Goal: Task Accomplishment & Management: Complete application form

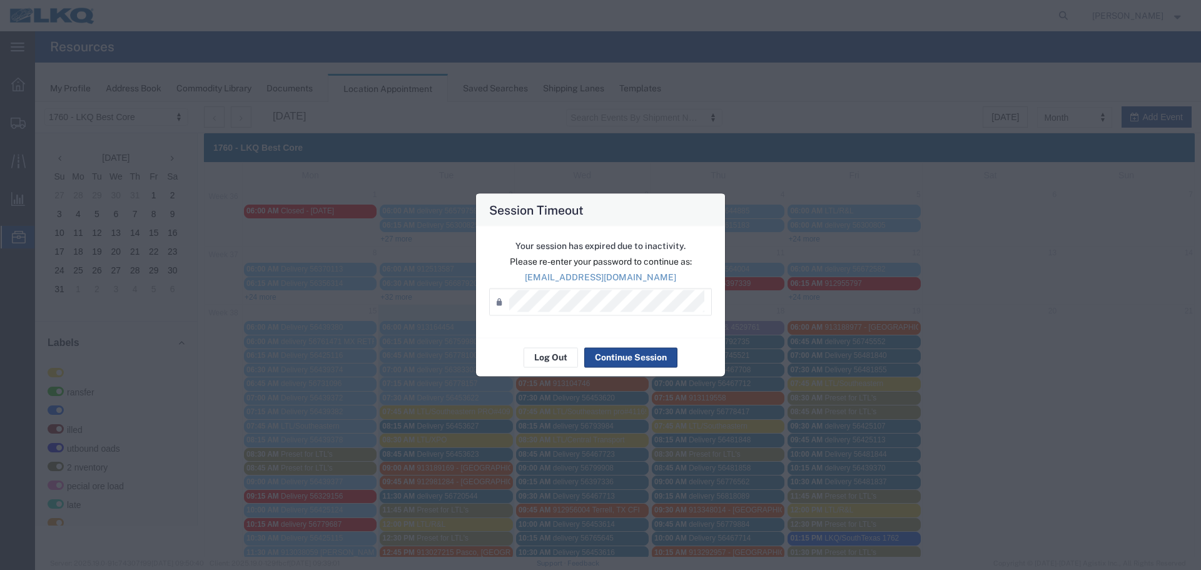
scroll to position [188, 0]
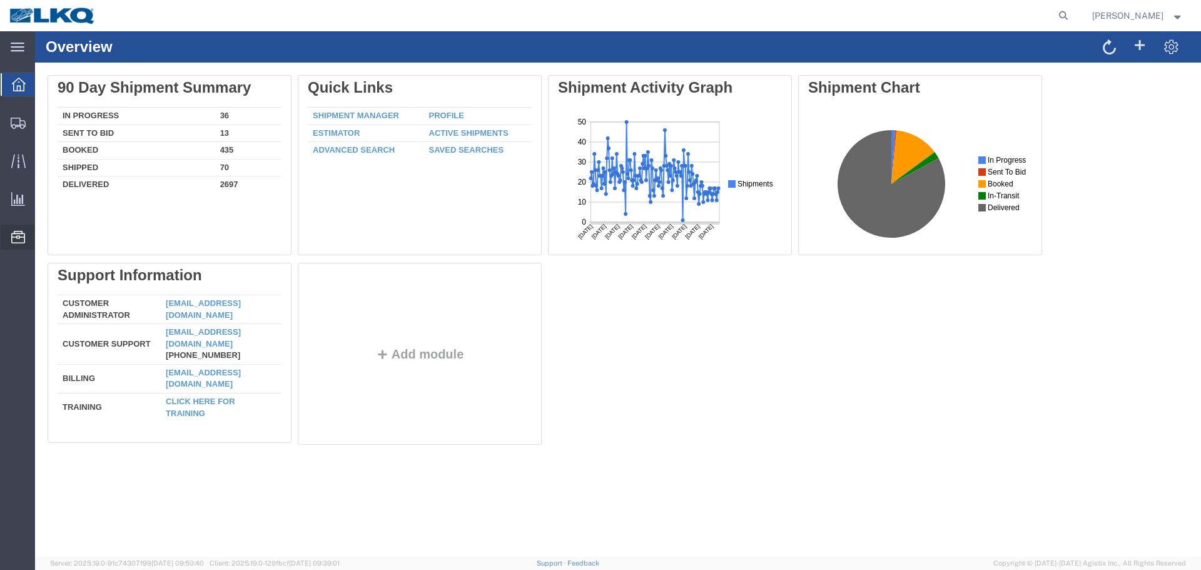
click at [0, 0] on span "Location Appointment" at bounding box center [0, 0] width 0 height 0
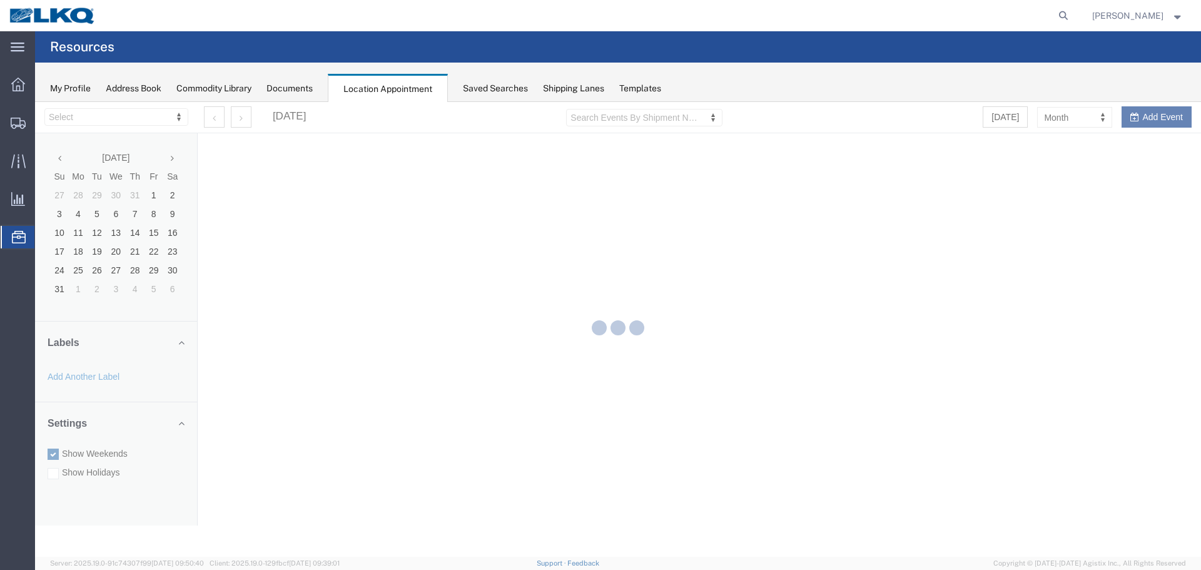
select select "27634"
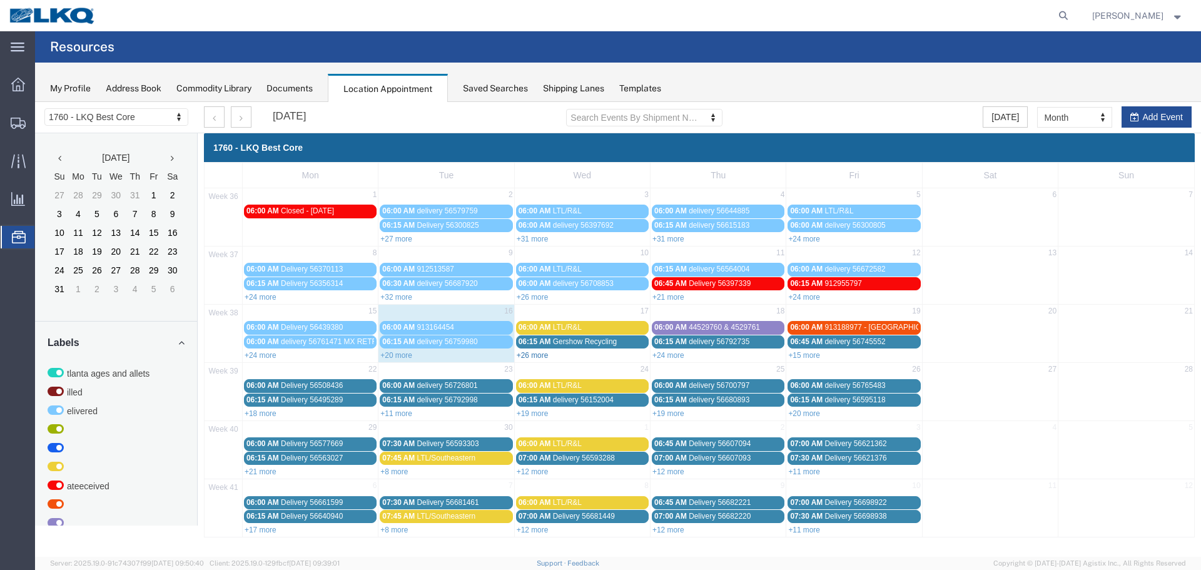
click at [536, 357] on link "+26 more" at bounding box center [533, 355] width 32 height 9
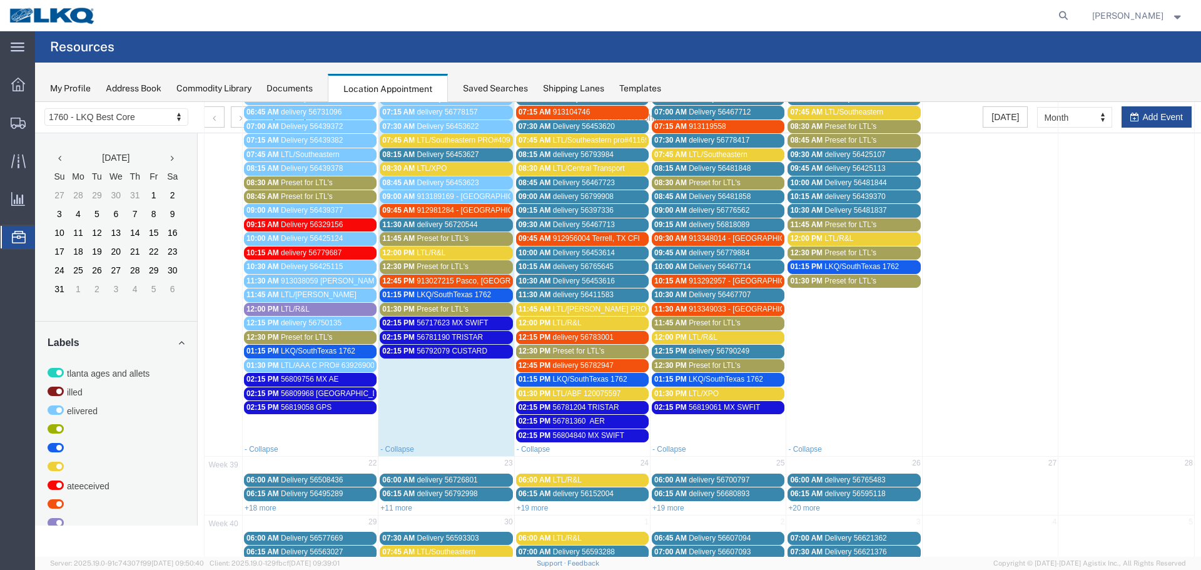
scroll to position [313, 0]
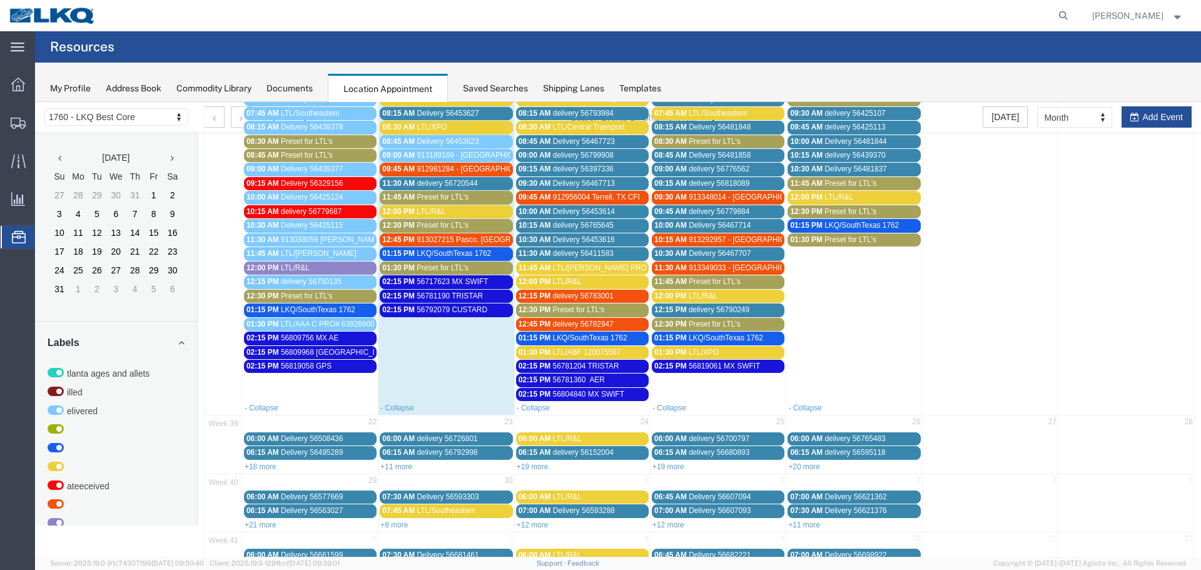
click at [706, 348] on span "LTL/XPO" at bounding box center [704, 352] width 30 height 9
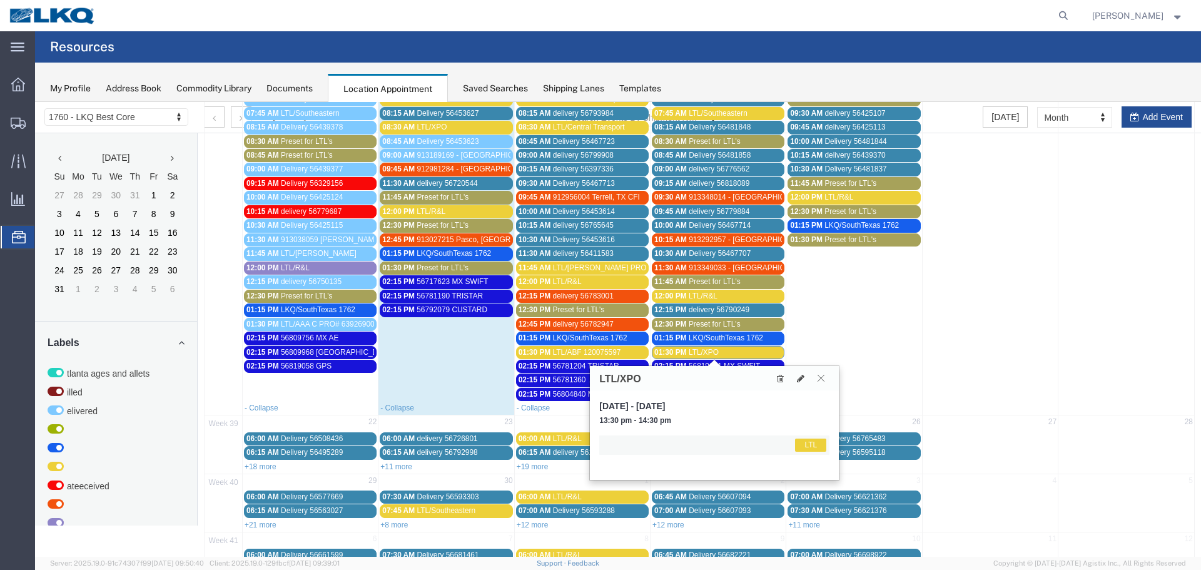
click at [828, 378] on button at bounding box center [821, 378] width 17 height 12
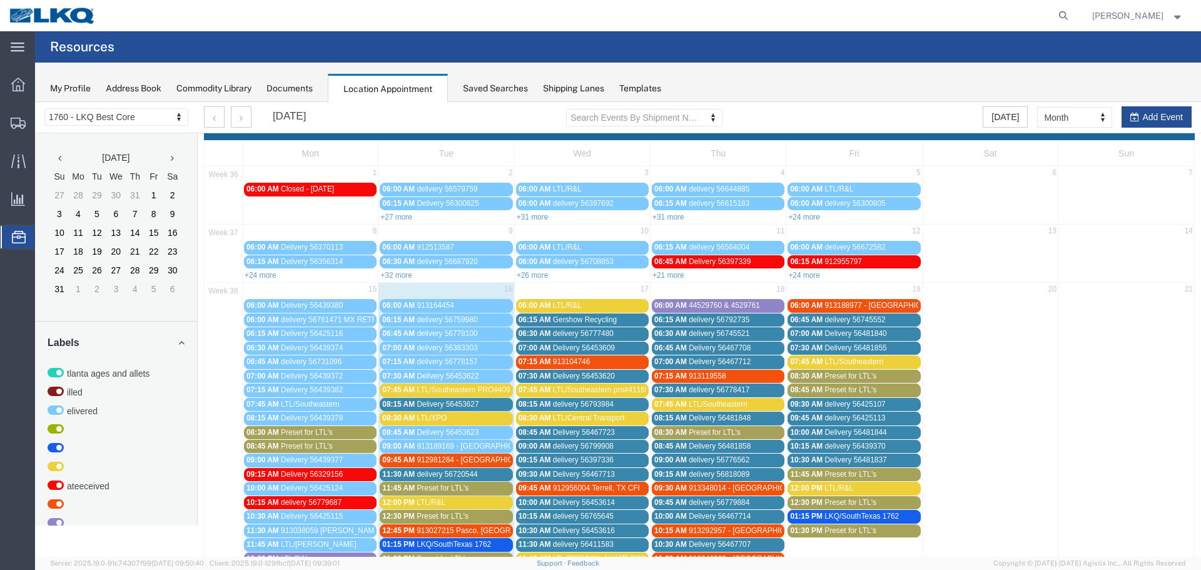
scroll to position [0, 0]
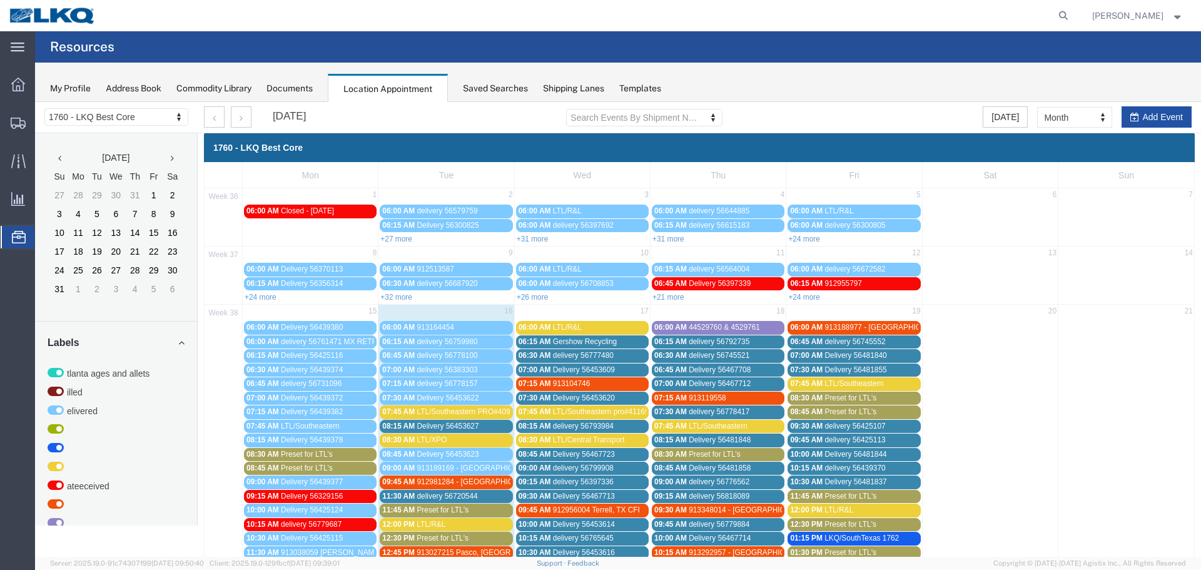
click at [1122, 114] on button "Add Event" at bounding box center [1157, 116] width 70 height 21
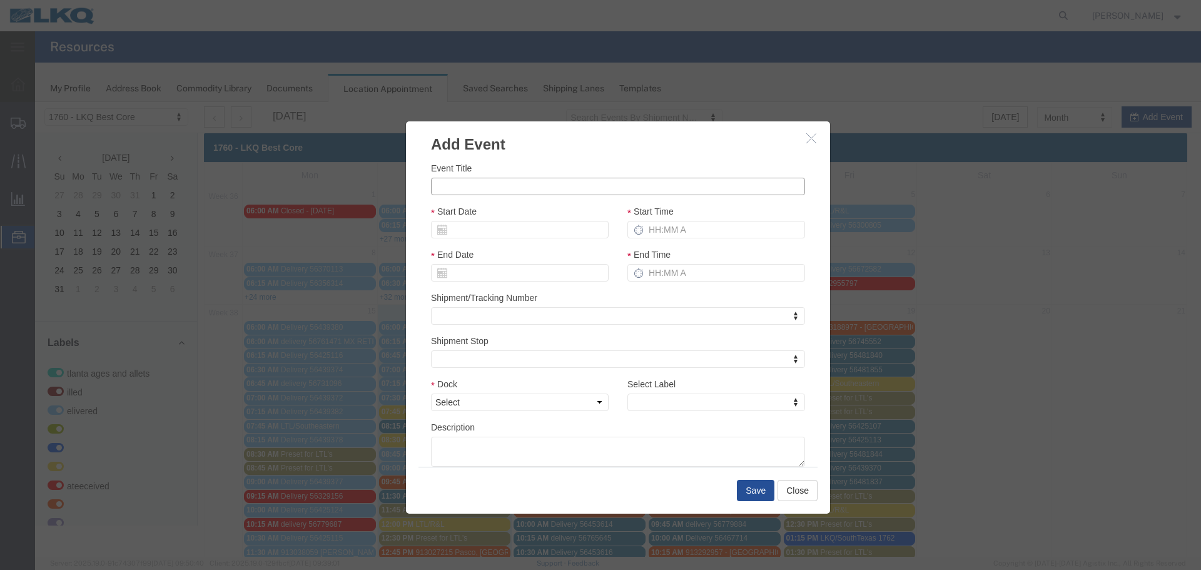
click at [549, 179] on input "Event Title" at bounding box center [618, 187] width 374 height 18
type input "56833837 ATK"
click at [522, 207] on div "Start Date" at bounding box center [520, 222] width 178 height 34
click at [481, 236] on input "Start Date" at bounding box center [520, 230] width 178 height 18
click at [495, 196] on div "Event Title 56833837 ATK Start Date Start Time End Date End Time Shipment/Track…" at bounding box center [618, 313] width 374 height 305
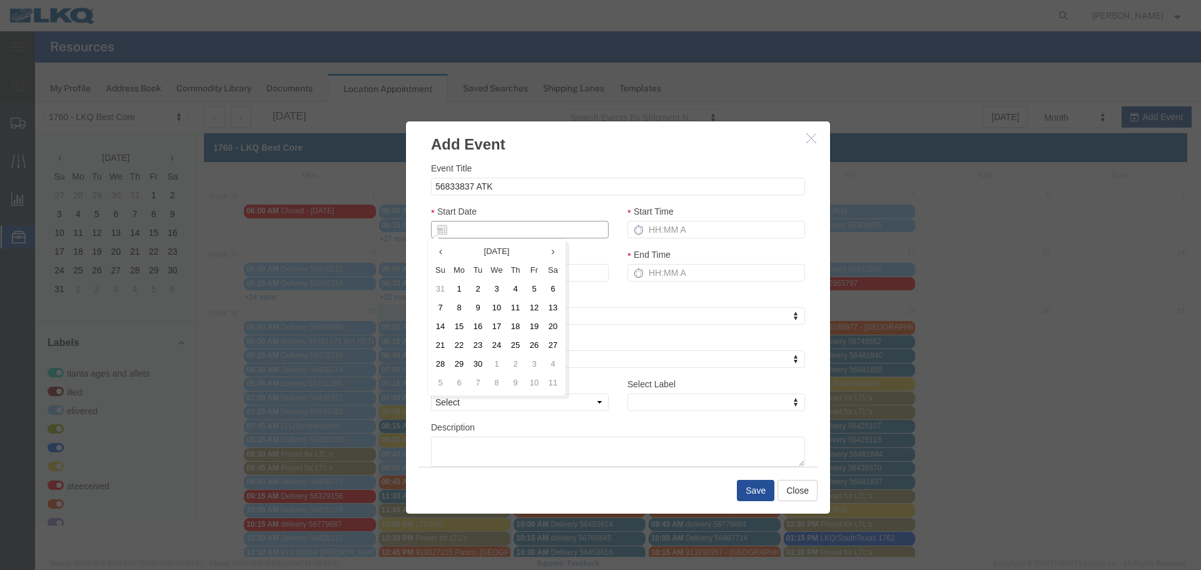
click at [461, 236] on input "Start Date" at bounding box center [520, 230] width 178 height 18
click at [487, 236] on input "Start Date" at bounding box center [520, 230] width 178 height 18
click at [489, 235] on input "Start Date" at bounding box center [520, 230] width 178 height 18
type input "9"
type input "09/16/2025"
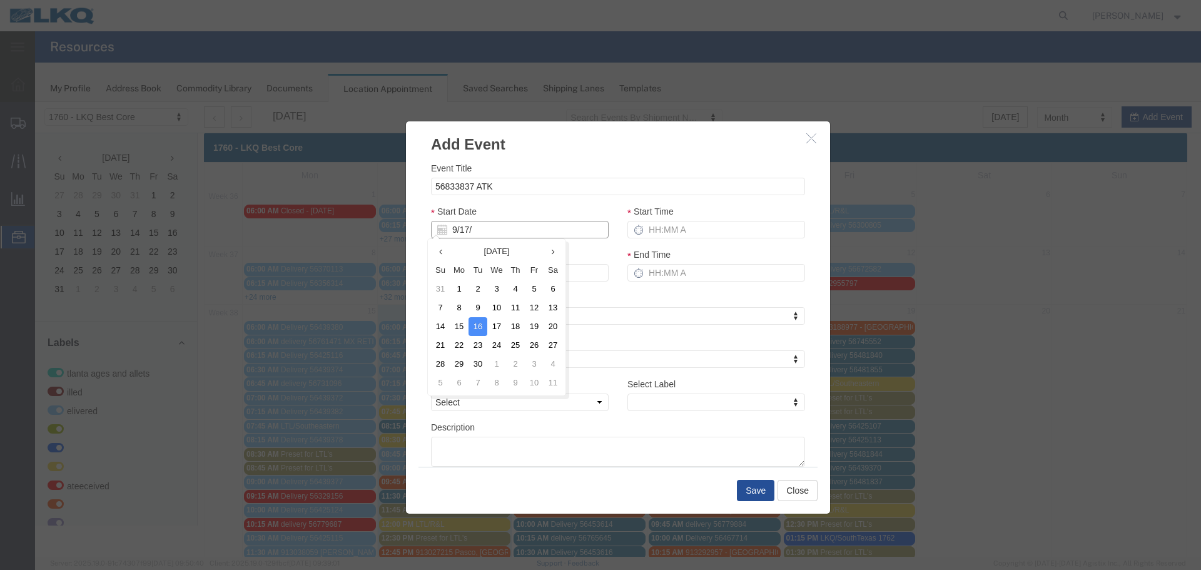
type input "9/17/2"
type input "09/17/2"
type input "9/17/25"
type input "09/17/25"
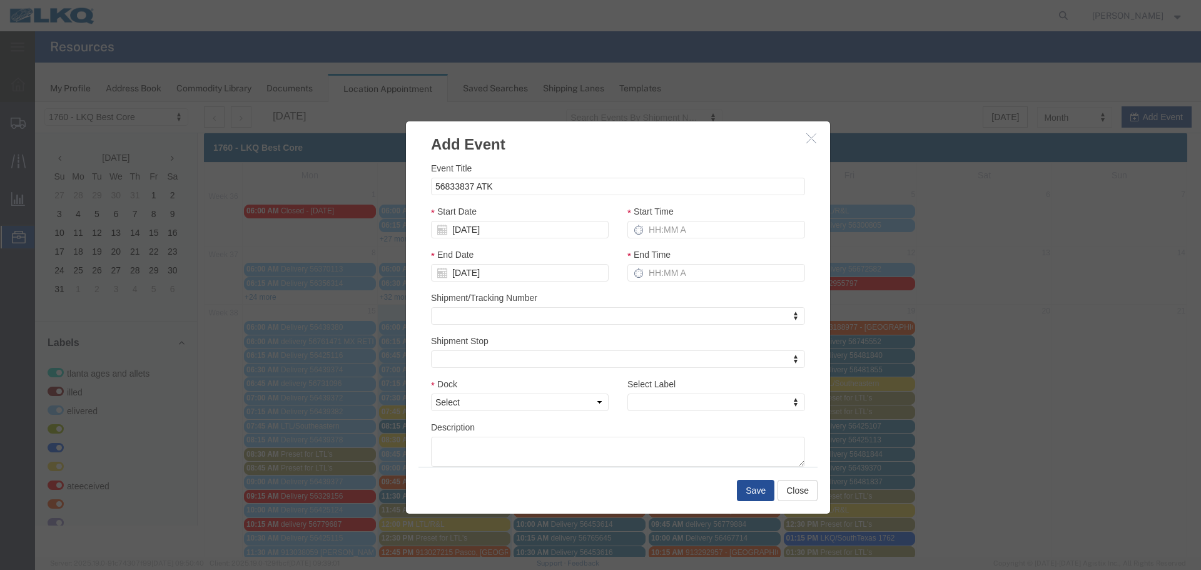
click at [505, 213] on div "Start Date 09/17/25" at bounding box center [520, 222] width 178 height 34
click at [653, 230] on input "Start Time" at bounding box center [716, 230] width 178 height 18
type input "2:15 PM"
click at [654, 266] on input "3:15 PM" at bounding box center [716, 273] width 178 height 18
type input "2:15 PM"
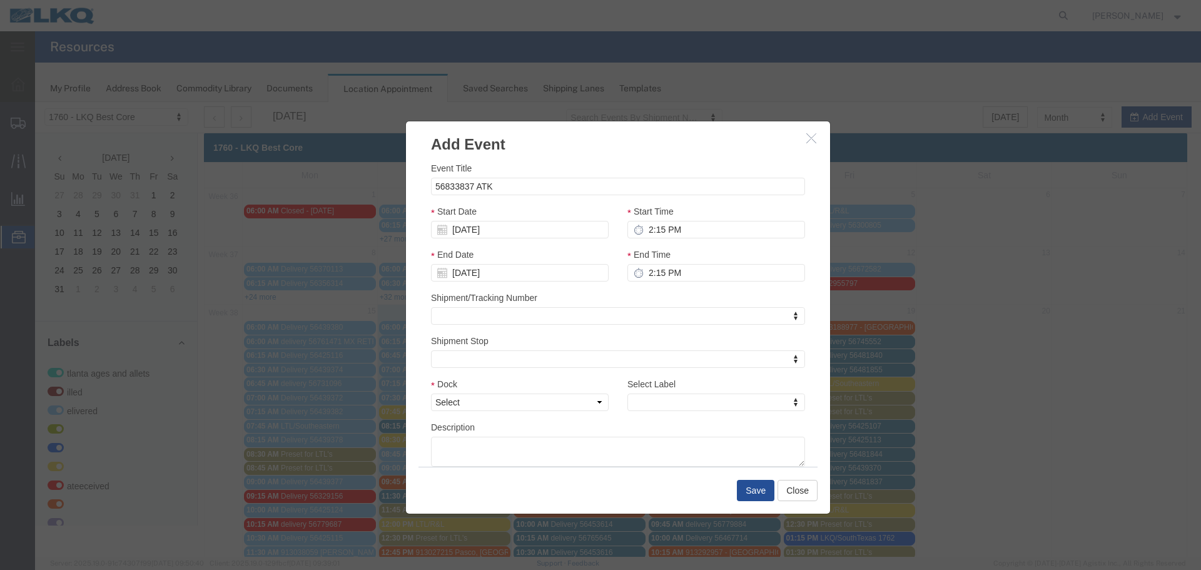
click at [647, 293] on div "Shipment/Tracking Number Shipment/Tracking Number Shipment/Tracking Number" at bounding box center [618, 308] width 374 height 34
drag, startPoint x: 587, startPoint y: 403, endPoint x: 596, endPoint y: 402, distance: 8.8
click at [587, 403] on select "Select 1760 - LKQ Best Core 1760 - Outbound Loads" at bounding box center [520, 402] width 178 height 18
select select "1"
click at [431, 393] on select "Select 1760 - LKQ Best Core 1760 - Outbound Loads" at bounding box center [520, 402] width 178 height 18
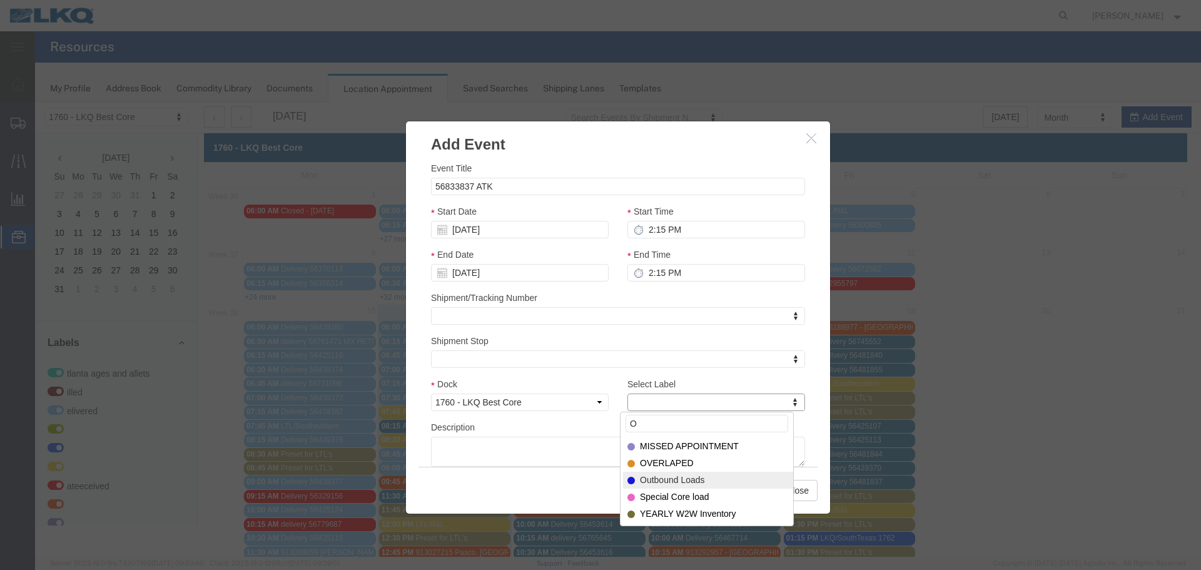
type input "O"
select select "80"
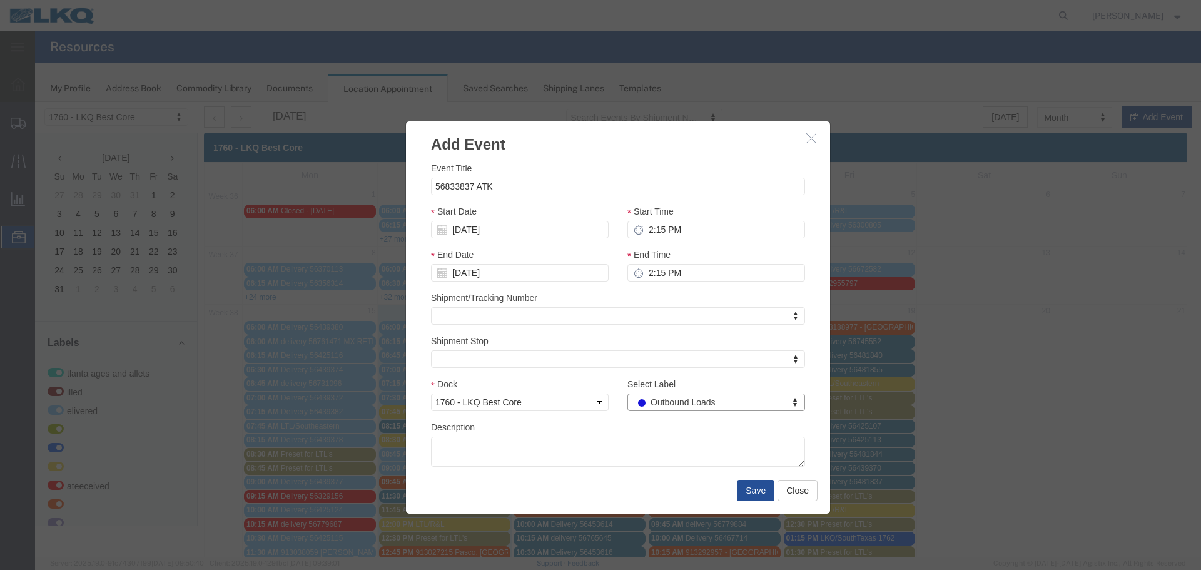
click at [624, 428] on div "Description" at bounding box center [618, 443] width 374 height 46
click at [747, 488] on button "Save" at bounding box center [756, 490] width 38 height 21
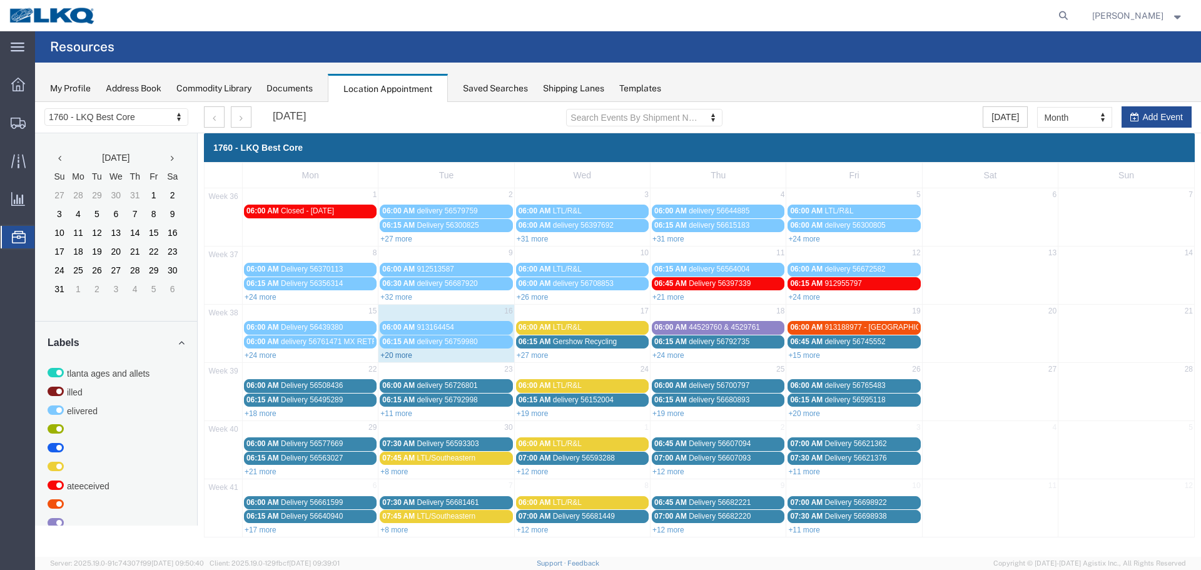
click at [403, 359] on link "+20 more" at bounding box center [396, 355] width 32 height 9
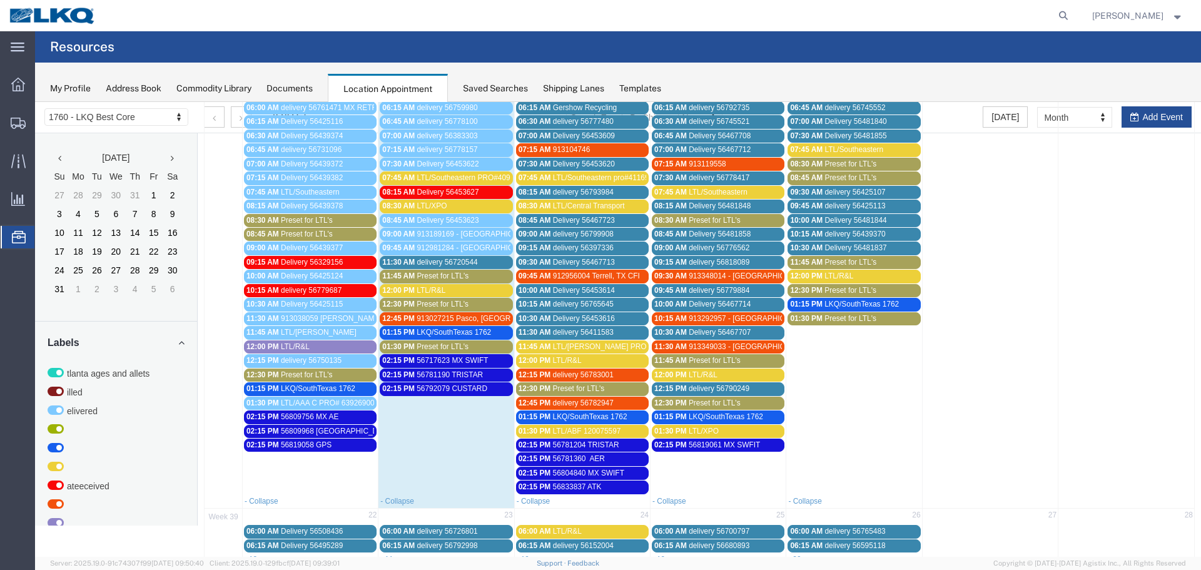
scroll to position [250, 0]
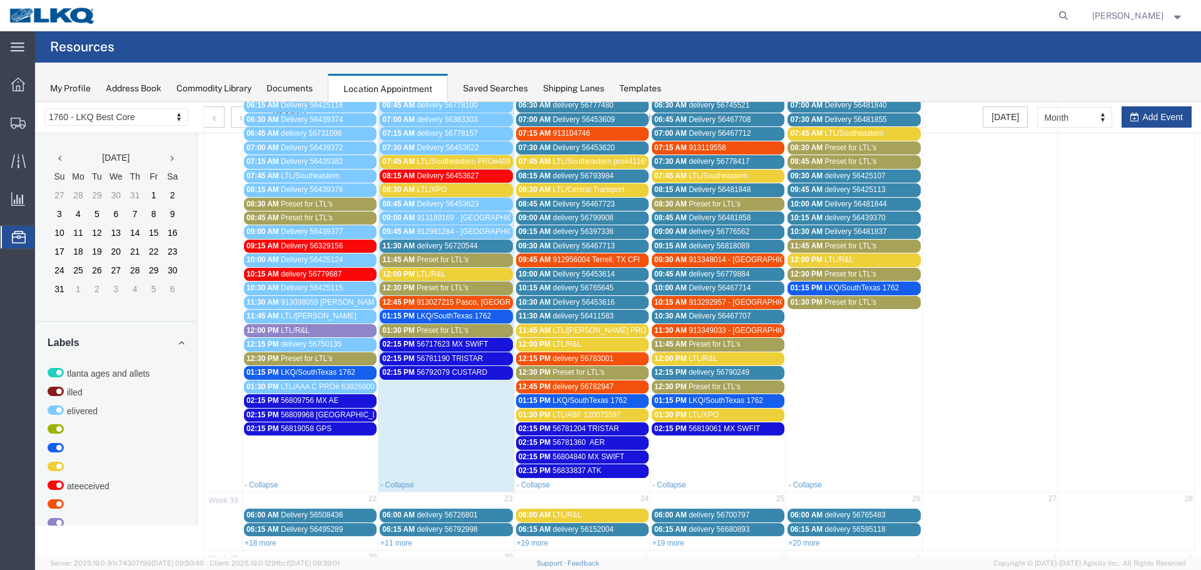
click at [1145, 117] on td at bounding box center [1126, 273] width 136 height 408
select select "1"
select select
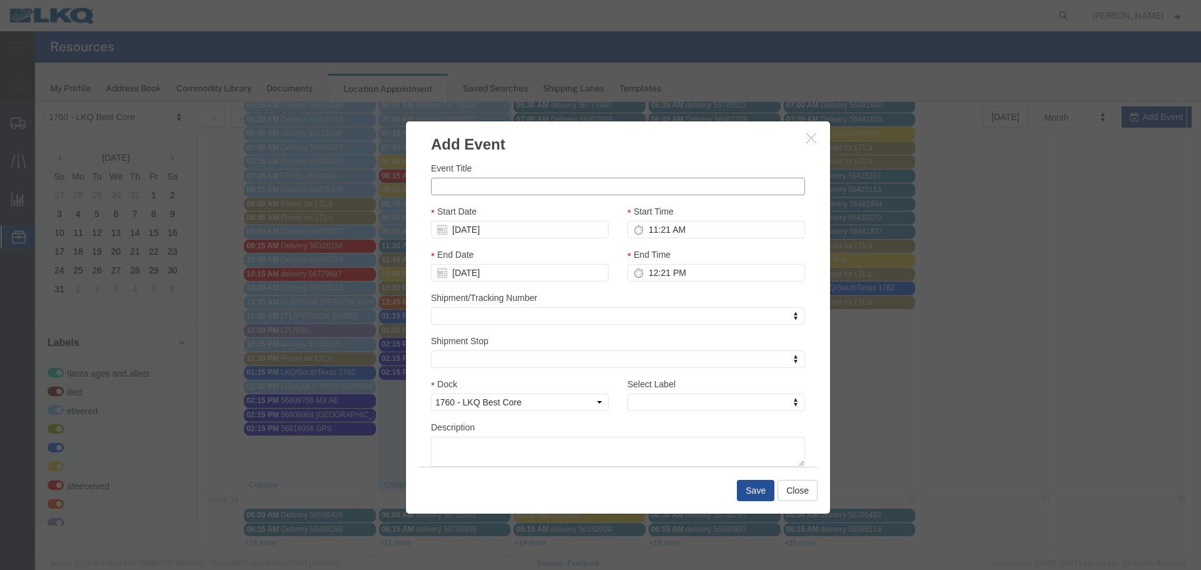
click at [499, 187] on input "Event Title" at bounding box center [618, 187] width 374 height 18
type input "56833843 ATK"
click at [542, 153] on h3 "Add Event" at bounding box center [618, 138] width 424 height 34
click at [480, 235] on input "09/21/2025" at bounding box center [520, 230] width 178 height 18
click at [474, 231] on input "09/21/2025" at bounding box center [520, 230] width 178 height 18
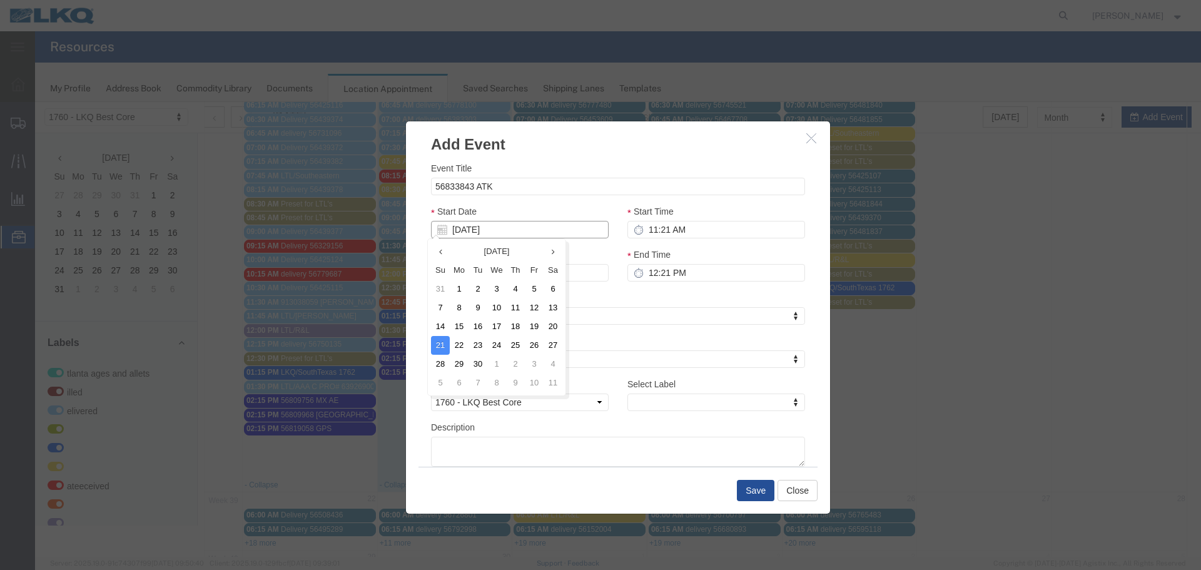
click at [474, 231] on input "09/21/2025" at bounding box center [520, 230] width 178 height 18
type input "9"
type input "09/16/2025"
type input "9/18/2"
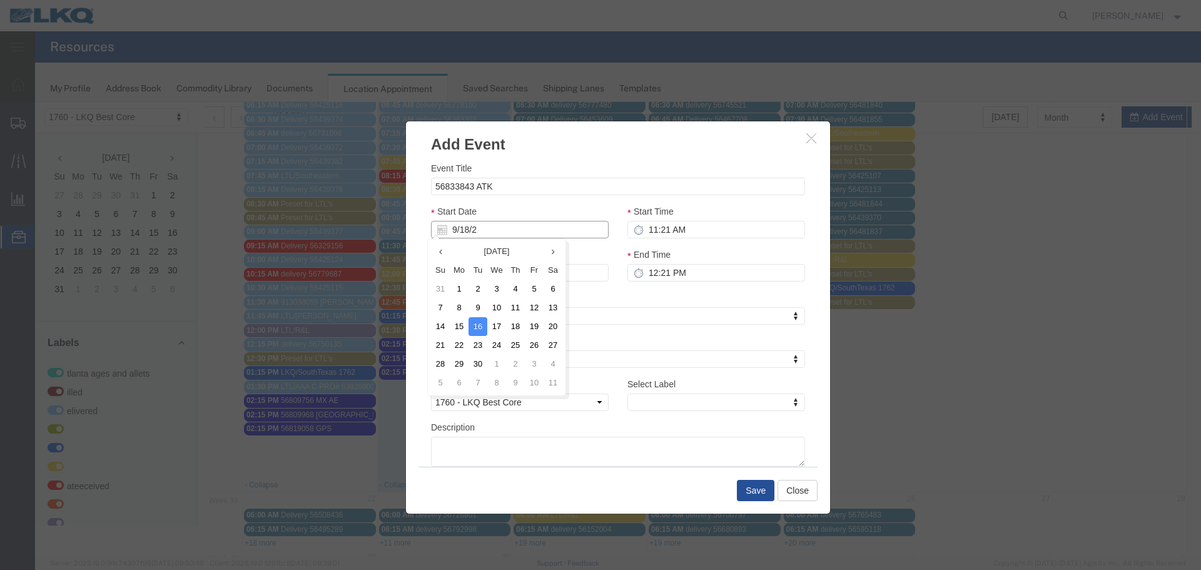
type input "09/18/2"
type input "9/18/25"
type input "09/18/25"
click at [515, 207] on div "Start Date 09/18/25" at bounding box center [520, 222] width 178 height 34
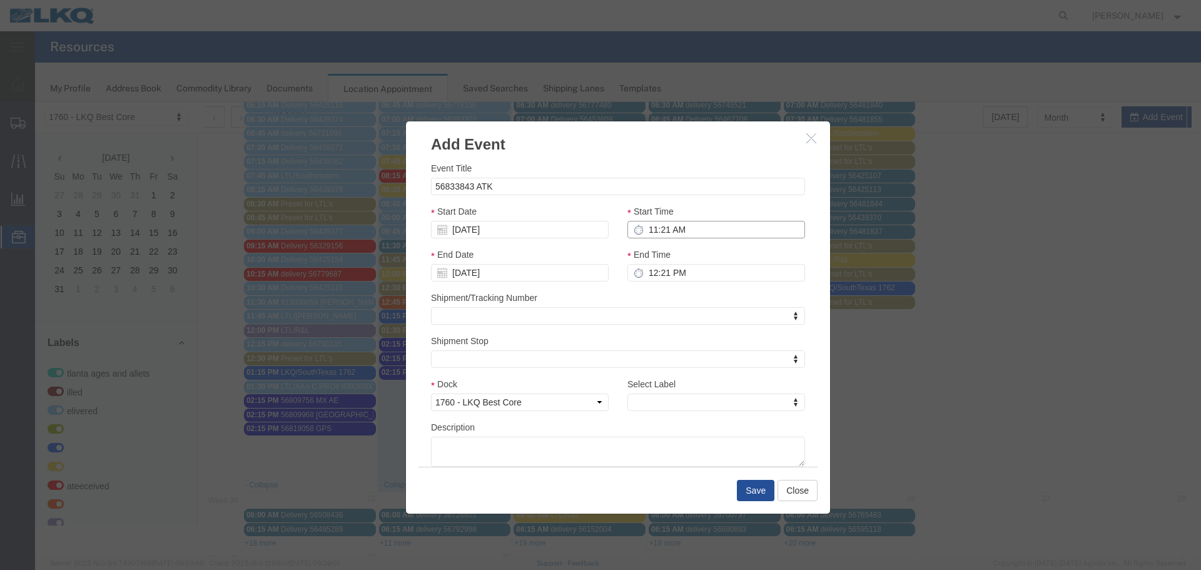
click at [672, 234] on input "11:21 AM" at bounding box center [716, 230] width 178 height 18
type input "2:21 AM"
type input "3:21 AM"
type input "2:15 AM"
type input "3:15 AM"
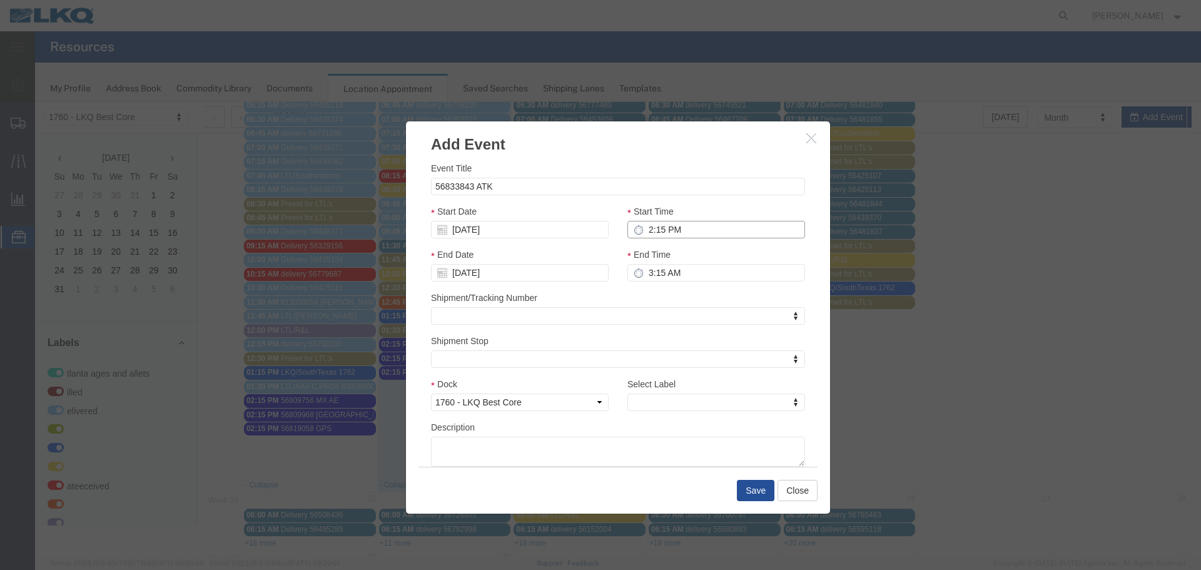
type input "2:15 PM"
click at [647, 268] on input "3:15 PM" at bounding box center [716, 273] width 178 height 18
type input "2:15 PM"
click at [646, 300] on div "Shipment/Tracking Number Shipment/Tracking Number Shipment/Tracking Number" at bounding box center [618, 308] width 374 height 34
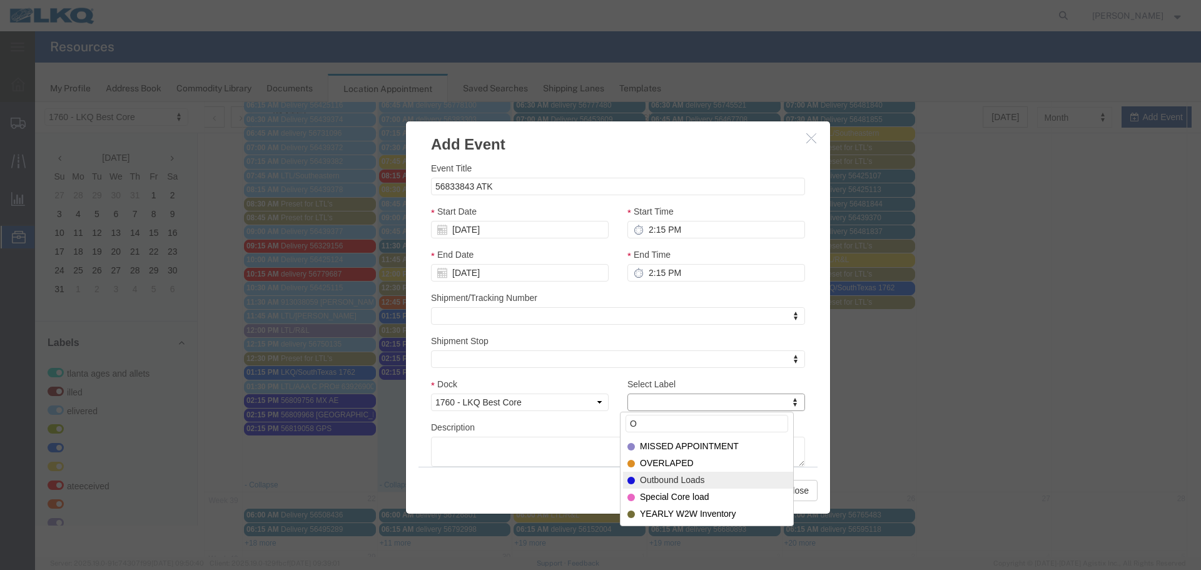
type input "O"
select select "80"
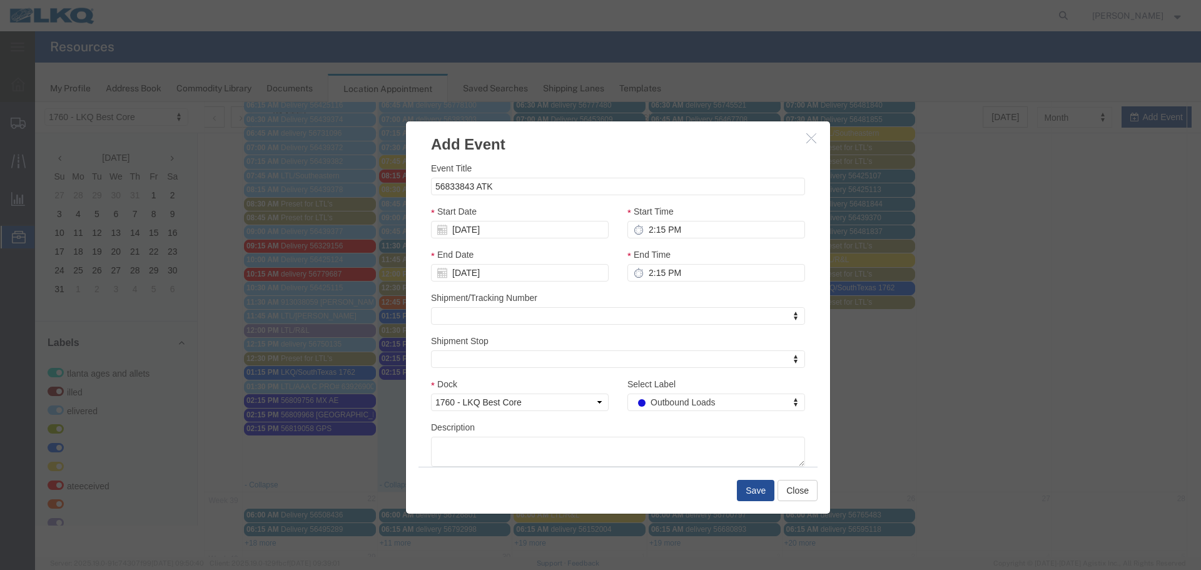
click at [618, 430] on div "Description" at bounding box center [618, 443] width 374 height 46
click at [754, 489] on button "Save" at bounding box center [756, 490] width 38 height 21
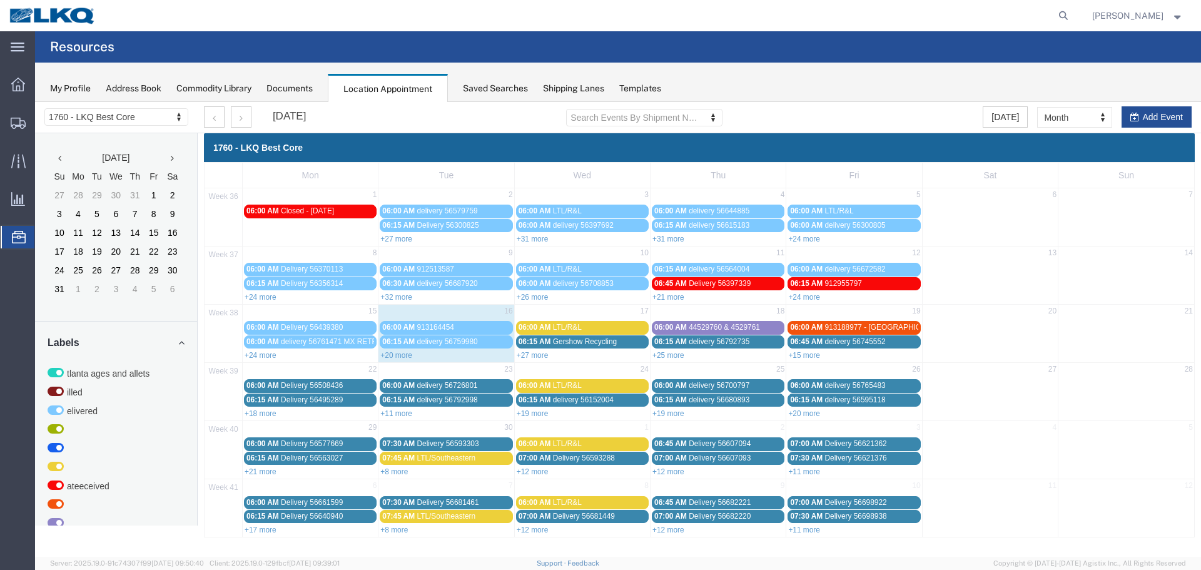
scroll to position [0, 0]
click at [672, 296] on link "+21 more" at bounding box center [668, 297] width 32 height 9
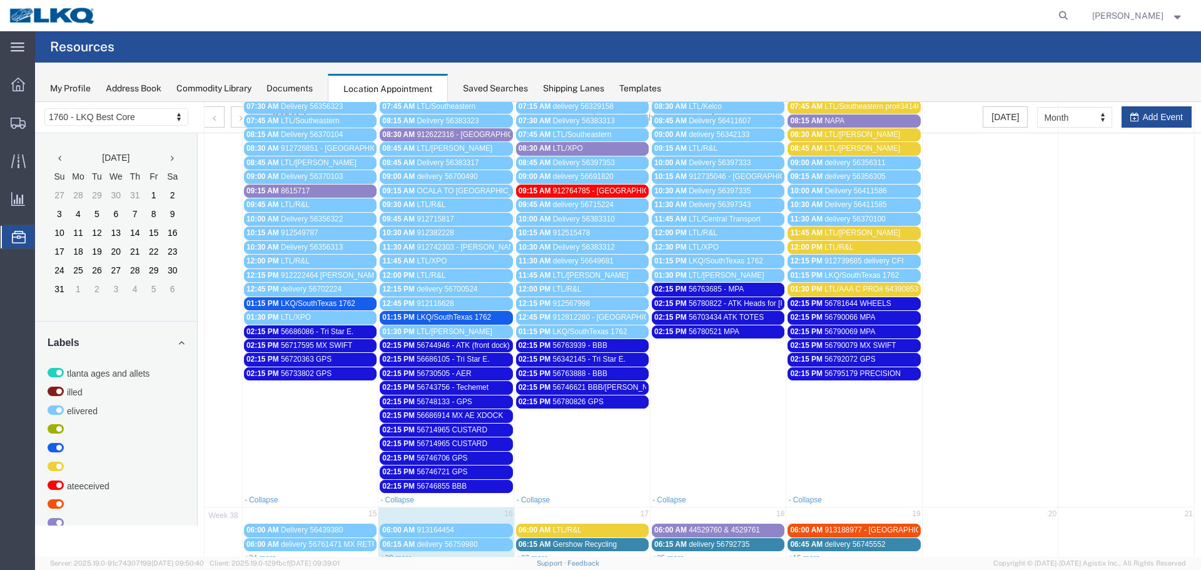
scroll to position [438, 0]
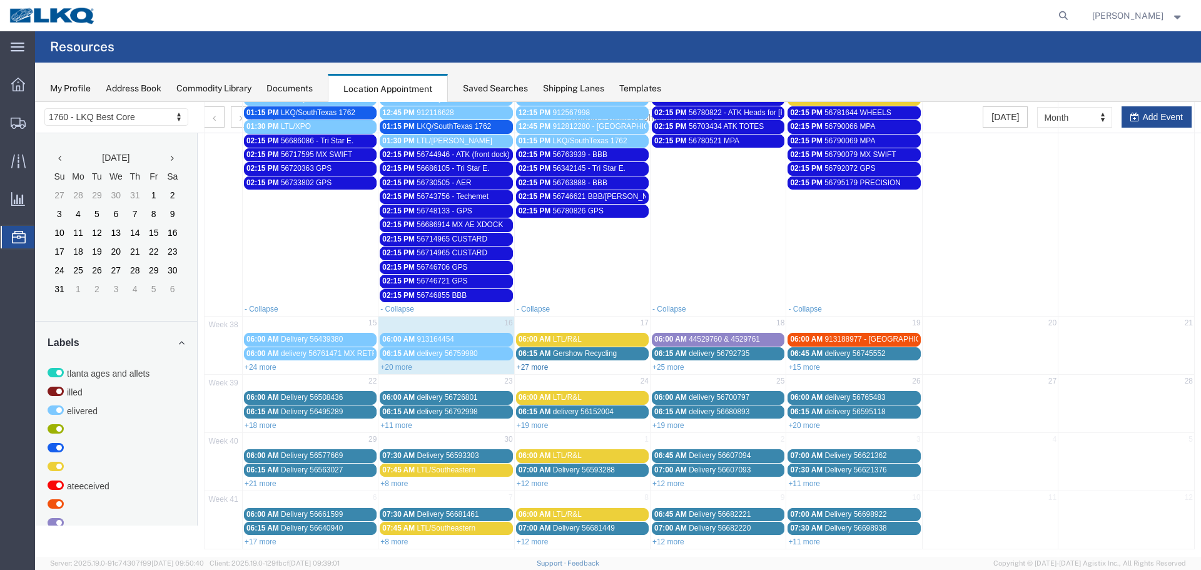
click at [525, 368] on link "+27 more" at bounding box center [533, 367] width 32 height 9
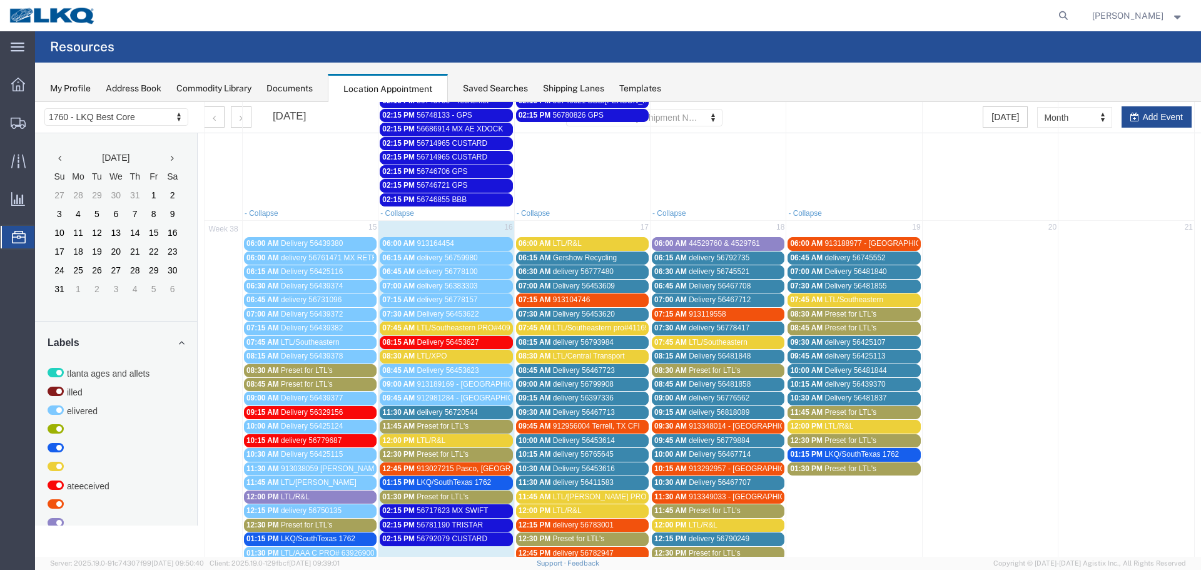
scroll to position [688, 0]
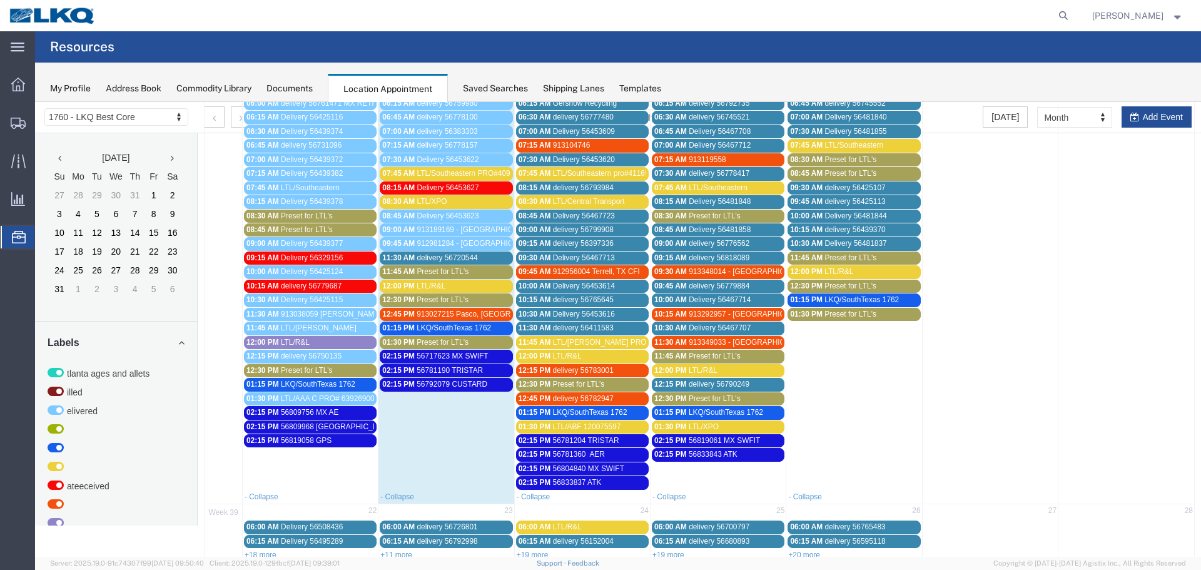
click at [699, 456] on span "56833843 ATK" at bounding box center [713, 454] width 49 height 9
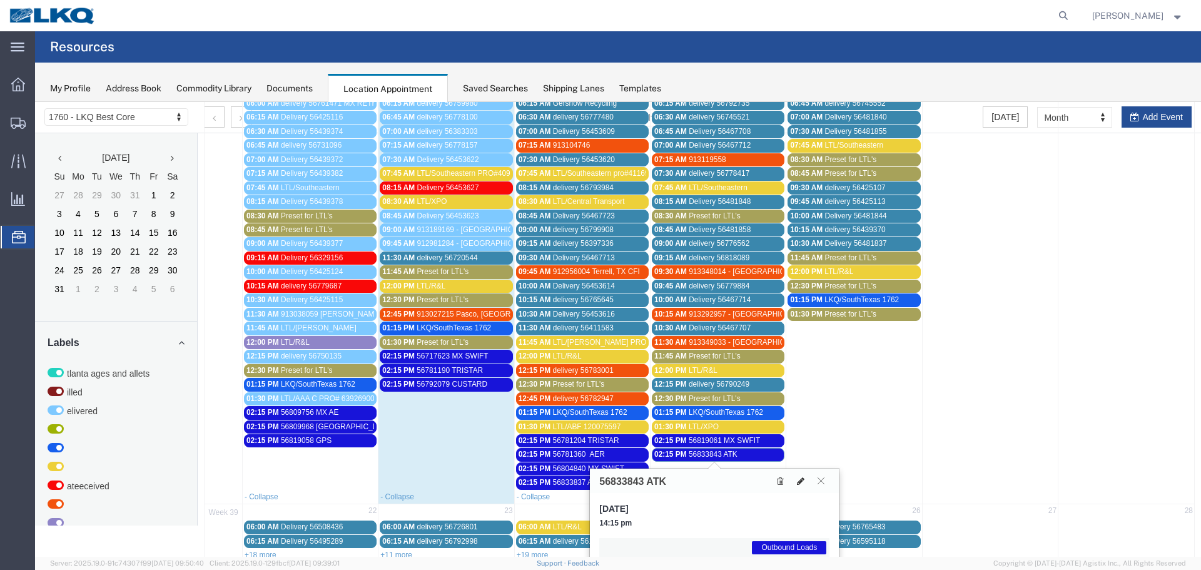
click at [797, 478] on icon at bounding box center [801, 481] width 8 height 9
select select "1"
select select "80"
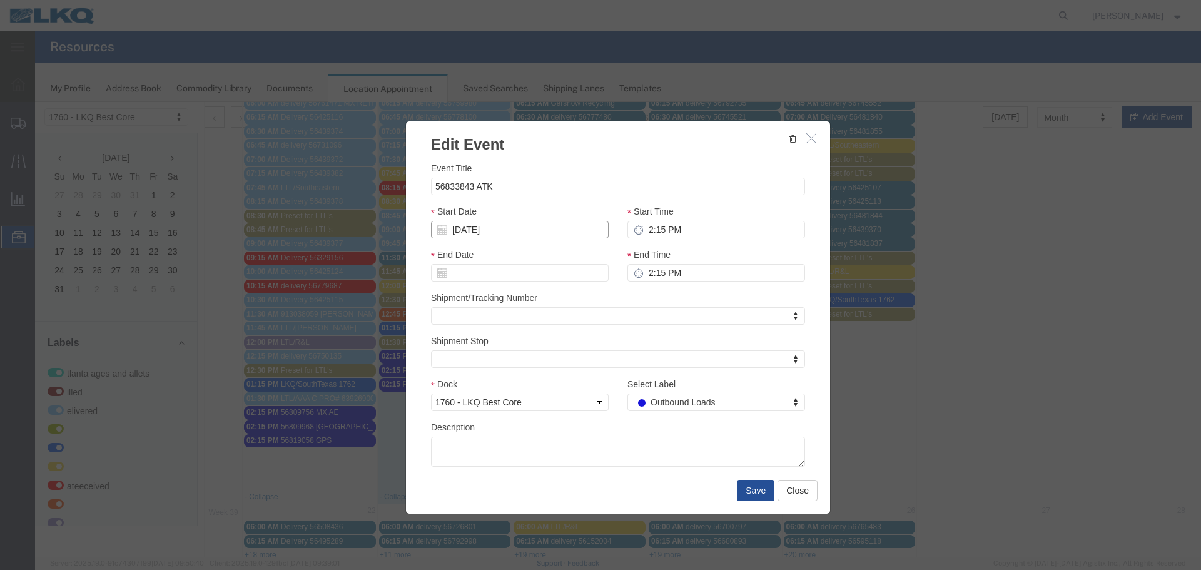
click at [477, 229] on input "09/18/2025" at bounding box center [520, 230] width 178 height 18
type input "*"
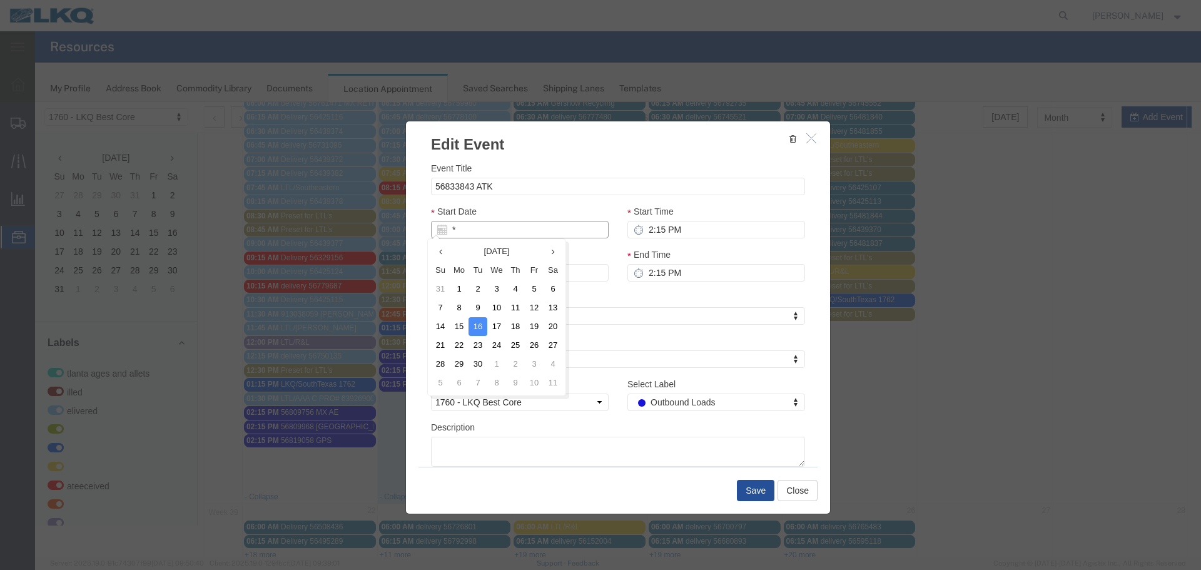
type input "09/16/2025"
type input "*"
type input "9/17/2"
type input "09/17/2"
type input "9/17/25"
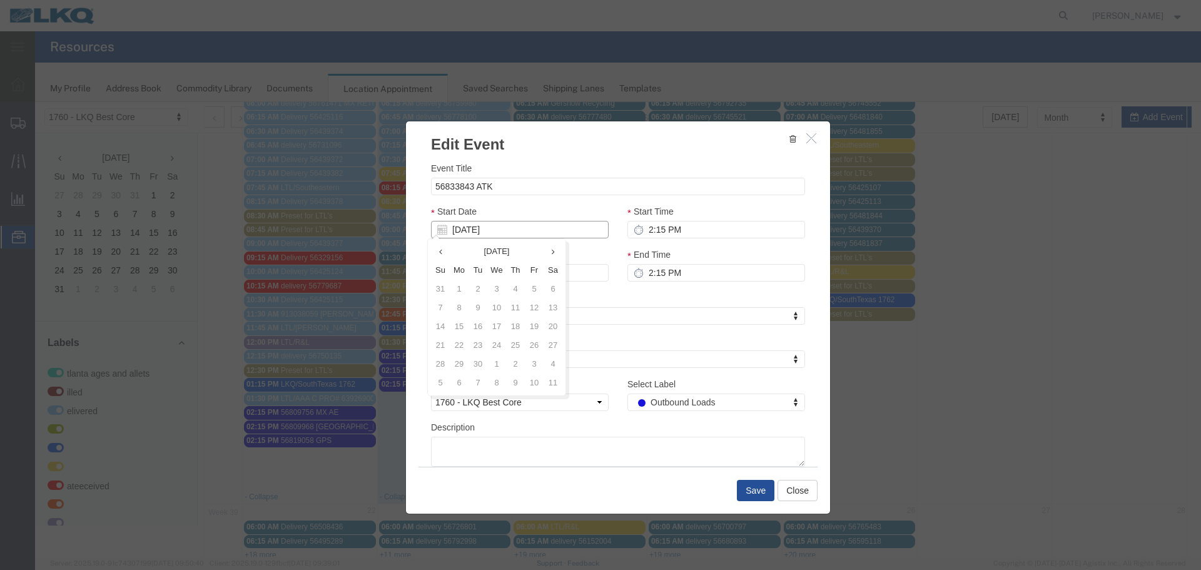
type input "09/17/25"
click at [500, 208] on div "Start Date 09/17/25" at bounding box center [520, 222] width 178 height 34
click at [608, 296] on div "Shipment/Tracking Number Shipment/Tracking Number Shipment/Tracking Number" at bounding box center [618, 308] width 374 height 34
click at [610, 294] on div "Shipment/Tracking Number Shipment/Tracking Number Shipment/Tracking Number" at bounding box center [618, 308] width 374 height 34
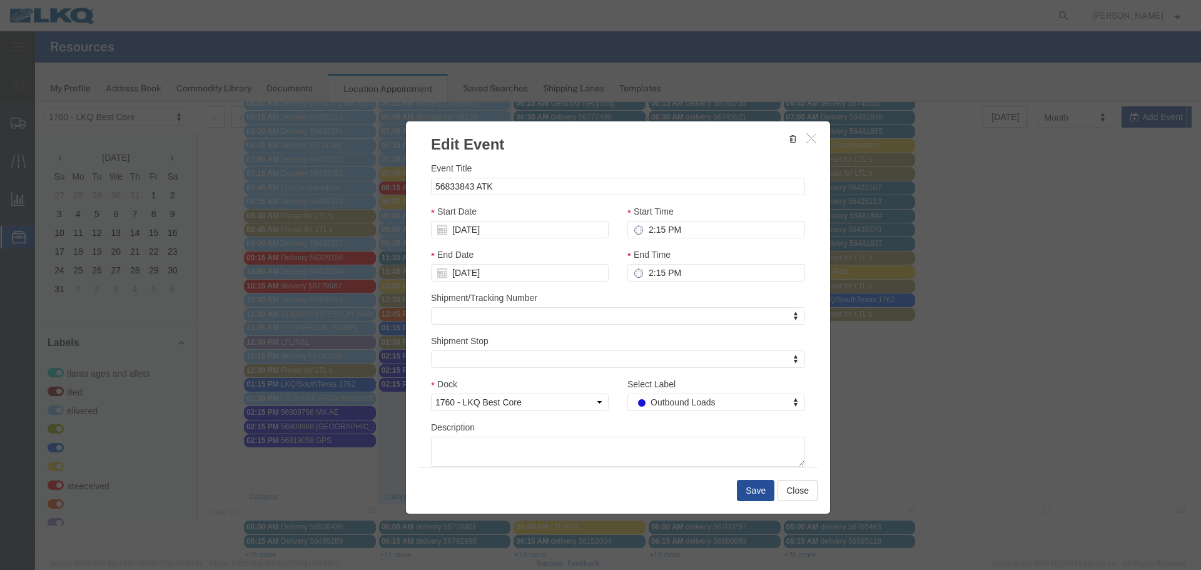
click at [614, 293] on div "Shipment/Tracking Number Shipment/Tracking Number Shipment/Tracking Number" at bounding box center [618, 308] width 374 height 34
click at [749, 487] on button "Save" at bounding box center [756, 490] width 38 height 21
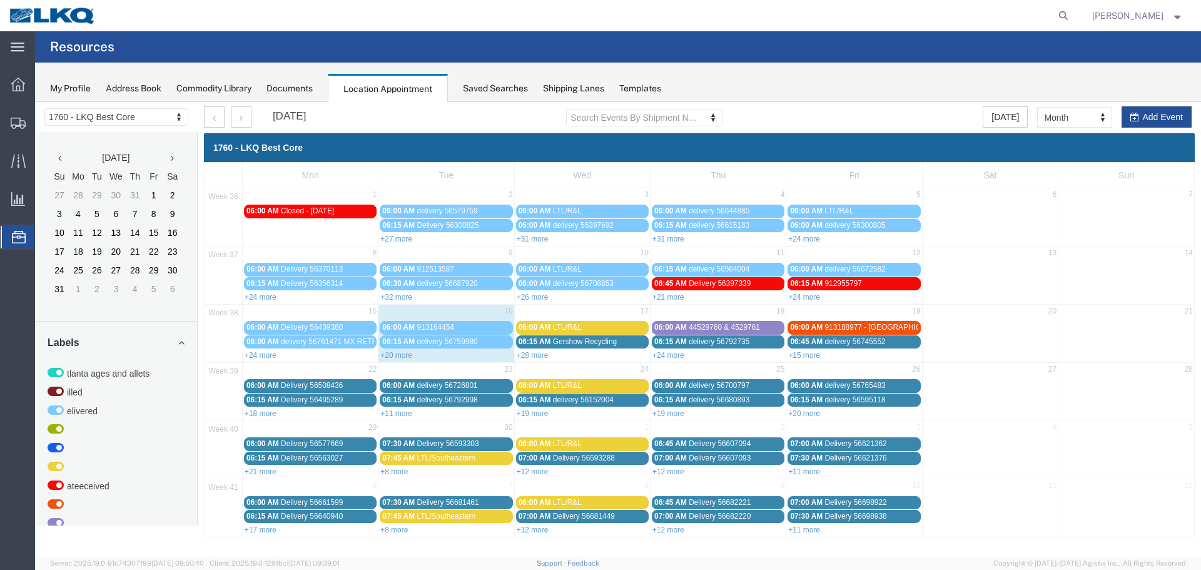
scroll to position [0, 0]
click at [674, 301] on div "+21 more" at bounding box center [718, 296] width 135 height 13
select select "1"
select select
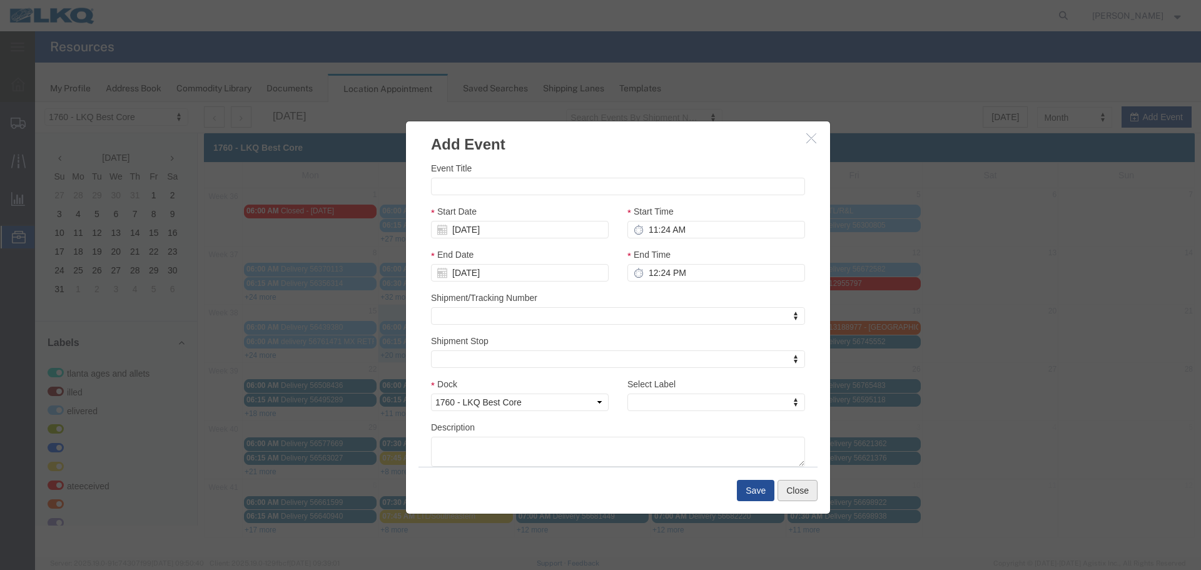
click at [789, 485] on button "Close" at bounding box center [797, 490] width 40 height 21
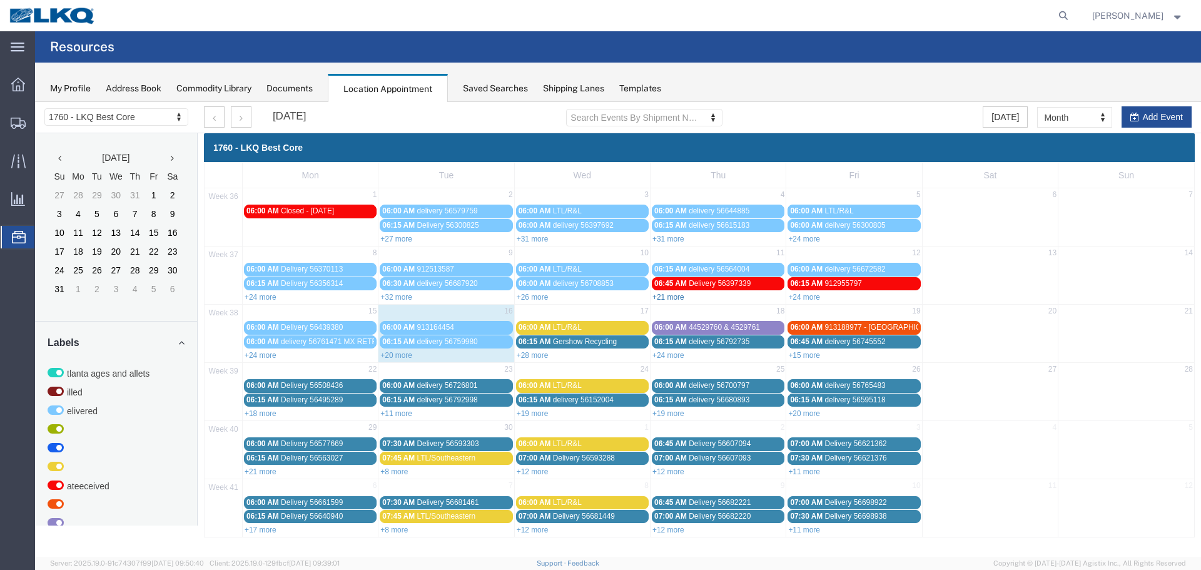
click at [661, 298] on link "+21 more" at bounding box center [668, 297] width 32 height 9
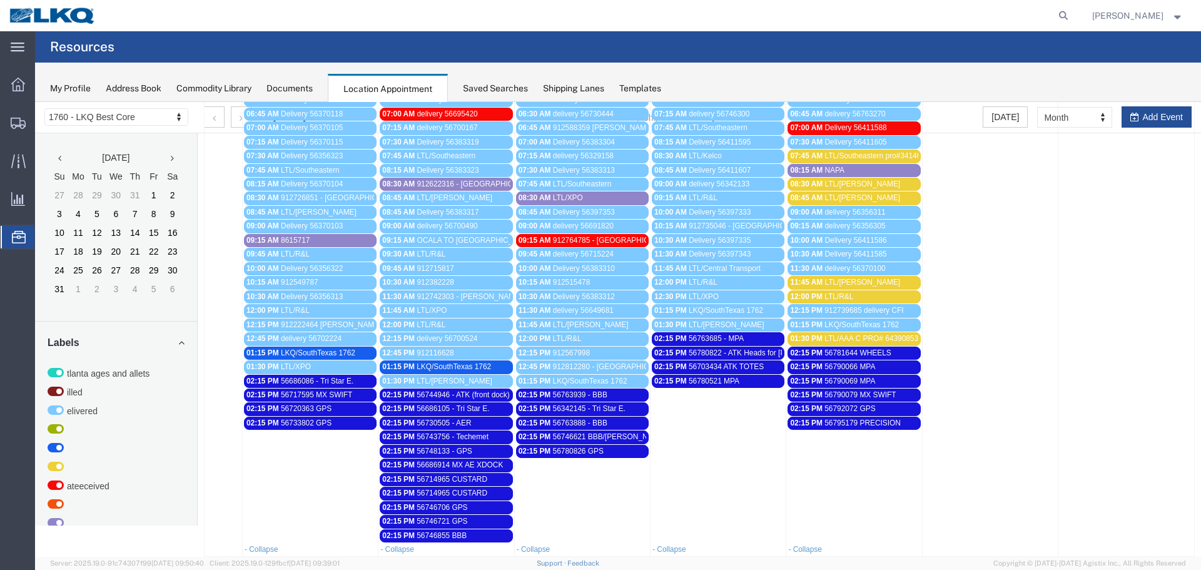
scroll to position [443, 0]
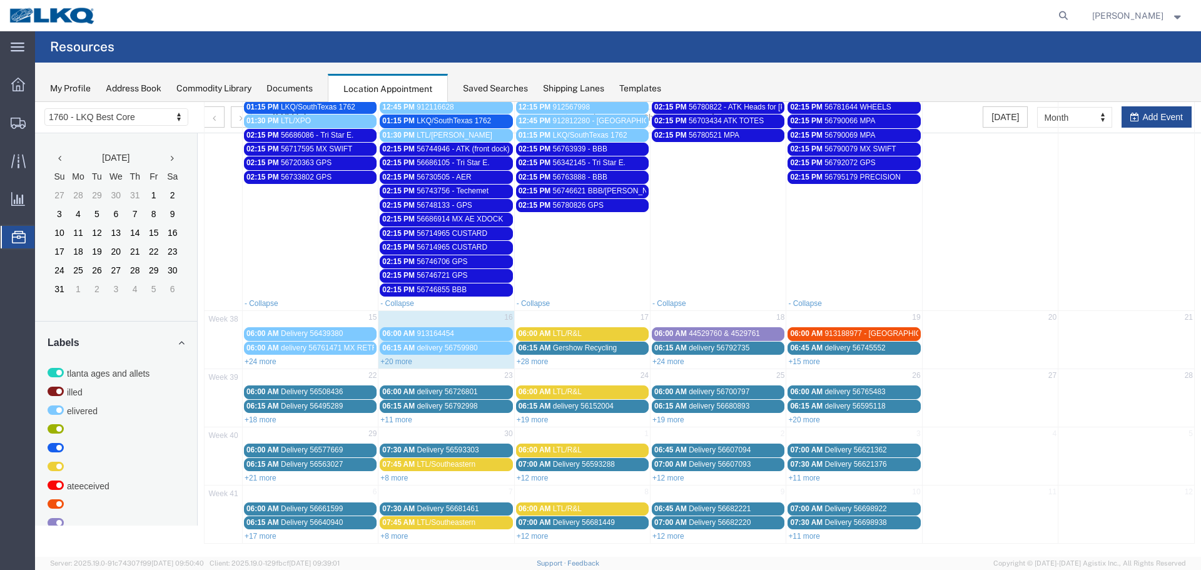
drag, startPoint x: 533, startPoint y: 358, endPoint x: 554, endPoint y: 368, distance: 22.7
click at [533, 359] on link "+28 more" at bounding box center [533, 361] width 32 height 9
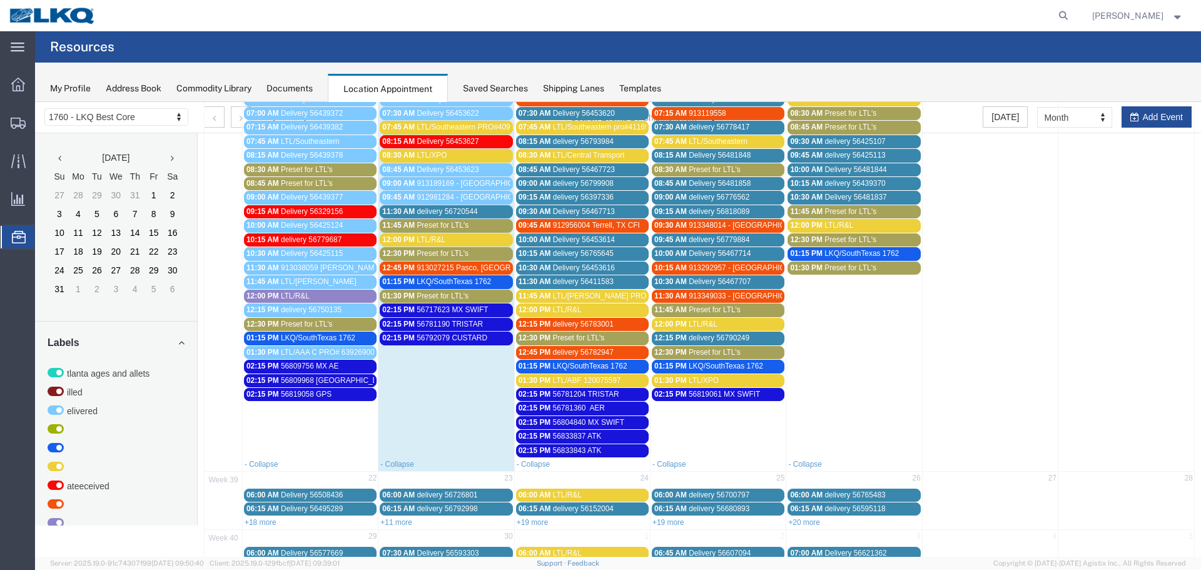
scroll to position [756, 0]
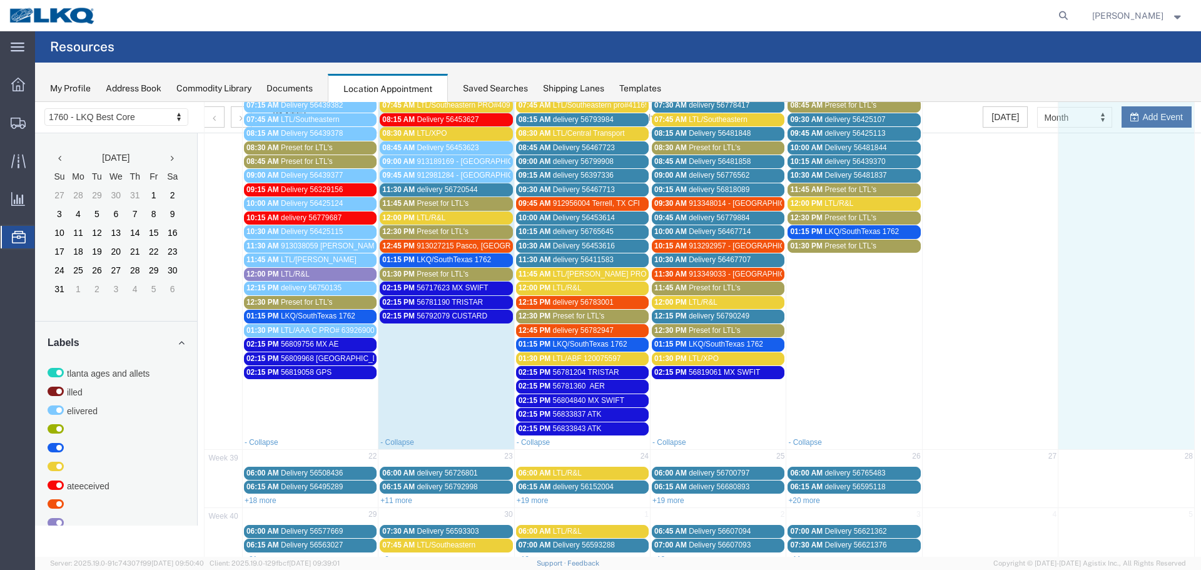
click at [1158, 126] on td at bounding box center [1126, 224] width 136 height 422
select select "1"
select select
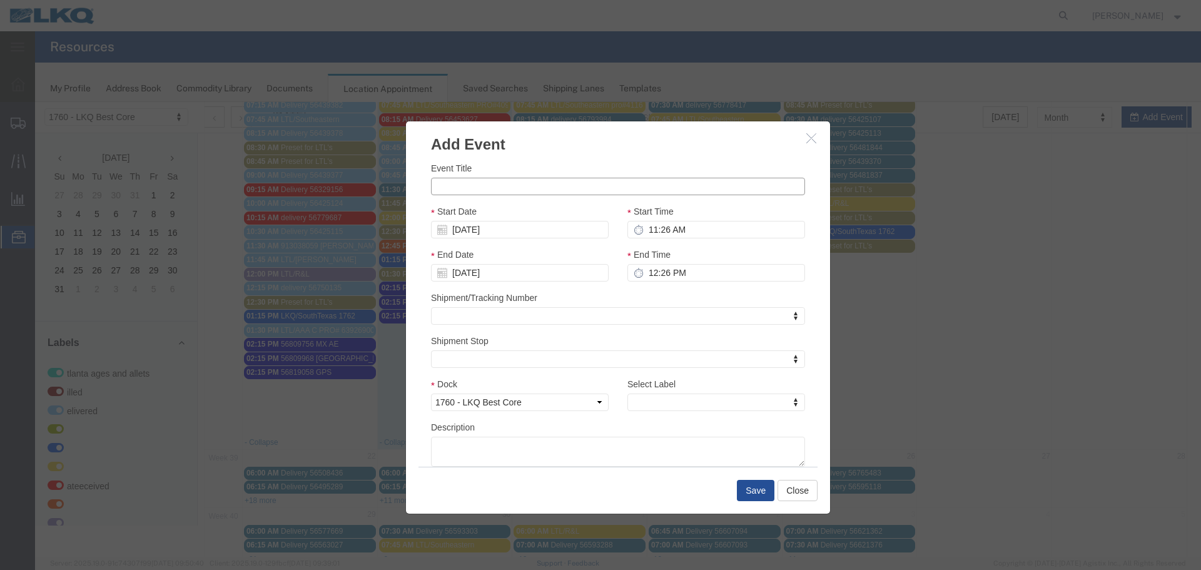
click at [491, 182] on input "Event Title" at bounding box center [618, 187] width 374 height 18
type input "5"
type input "56832398 MX LSR"
click at [564, 171] on div "Event Title 56832398 MX LSR" at bounding box center [618, 178] width 374 height 34
click at [465, 231] on input "09/21/2025" at bounding box center [520, 230] width 178 height 18
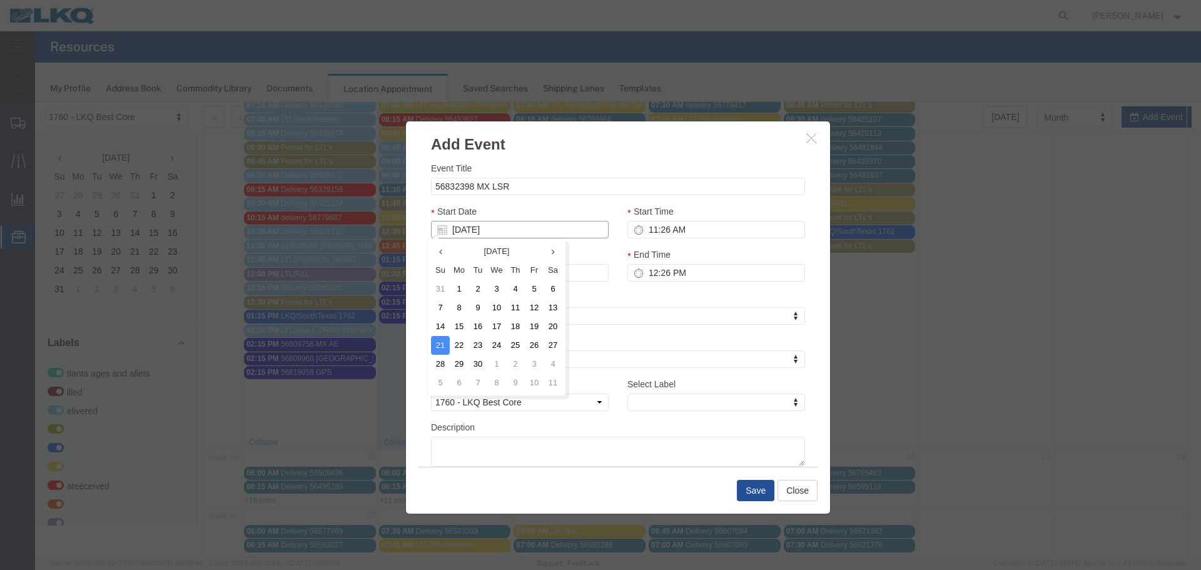
click at [476, 228] on input "09/21/2025" at bounding box center [520, 230] width 178 height 18
click at [480, 213] on div "Start Date 09/21/2025" at bounding box center [520, 222] width 178 height 34
click at [478, 231] on input "09/21/2025" at bounding box center [520, 230] width 178 height 18
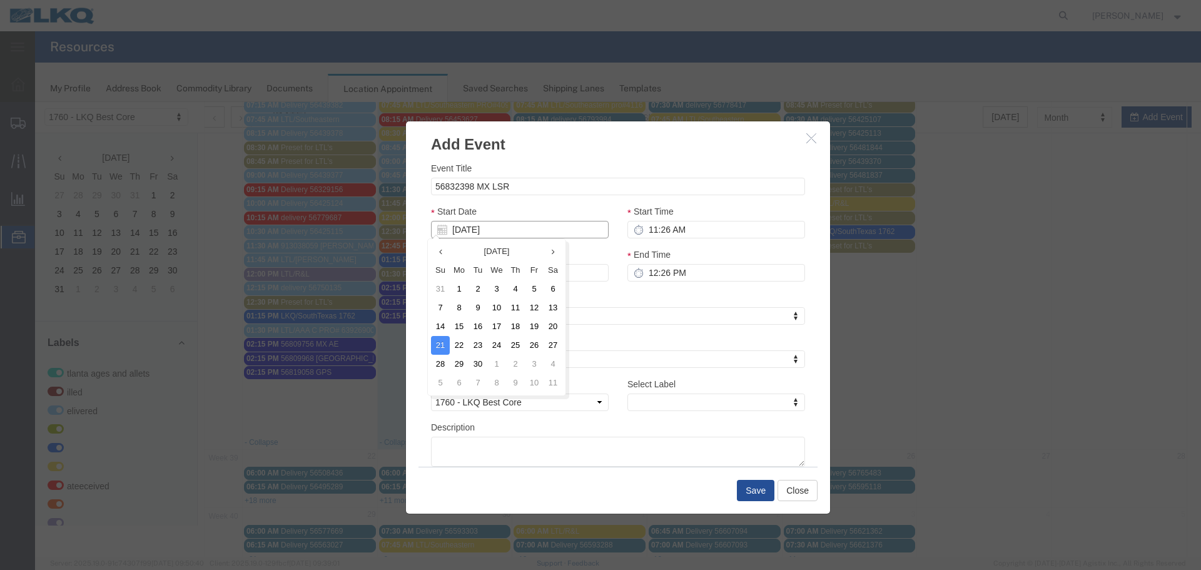
click at [478, 231] on input "09/21/2025" at bounding box center [520, 230] width 178 height 18
type input "9"
type input "09/16/2025"
type input "9/17/2"
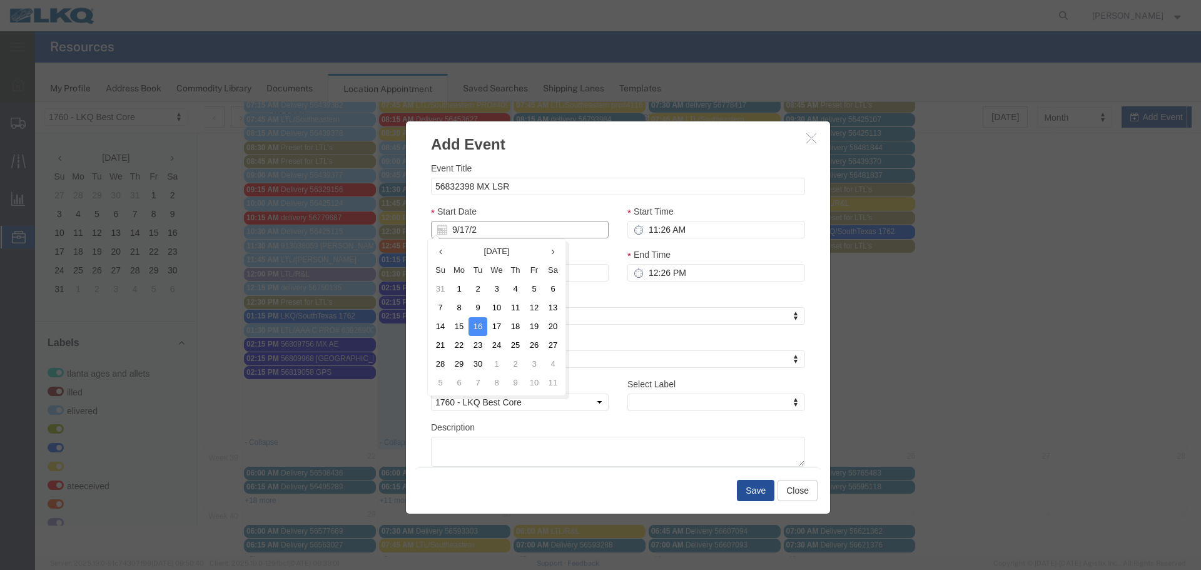
type input "09/17/2"
type input "9/17/25"
type input "09/17/25"
click at [504, 196] on div "Event Title 56832398 MX LSR Start Date 09/17/25 Start Time 11:26 AM End Date 09…" at bounding box center [618, 313] width 374 height 305
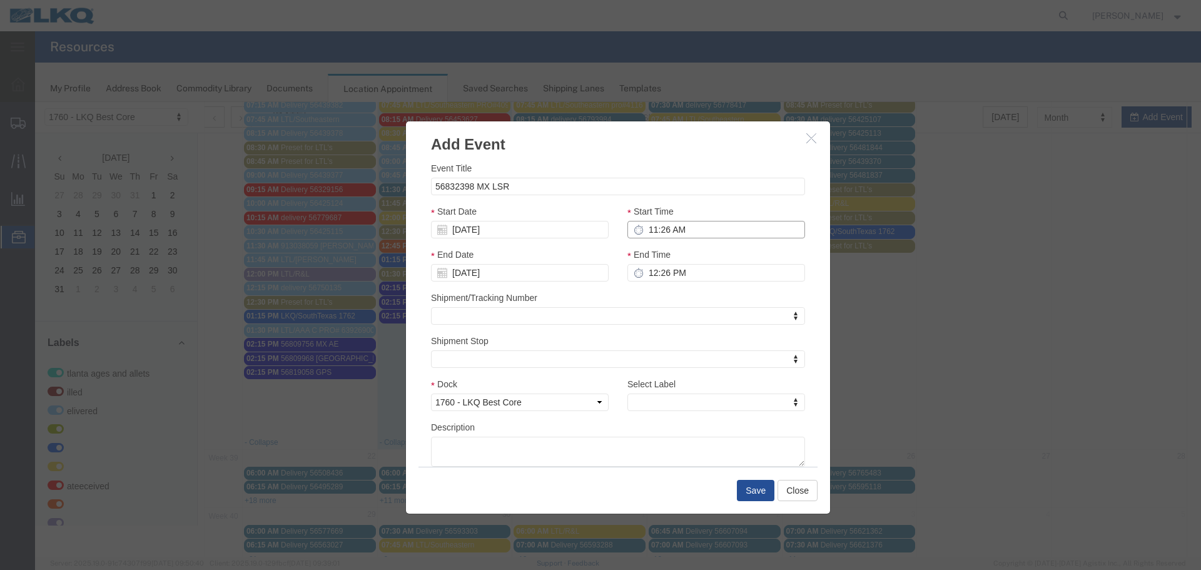
click at [658, 230] on input "11:26 AM" at bounding box center [716, 230] width 178 height 18
type input "2:26 AM"
type input "3:26 AM"
type input "2:15 AM"
type input "3:15 AM"
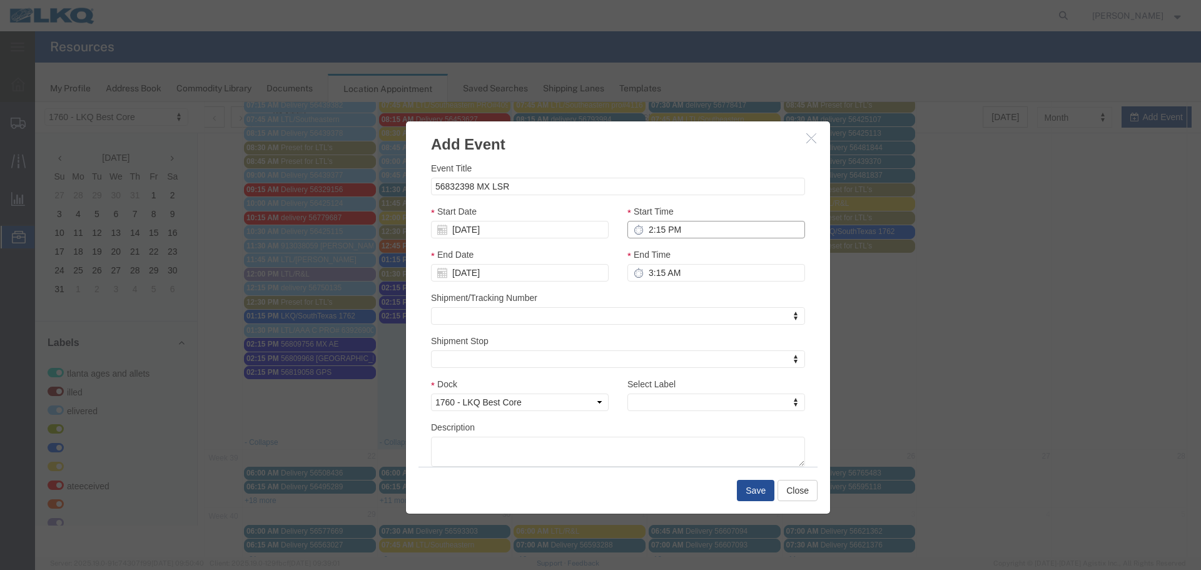
type input "2:15 PM"
click at [646, 271] on input "3:15 PM" at bounding box center [716, 273] width 178 height 18
type input "2:15 PM"
click at [614, 298] on div "Shipment/Tracking Number Shipment/Tracking Number Shipment/Tracking Number" at bounding box center [618, 308] width 374 height 34
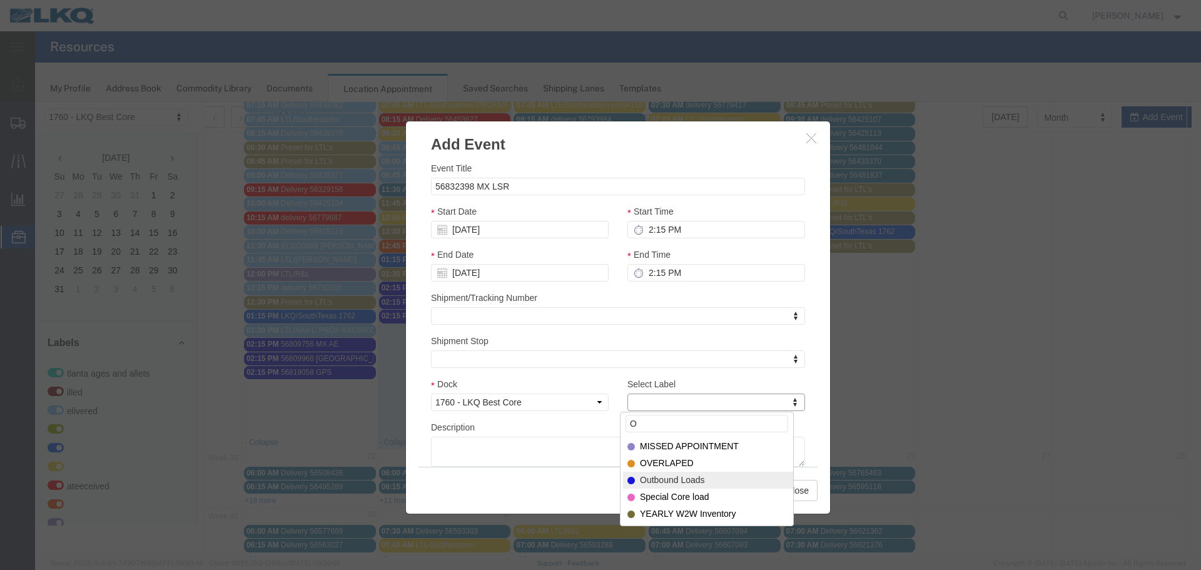
type input "O"
select select "80"
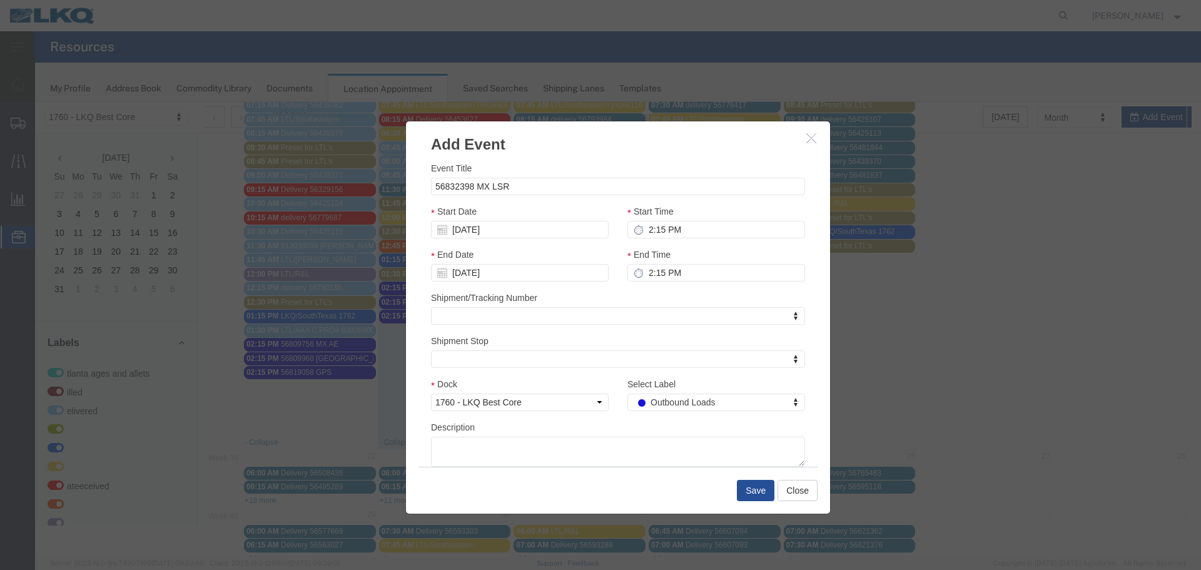
click at [610, 424] on div "Description" at bounding box center [618, 443] width 374 height 46
click at [745, 497] on button "Save" at bounding box center [756, 490] width 38 height 21
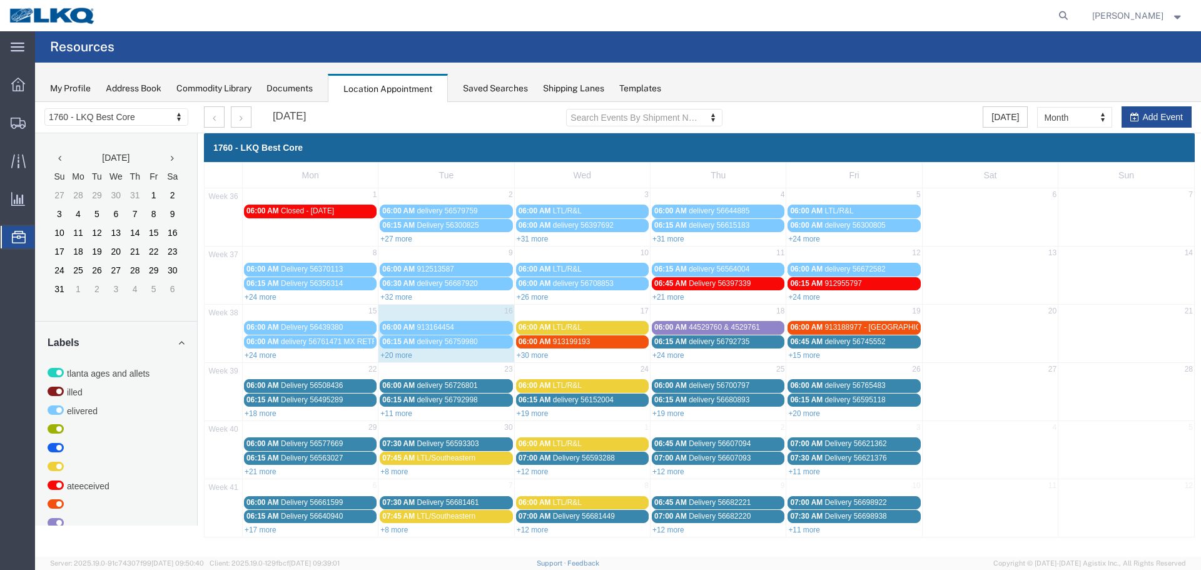
scroll to position [0, 0]
click at [538, 354] on link "+30 more" at bounding box center [533, 355] width 32 height 9
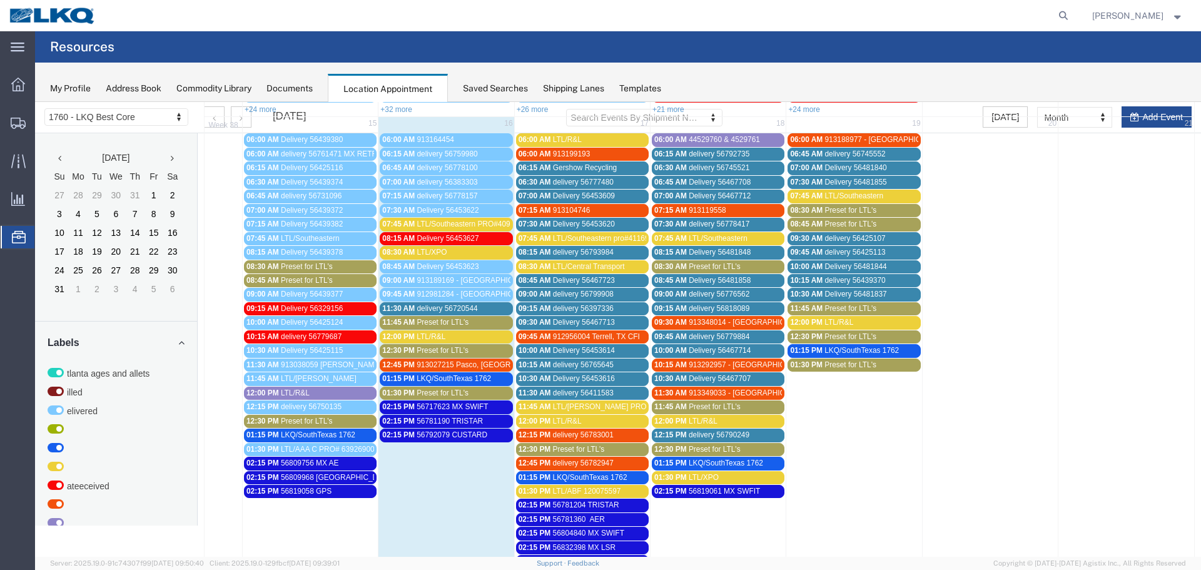
scroll to position [250, 0]
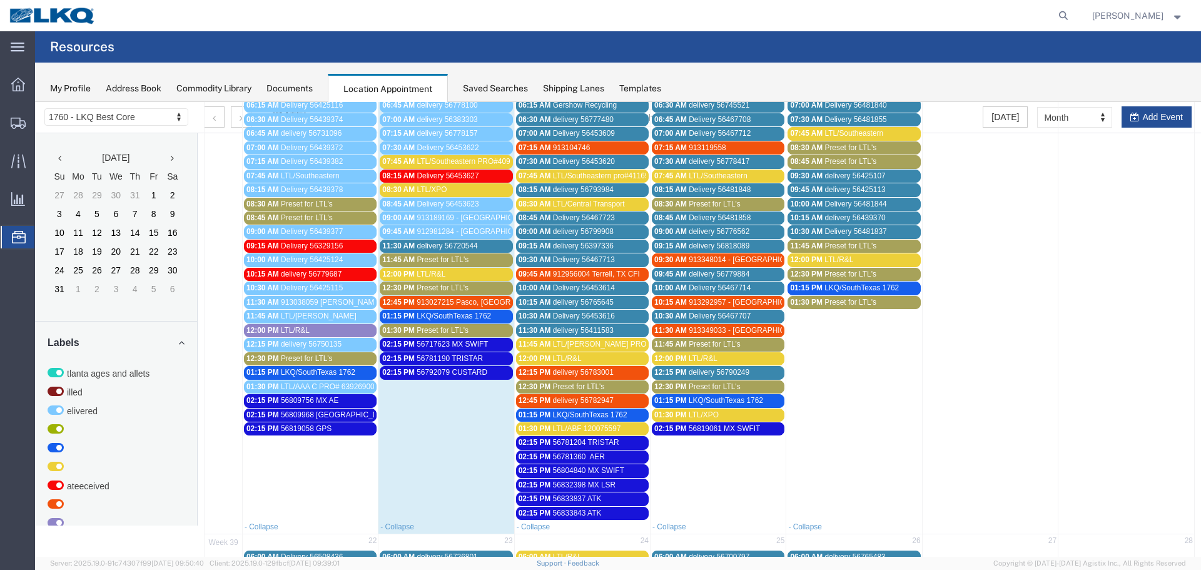
click at [1140, 123] on td at bounding box center [1126, 294] width 136 height 450
select select "1"
select select
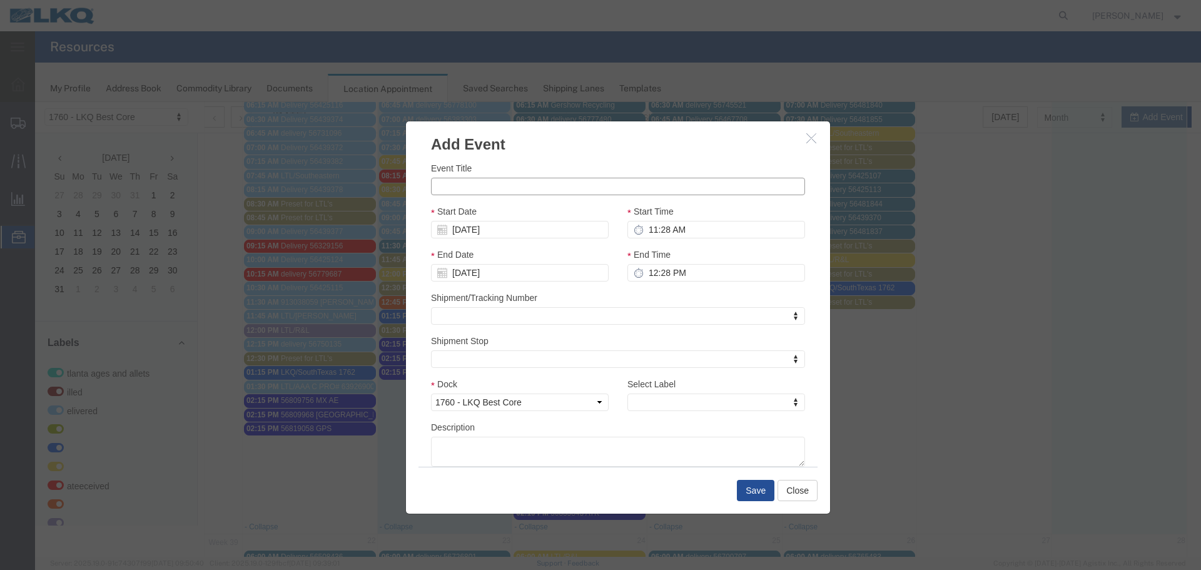
click at [507, 184] on input "Event Title" at bounding box center [618, 187] width 374 height 18
type input "56832410 MX LSR"
click at [539, 144] on h3 "Add Event" at bounding box center [618, 138] width 424 height 34
click at [483, 229] on input "09/21/2025" at bounding box center [520, 230] width 178 height 18
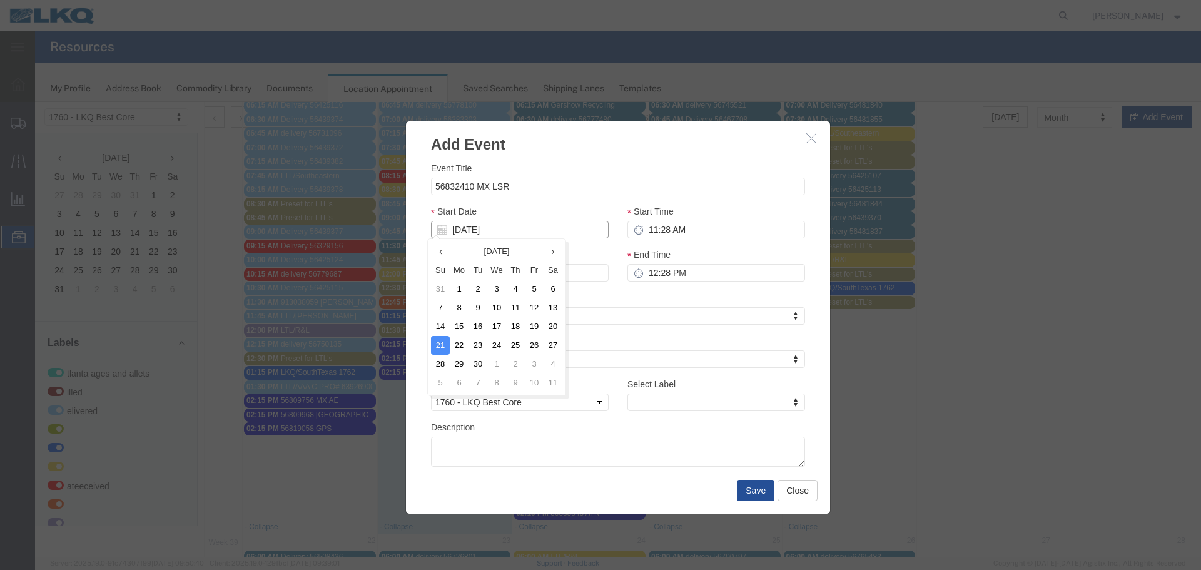
click at [483, 229] on input "09/21/2025" at bounding box center [520, 230] width 178 height 18
type input "9"
type input "09/16/2025"
type input "9/18/2"
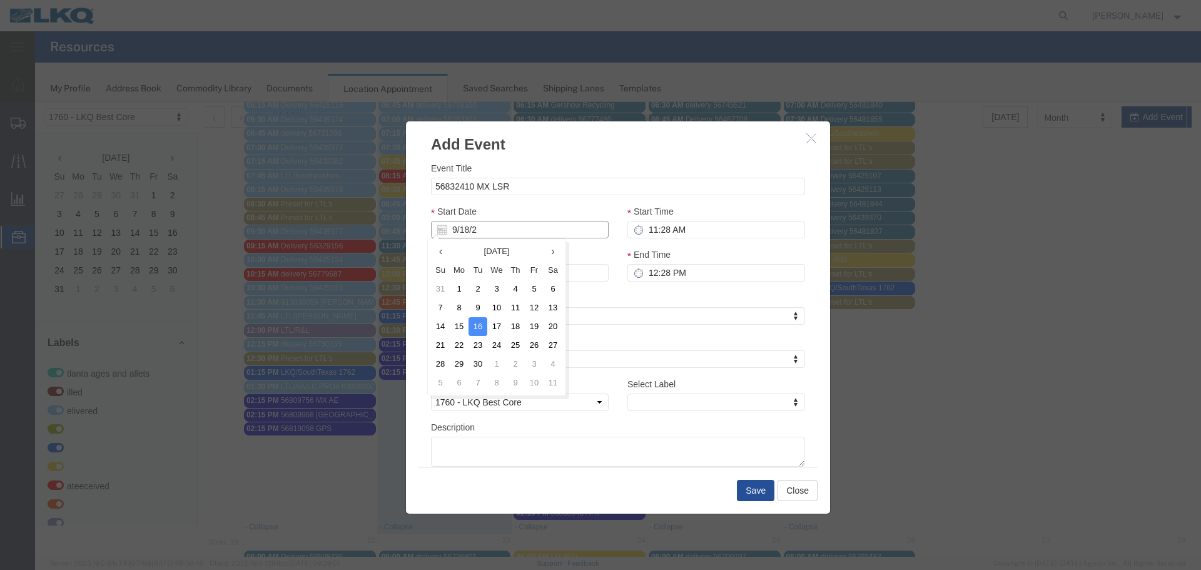
type input "09/18/2"
type input "9/18/25"
type input "09/18/25"
click at [492, 208] on div "Start Date 09/18/25" at bounding box center [520, 222] width 178 height 34
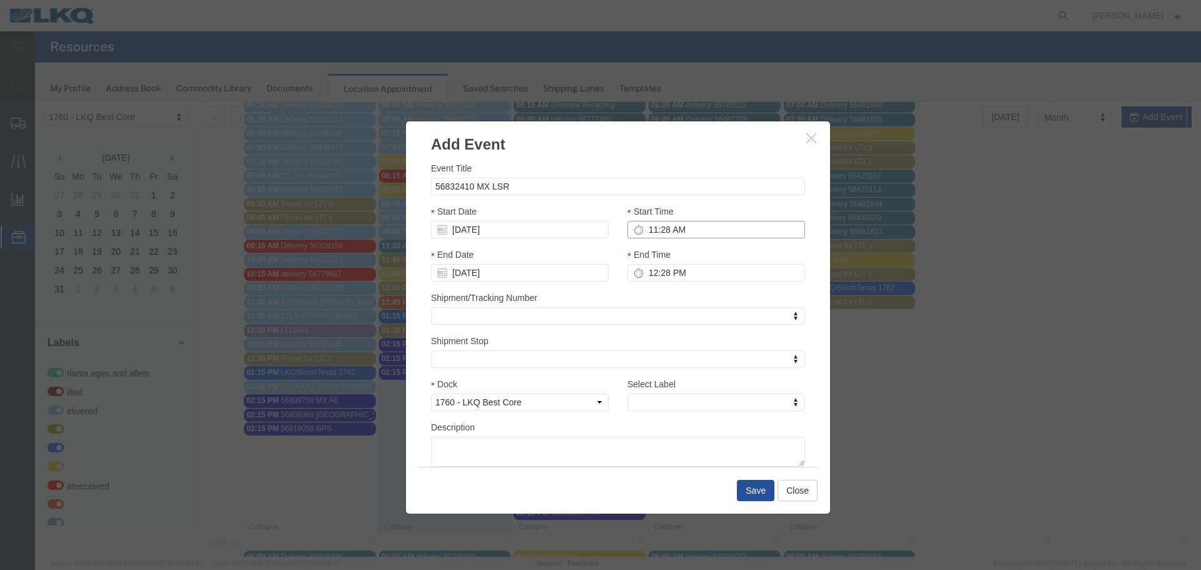
click at [712, 238] on input "11:28 AM" at bounding box center [716, 230] width 178 height 18
type input "2:28 AM"
type input "3:28 AM"
type input "2:15 AM"
type input "3:15 AM"
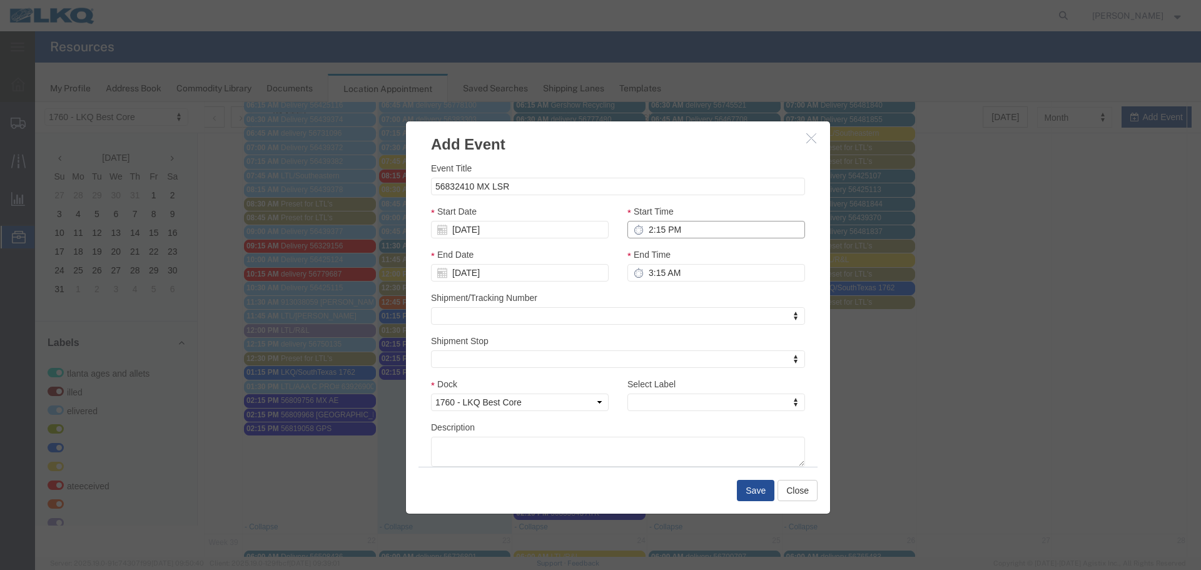
type input "2:15 PM"
click at [654, 270] on input "3:15 PM" at bounding box center [716, 273] width 178 height 18
type input "2:15 PM"
click at [620, 287] on div "End Time 2:15 PM" at bounding box center [716, 269] width 196 height 43
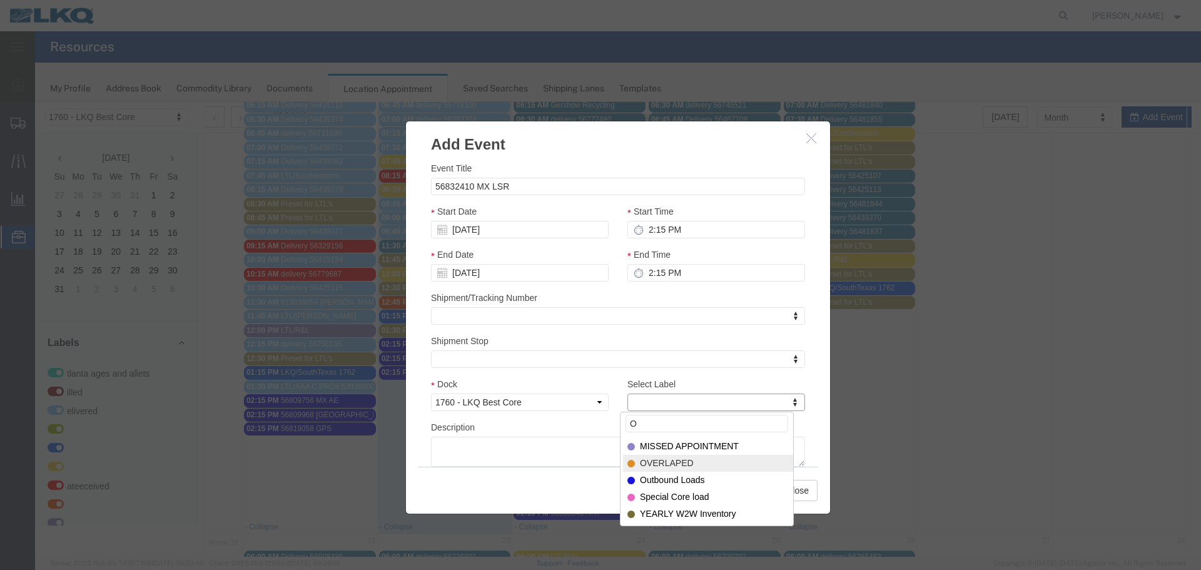
type input "O"
select select "80"
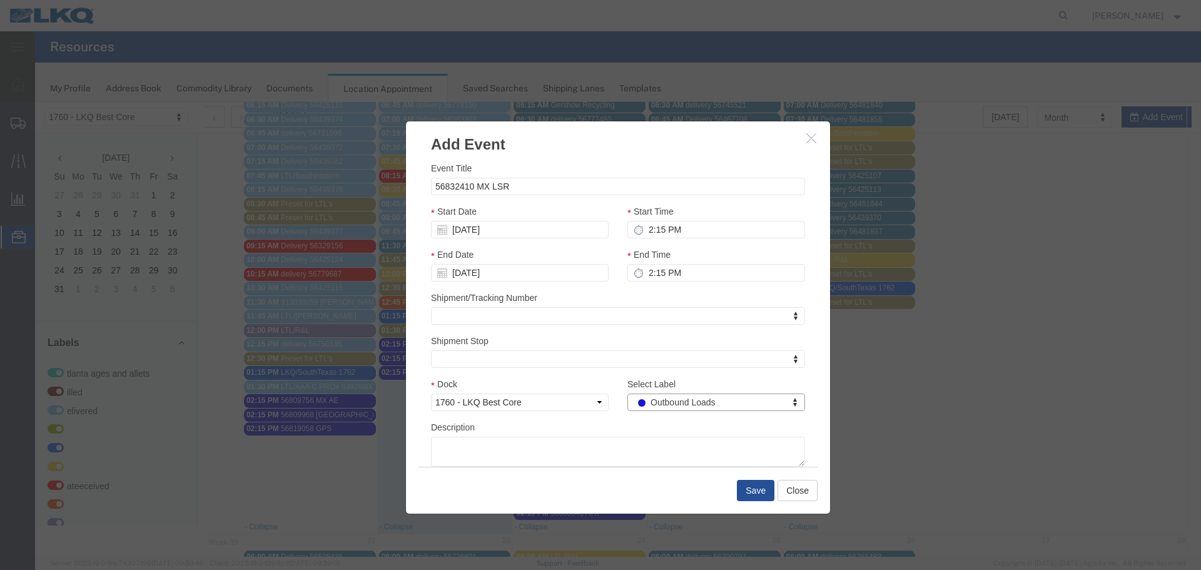
click at [610, 431] on div "Description" at bounding box center [618, 443] width 374 height 46
click at [756, 488] on button "Save" at bounding box center [756, 490] width 38 height 21
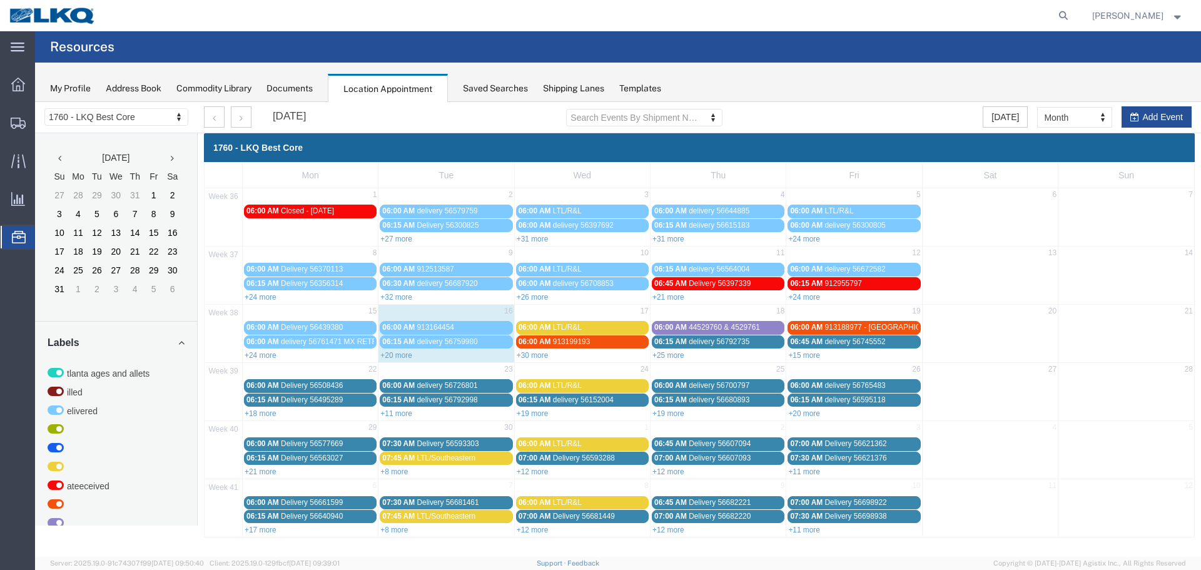
scroll to position [0, 0]
click at [676, 353] on link "+25 more" at bounding box center [668, 355] width 32 height 9
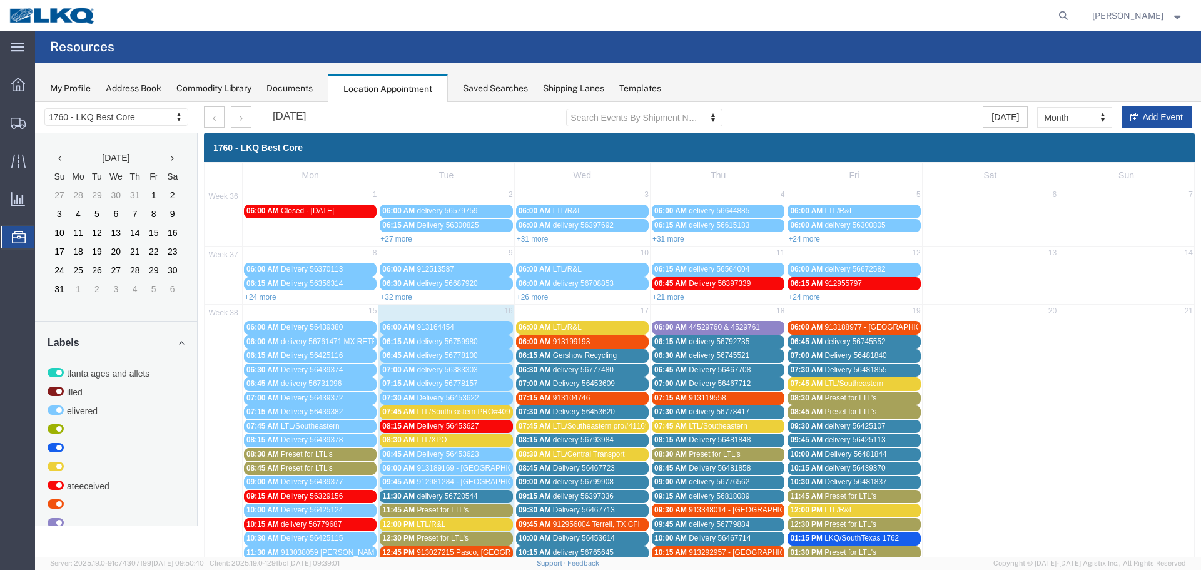
click at [1133, 116] on button "Add Event" at bounding box center [1157, 116] width 70 height 21
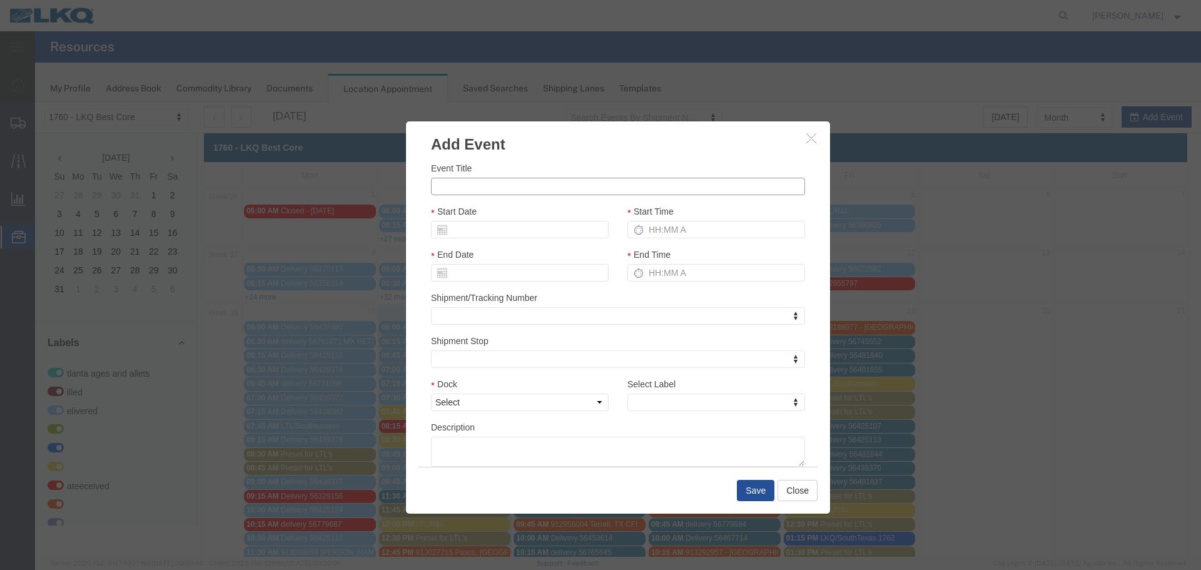
click at [638, 181] on input "Event Title" at bounding box center [618, 187] width 374 height 18
type input "56832430 MX LSR"
click at [570, 155] on div "Event Title 56832430 MX LSR Start Date Start Time End Date End Time Shipment/Tr…" at bounding box center [618, 310] width 424 height 311
click at [521, 232] on input "Start Date" at bounding box center [520, 230] width 178 height 18
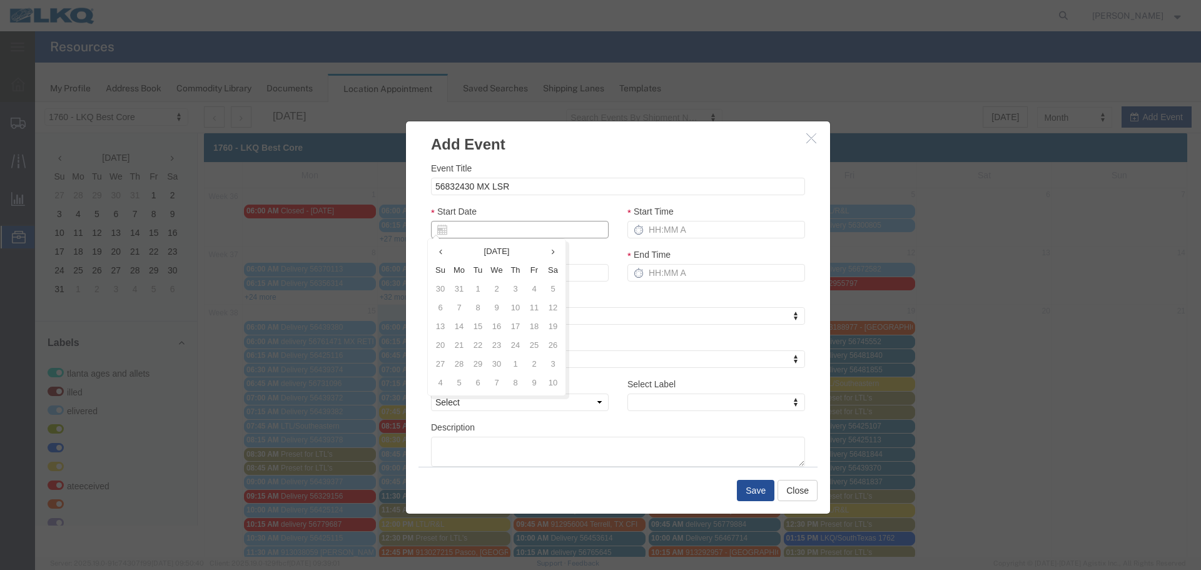
type input "9"
type input "09/16/2025"
type input "9/19/2"
type input "09/19/2"
type input "9/19/25"
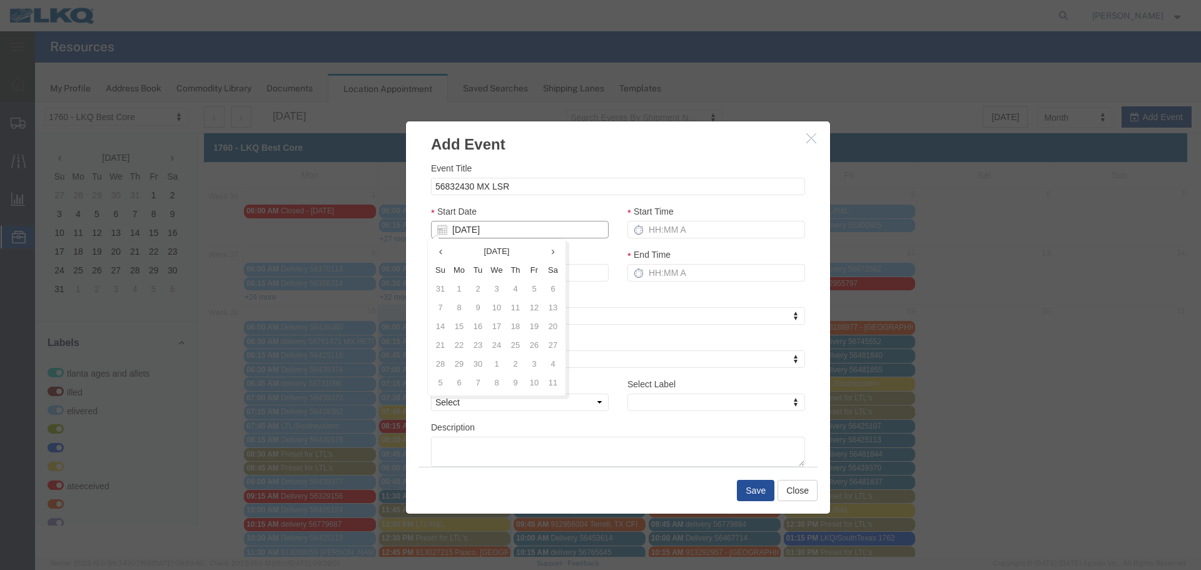
type input "09/19/25"
click at [540, 208] on div "Start Date 09/19/25" at bounding box center [520, 222] width 178 height 34
click at [665, 227] on input "Start Time" at bounding box center [716, 230] width 178 height 18
type input "2:15 PM"
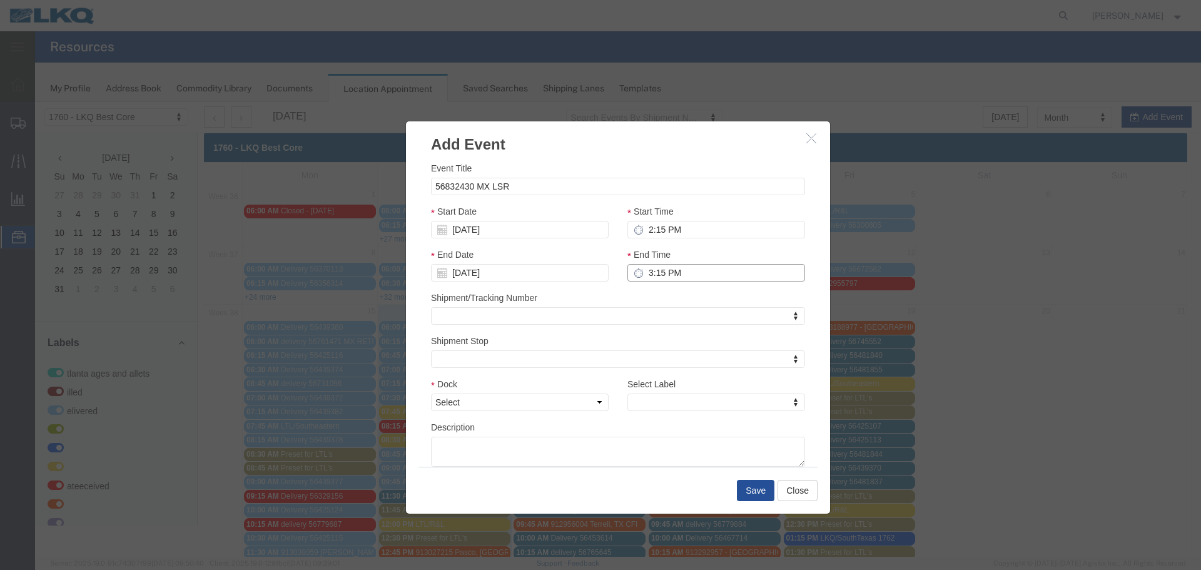
click at [692, 276] on input "3:15 PM" at bounding box center [716, 273] width 178 height 18
type input "2:15 PM"
drag, startPoint x: 594, startPoint y: 409, endPoint x: 574, endPoint y: 408, distance: 20.0
click at [594, 409] on select "Select 1760 - LKQ Best Core 1760 - Outbound Loads" at bounding box center [520, 402] width 178 height 18
select select "1"
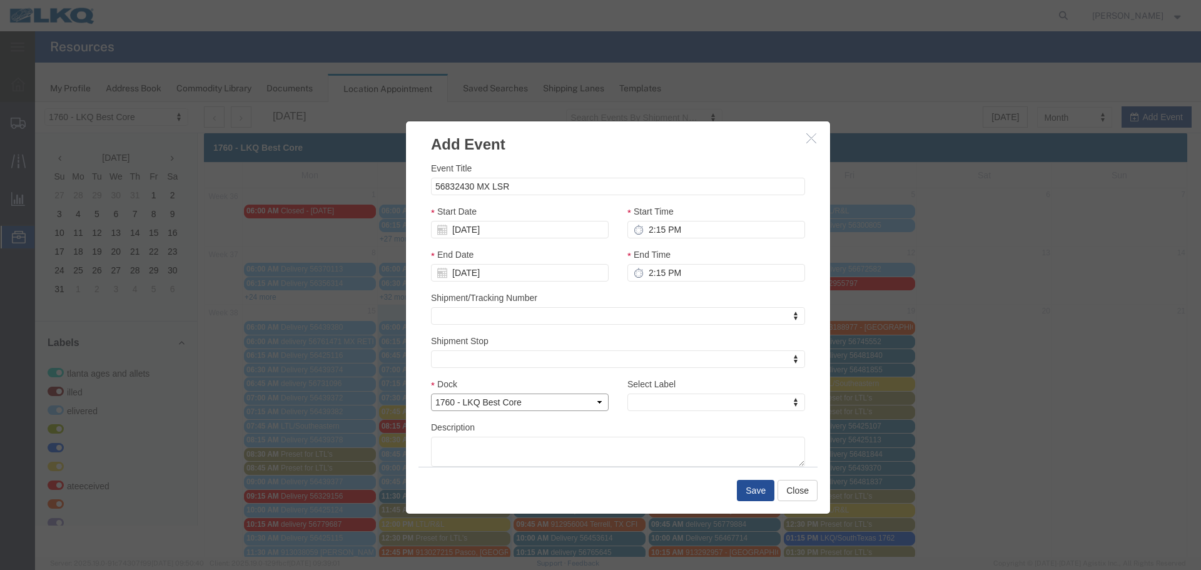
click at [431, 393] on select "Select 1760 - LKQ Best Core 1760 - Outbound Loads" at bounding box center [520, 402] width 178 height 18
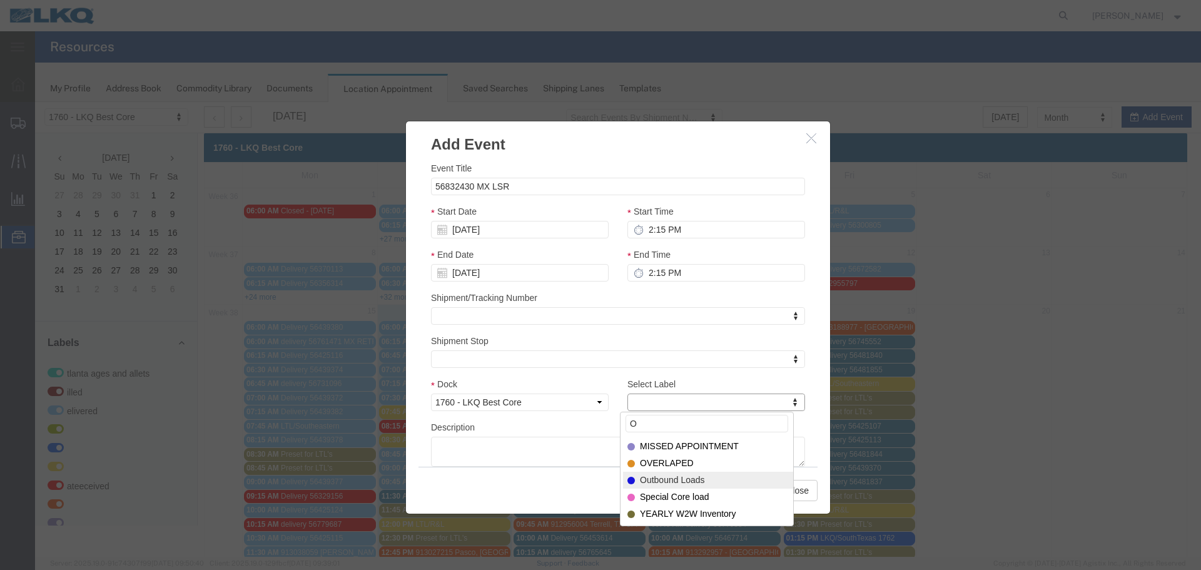
type input "O"
select select "80"
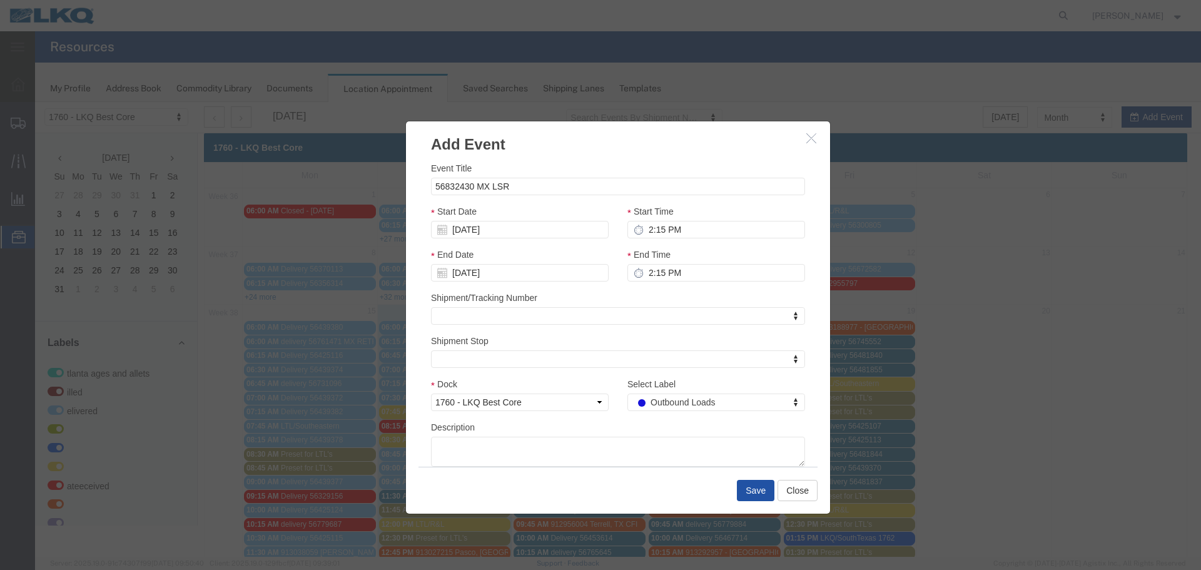
click at [748, 487] on button "Save" at bounding box center [756, 490] width 38 height 21
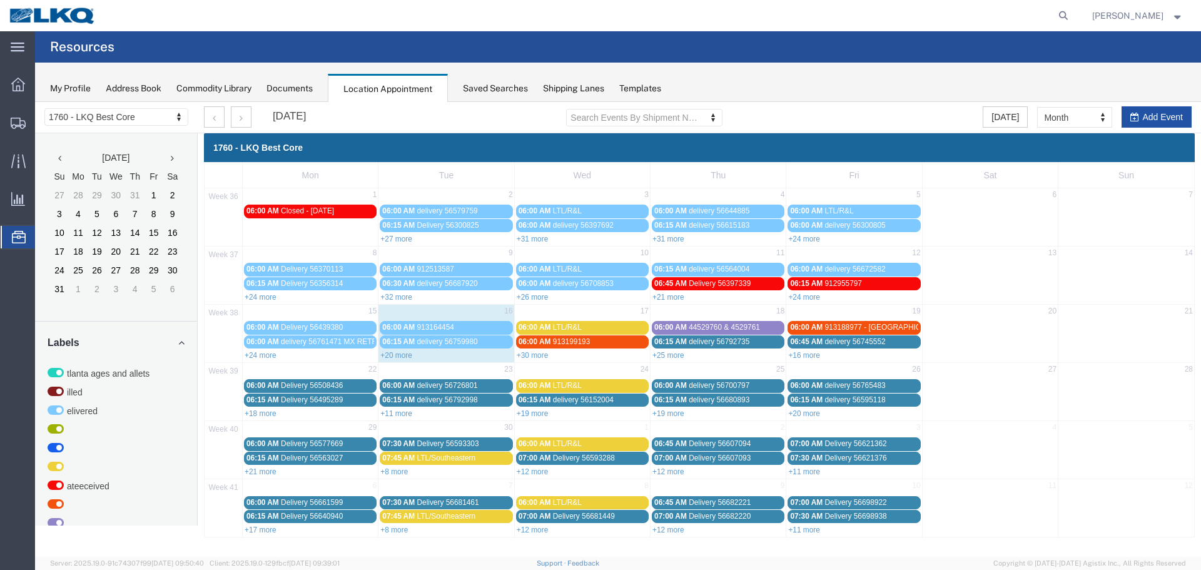
click at [1153, 116] on button "Add Event" at bounding box center [1157, 116] width 70 height 21
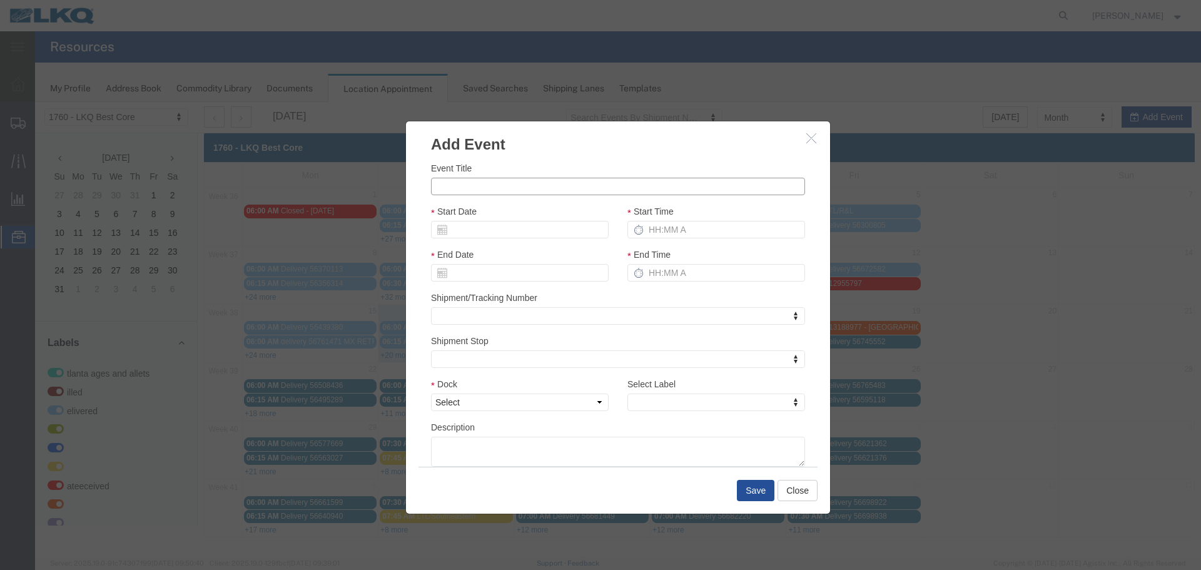
click at [567, 192] on input "Event Title" at bounding box center [618, 187] width 374 height 18
drag, startPoint x: 557, startPoint y: 159, endPoint x: 577, endPoint y: 158, distance: 20.1
click at [557, 159] on div "Event Title 56832186 BBB Start Date Start Time End Date End Time Shipment/Track…" at bounding box center [618, 310] width 424 height 311
click at [539, 188] on input "56832186 BBB" at bounding box center [618, 187] width 374 height 18
type input "56832186 BBB/JRMY"
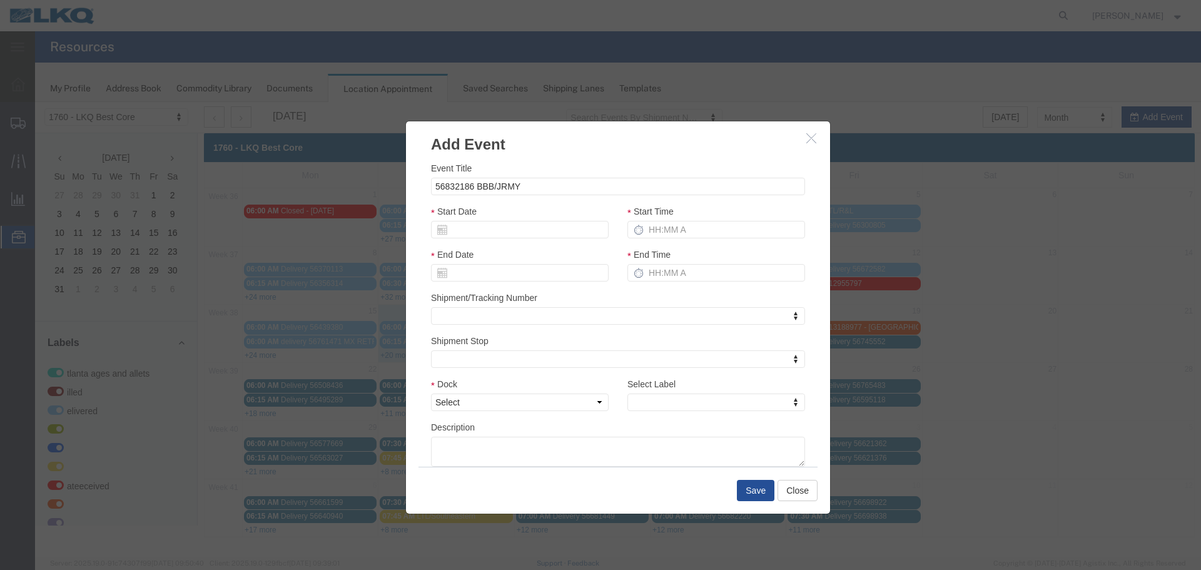
click at [564, 156] on div "Event Title 56832186 BBB/JRMY Start Date Start Time End Date End Time Shipment/…" at bounding box center [618, 310] width 424 height 311
click at [494, 221] on input "Start Date" at bounding box center [520, 230] width 178 height 18
type input "9"
type input "09/16/2025"
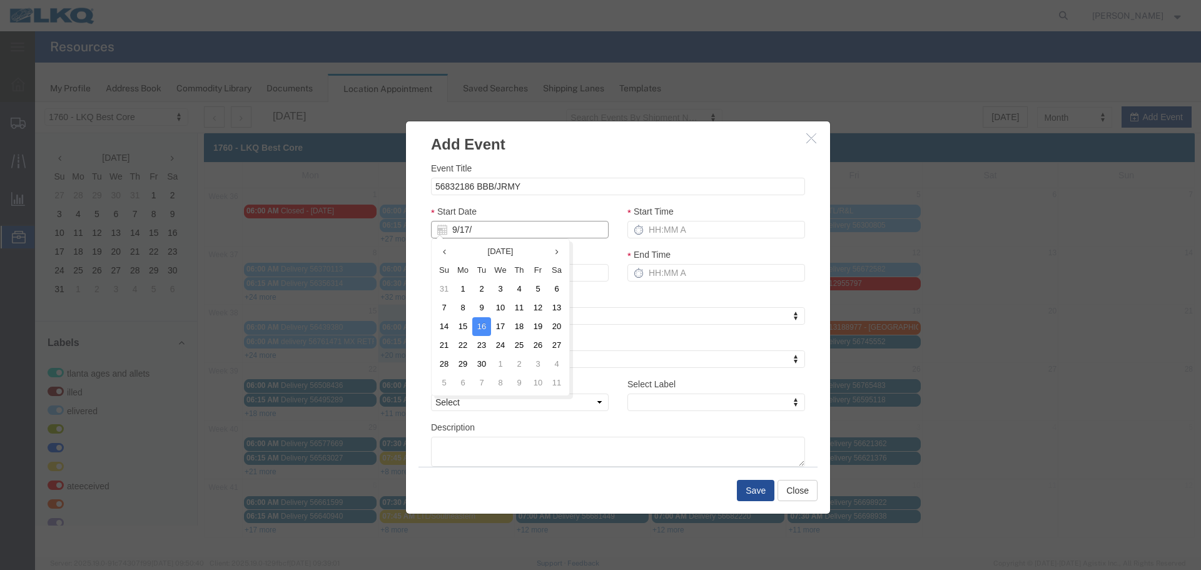
type input "9/17/2"
type input "09/17/2"
type input "9/17/25"
type input "09/17/25"
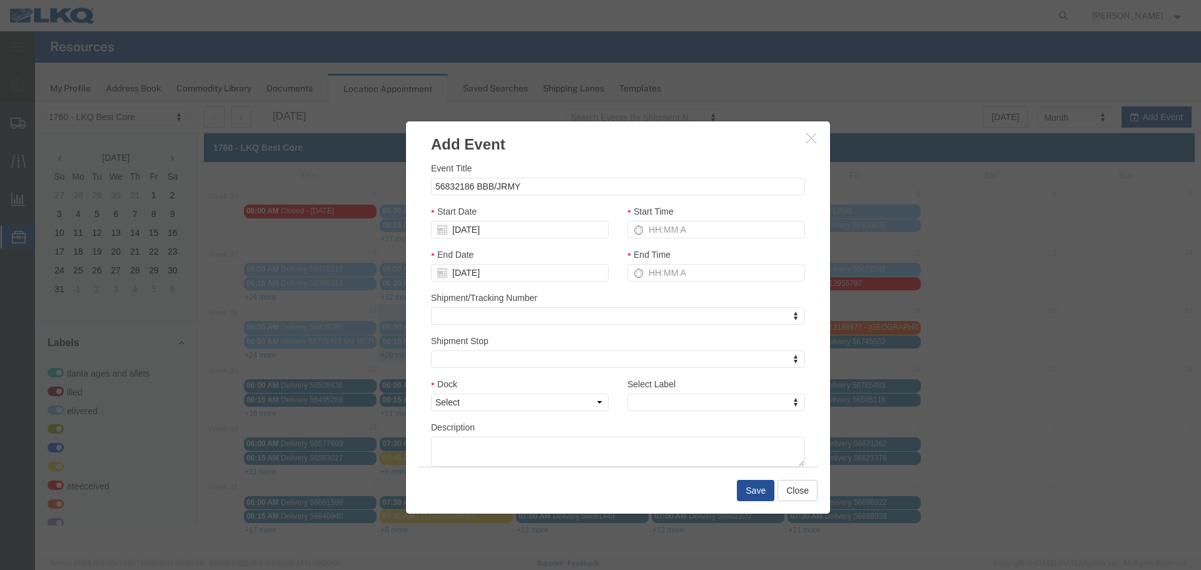
click at [535, 208] on div "Start Date 09/17/25" at bounding box center [520, 222] width 178 height 34
click at [672, 230] on input "Start Time" at bounding box center [716, 230] width 178 height 18
type input "2:15 PM"
click at [672, 276] on input "3:15 PM" at bounding box center [716, 273] width 178 height 18
type input "2:15 PM"
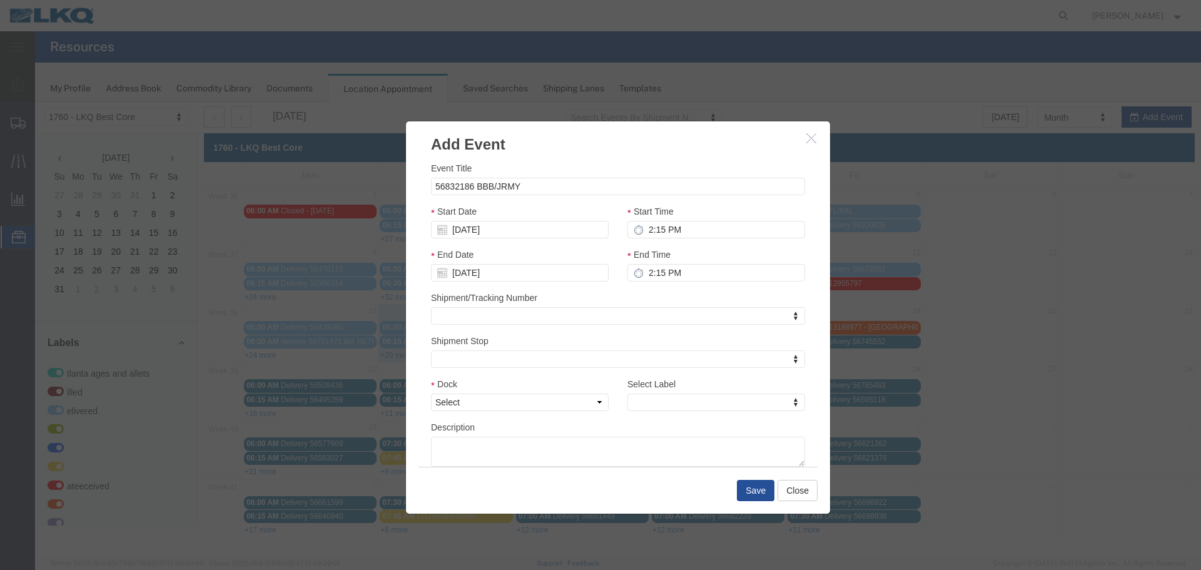
click at [651, 291] on div "End Time 2:15 PM" at bounding box center [716, 269] width 196 height 43
click at [591, 408] on select "Select 1760 - LKQ Best Core 1760 - Outbound Loads" at bounding box center [520, 402] width 178 height 18
select select "1"
click at [431, 393] on select "Select 1760 - LKQ Best Core 1760 - Outbound Loads" at bounding box center [520, 402] width 178 height 18
click at [724, 390] on div "Select Label Select Label Select Label Atlanta Cages and Pallets Billed Deliver…" at bounding box center [716, 394] width 178 height 34
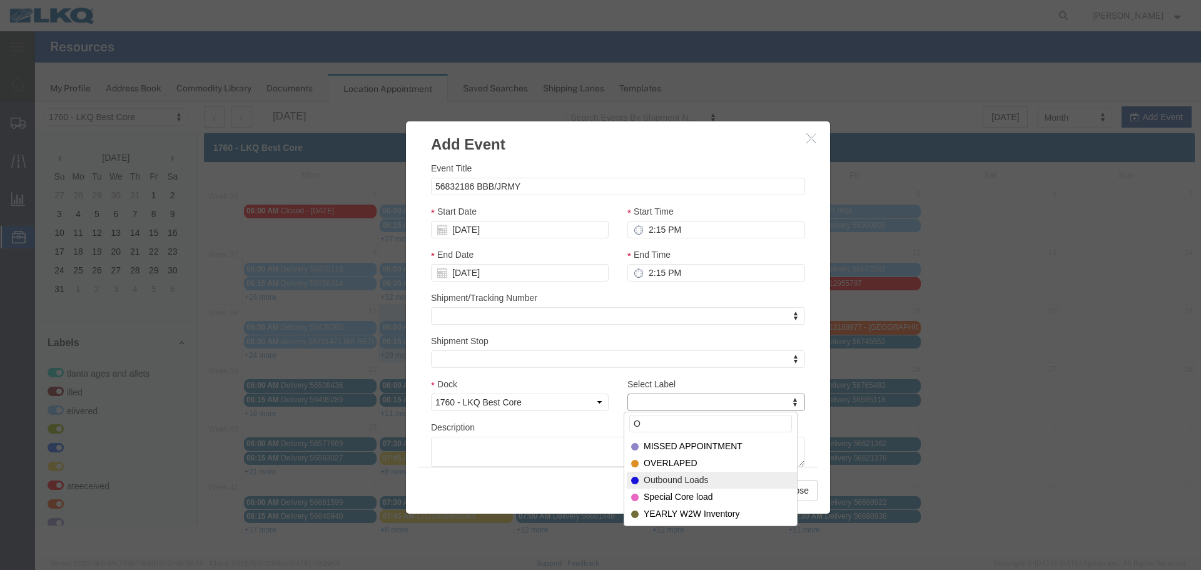
type input "O"
select select "80"
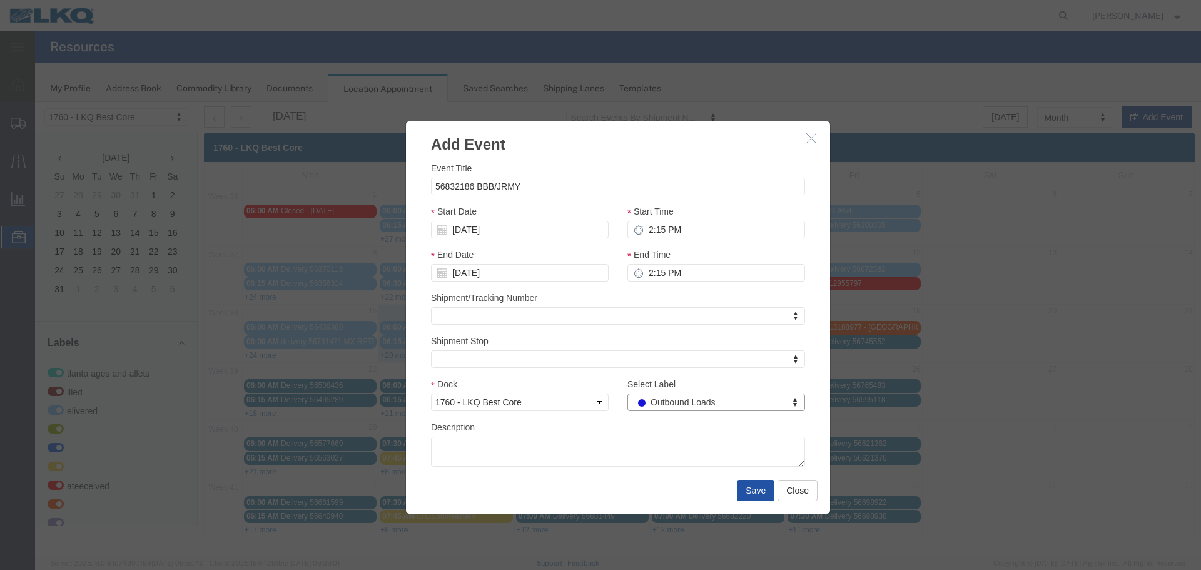
click at [741, 492] on button "Save" at bounding box center [756, 490] width 38 height 21
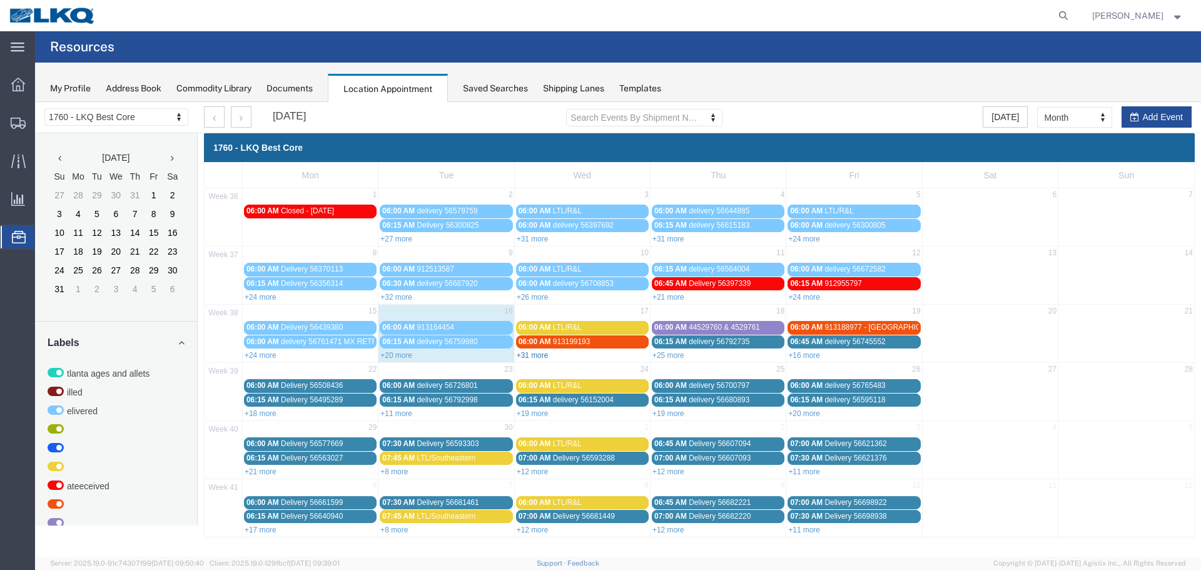
click at [537, 359] on link "+31 more" at bounding box center [533, 355] width 32 height 9
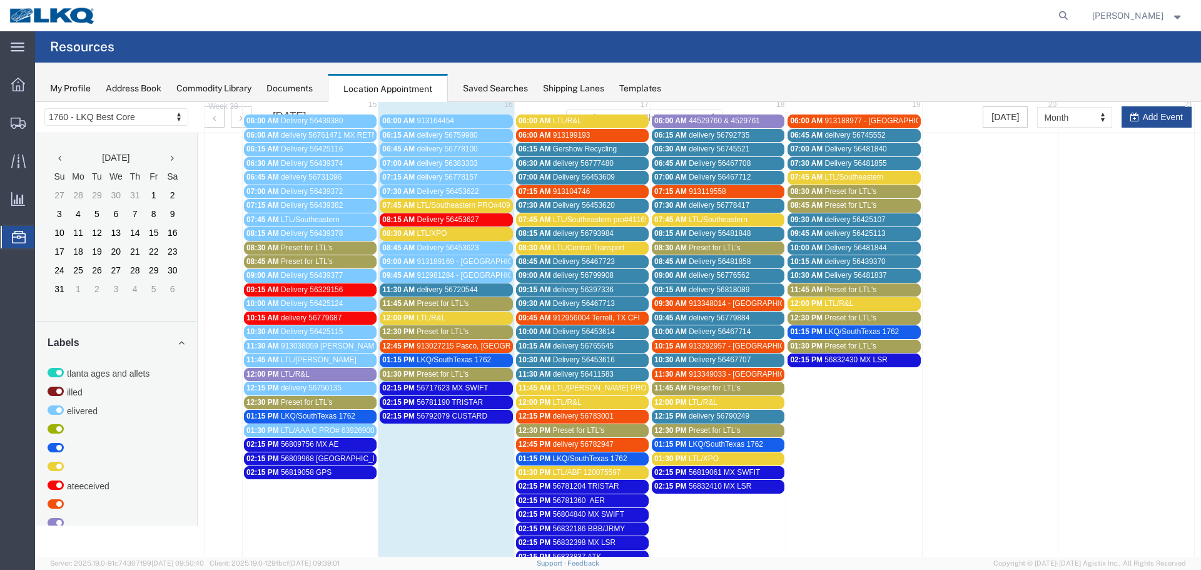
scroll to position [125, 0]
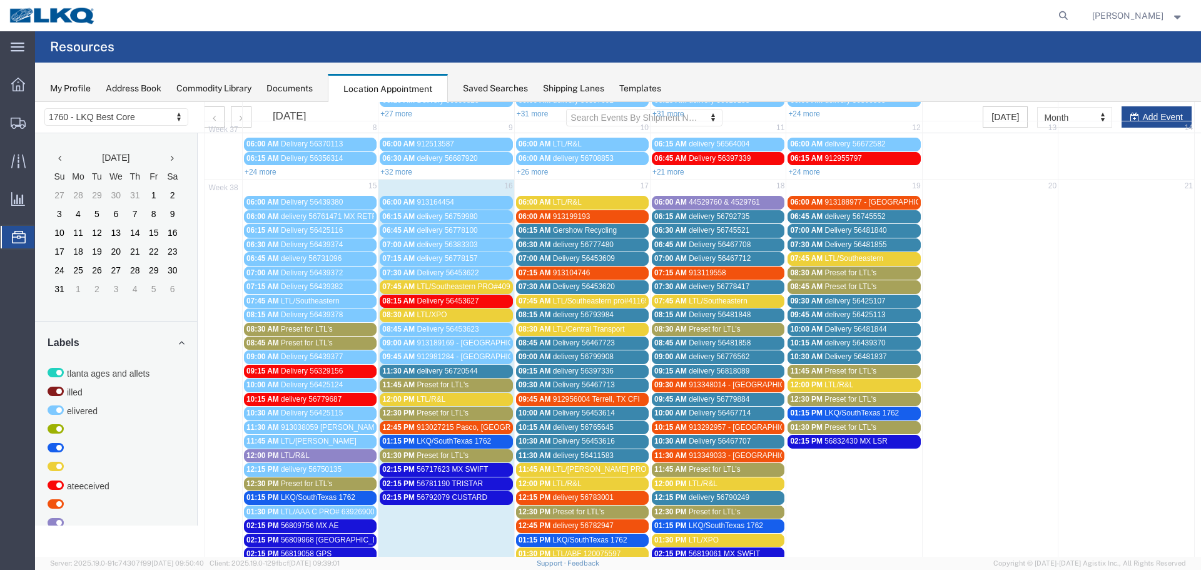
click at [430, 284] on span "LTL/Southeastern PRO#409155799" at bounding box center [476, 286] width 118 height 9
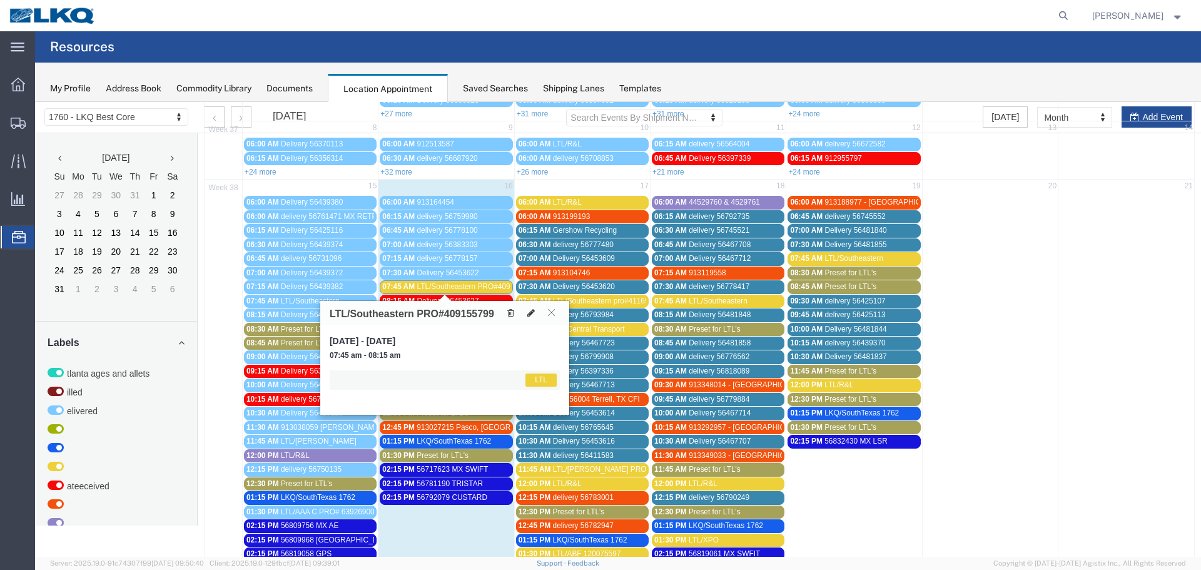
click at [530, 317] on icon at bounding box center [531, 312] width 8 height 9
select select "1"
select select "25"
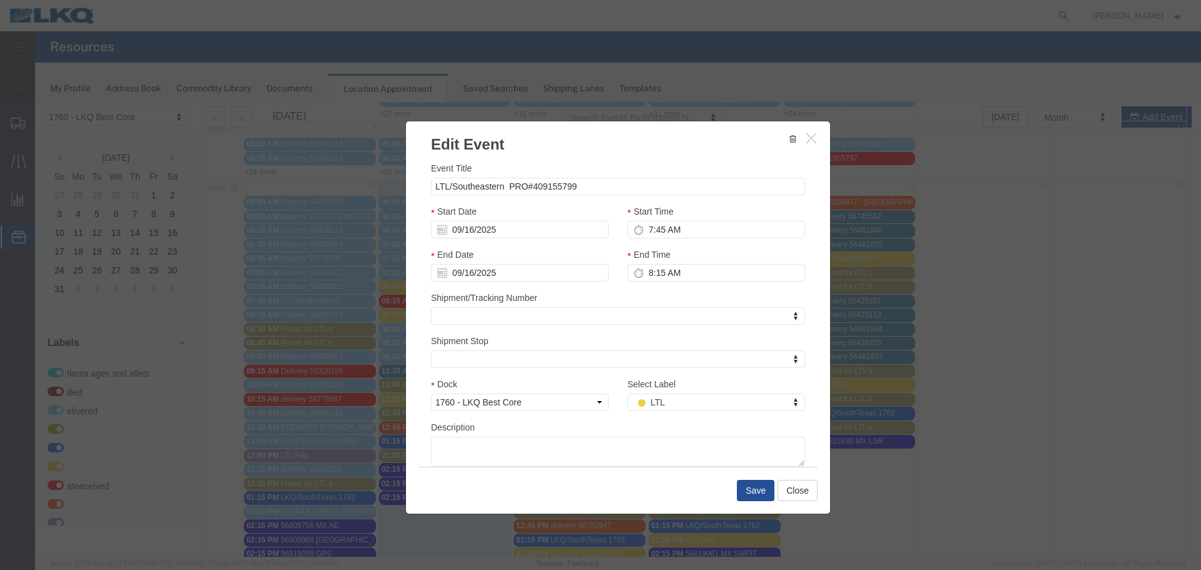
type input "D"
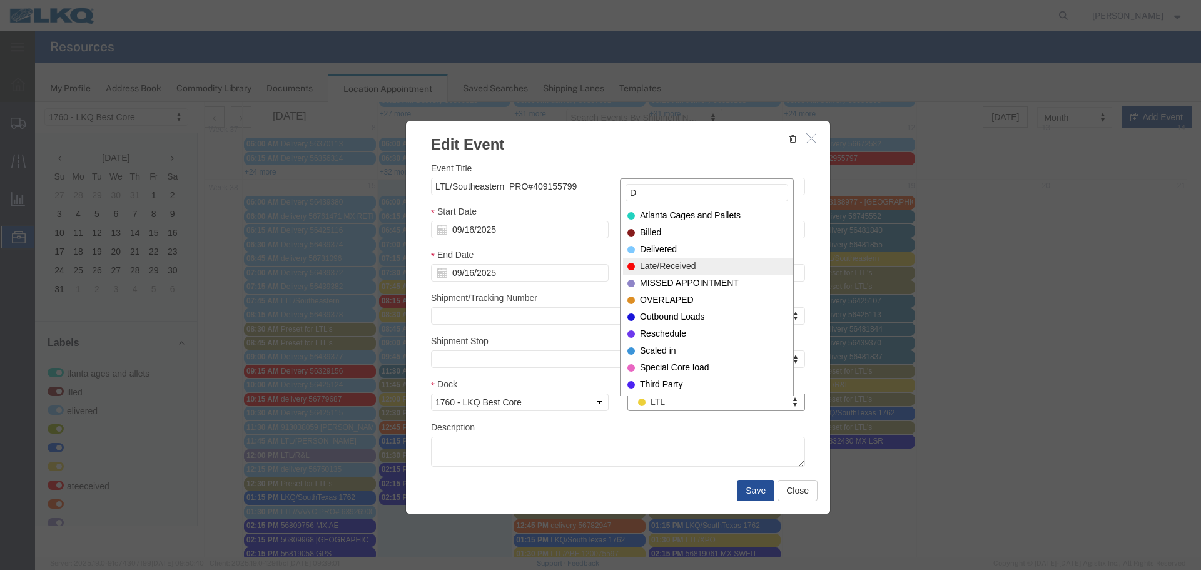
type input "D"
drag, startPoint x: 663, startPoint y: 260, endPoint x: 666, endPoint y: 251, distance: 9.1
select select "40"
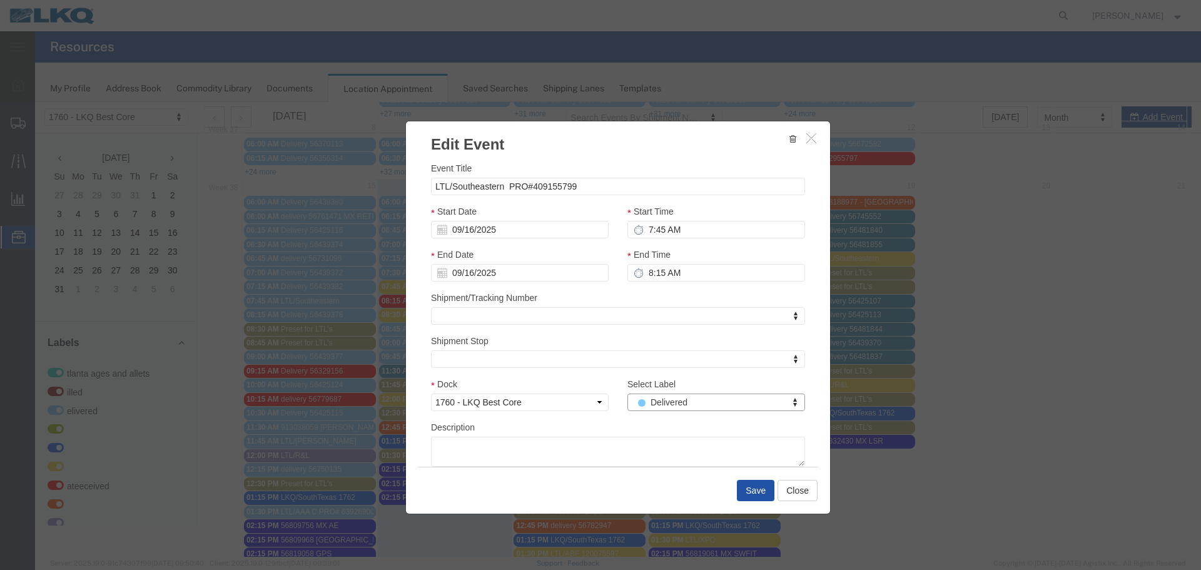
click at [750, 494] on button "Save" at bounding box center [756, 490] width 38 height 21
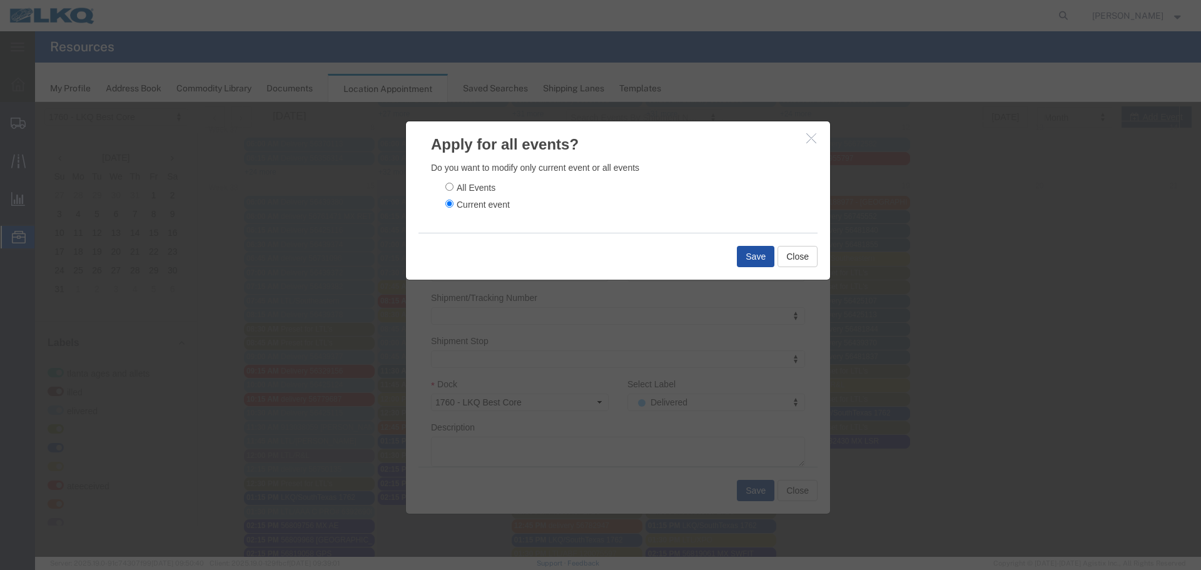
click at [741, 263] on button "Save" at bounding box center [756, 256] width 38 height 21
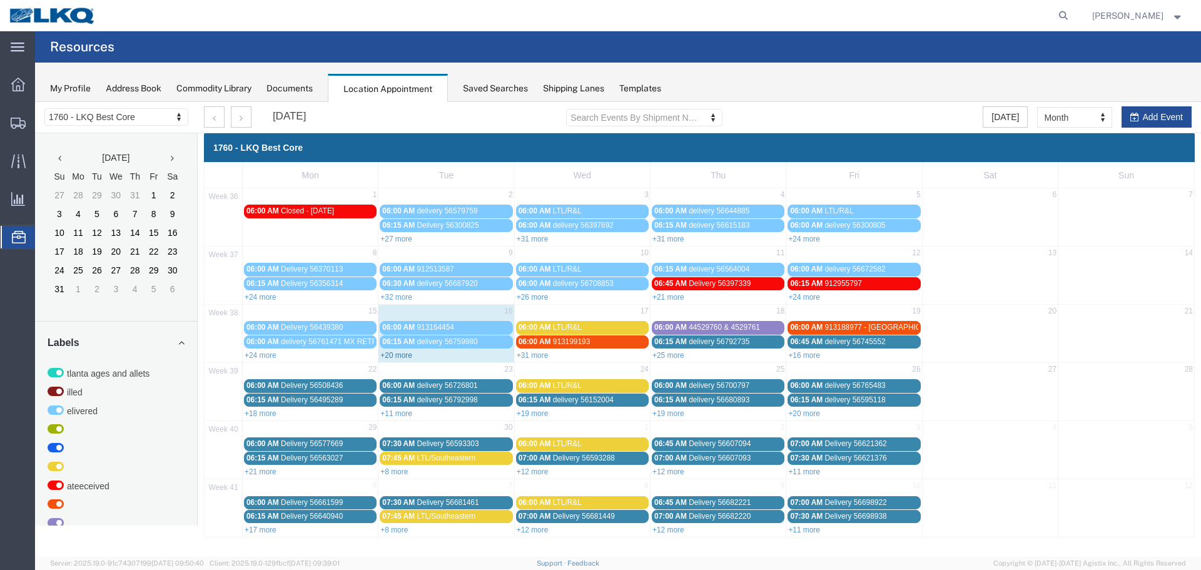
click at [405, 356] on link "+20 more" at bounding box center [396, 355] width 32 height 9
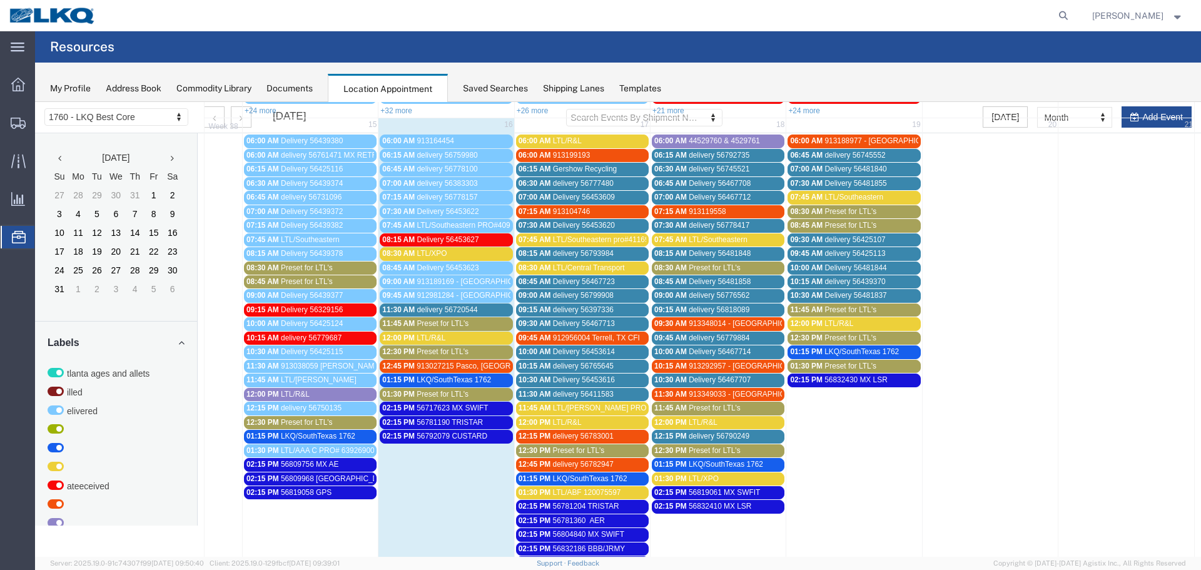
scroll to position [188, 0]
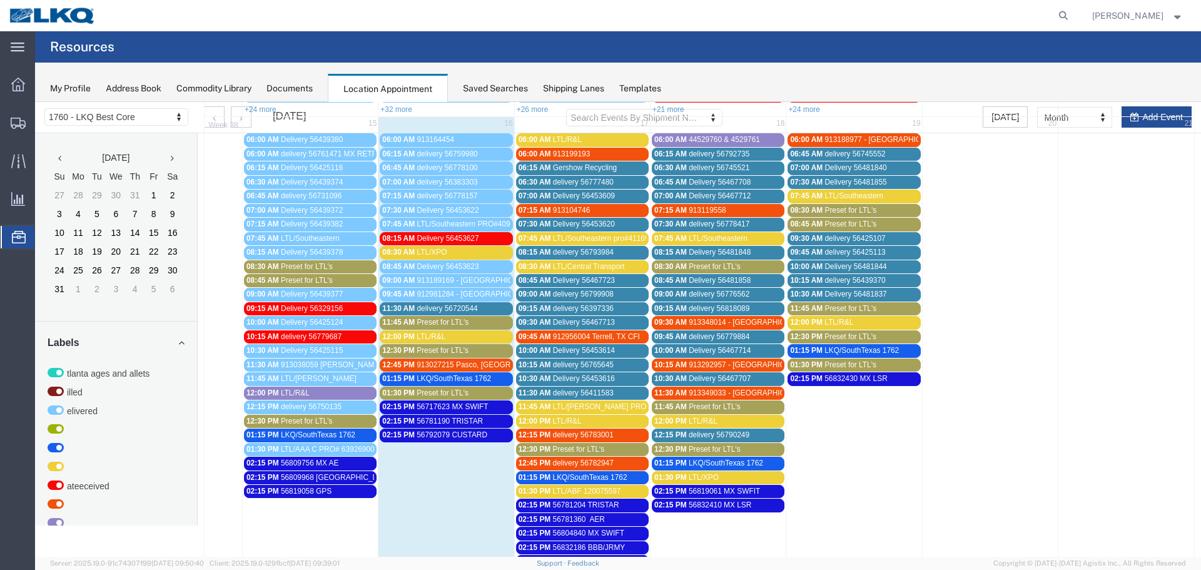
click at [429, 248] on span "LTL/XPO" at bounding box center [432, 252] width 30 height 9
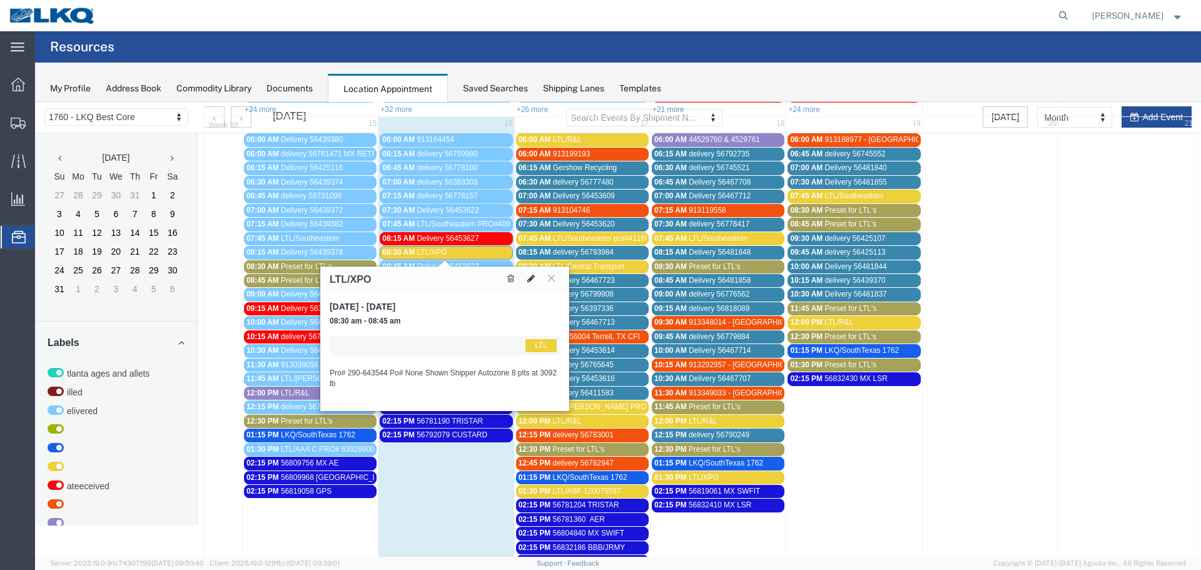
click at [530, 278] on icon at bounding box center [531, 278] width 8 height 9
select select "1"
select select "25"
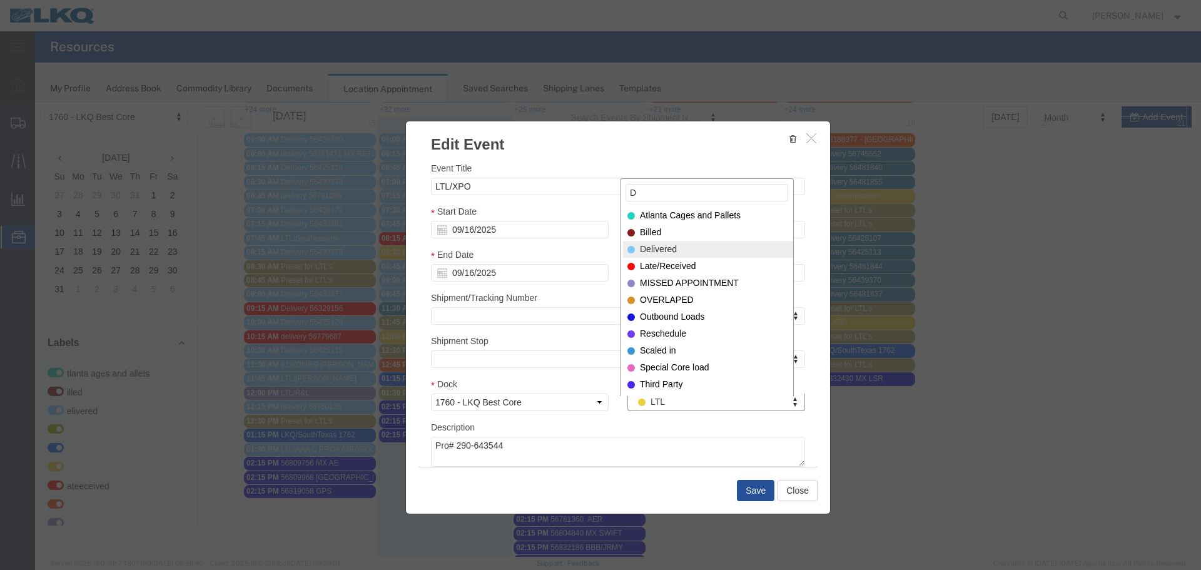
type input "D"
select select "40"
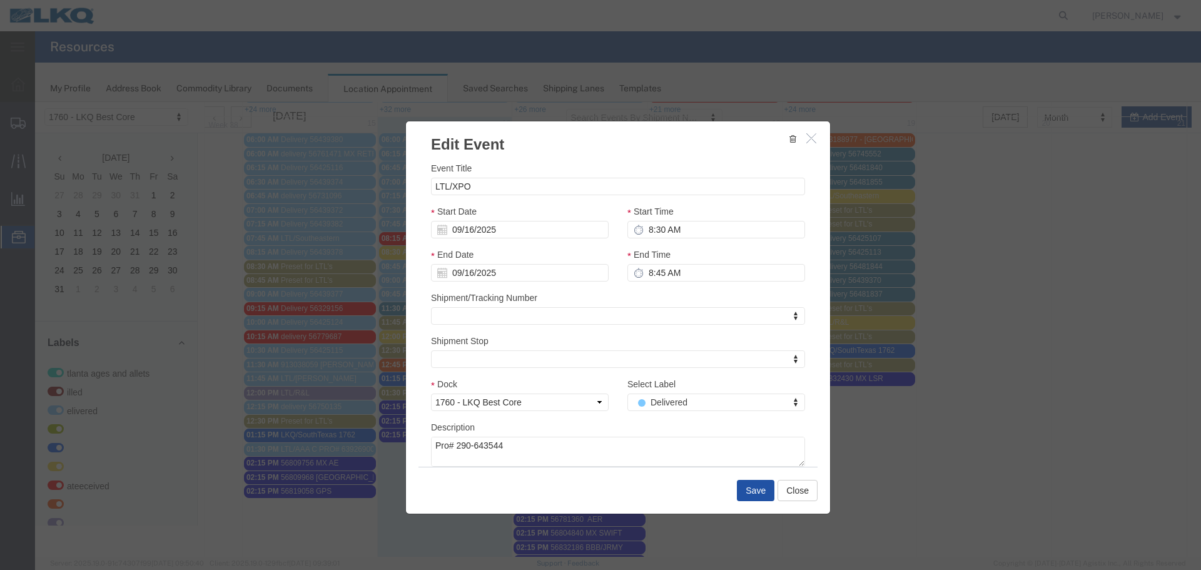
click at [742, 480] on button "Save" at bounding box center [756, 490] width 38 height 21
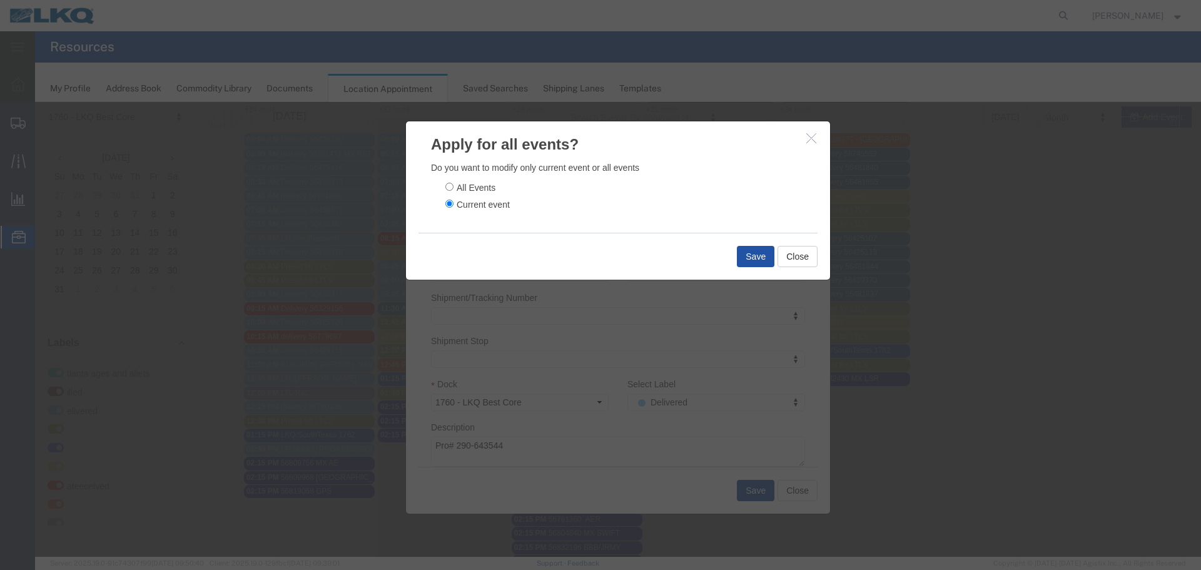
click at [744, 259] on button "Save" at bounding box center [756, 256] width 38 height 21
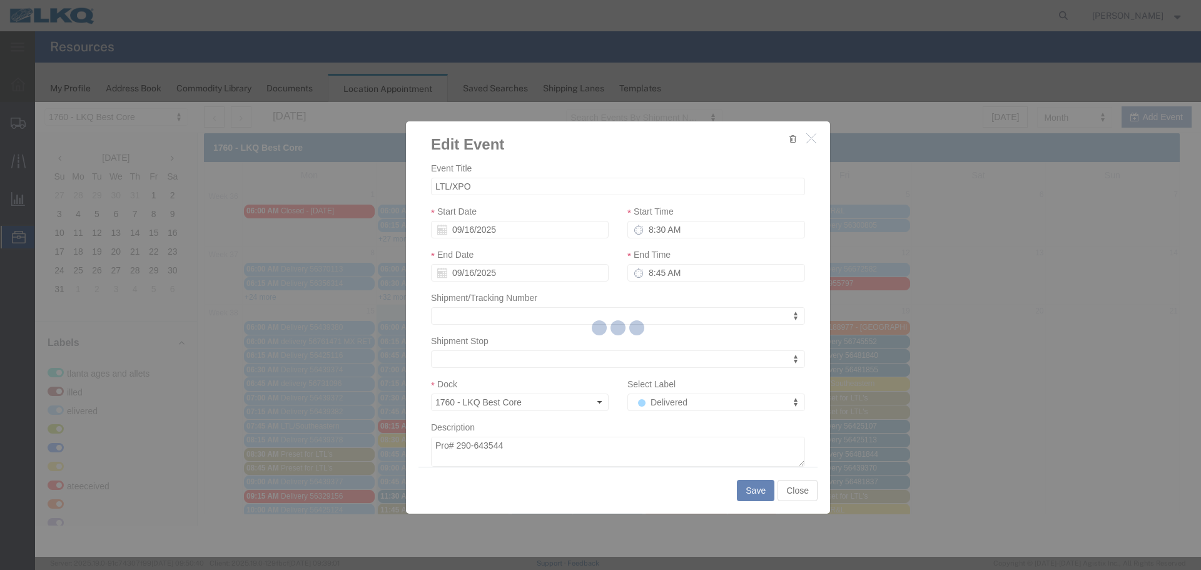
scroll to position [0, 0]
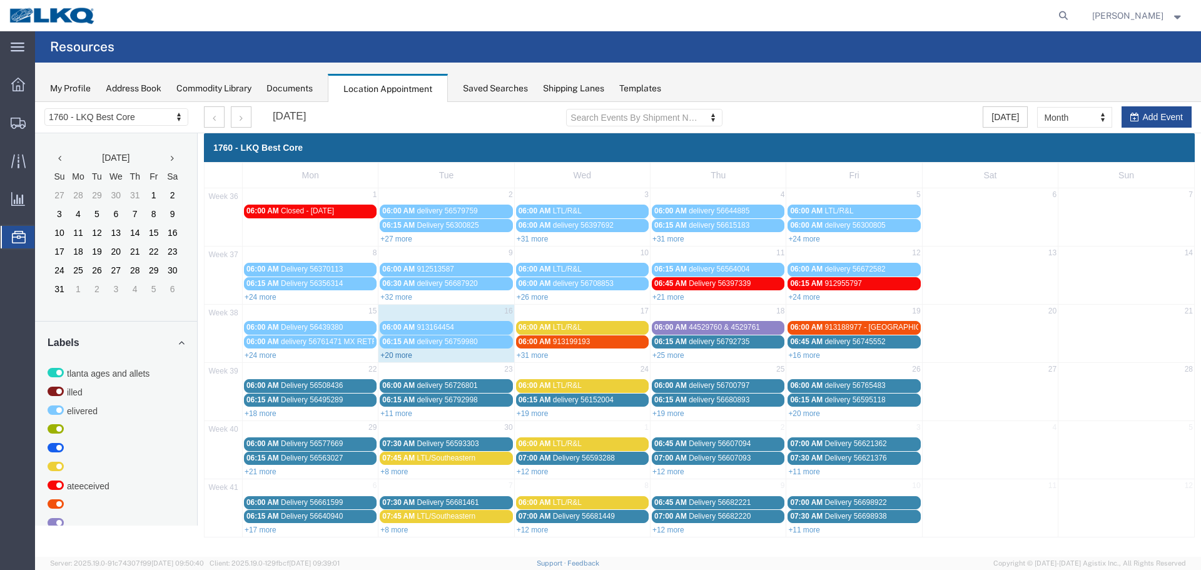
click at [402, 358] on link "+20 more" at bounding box center [396, 355] width 32 height 9
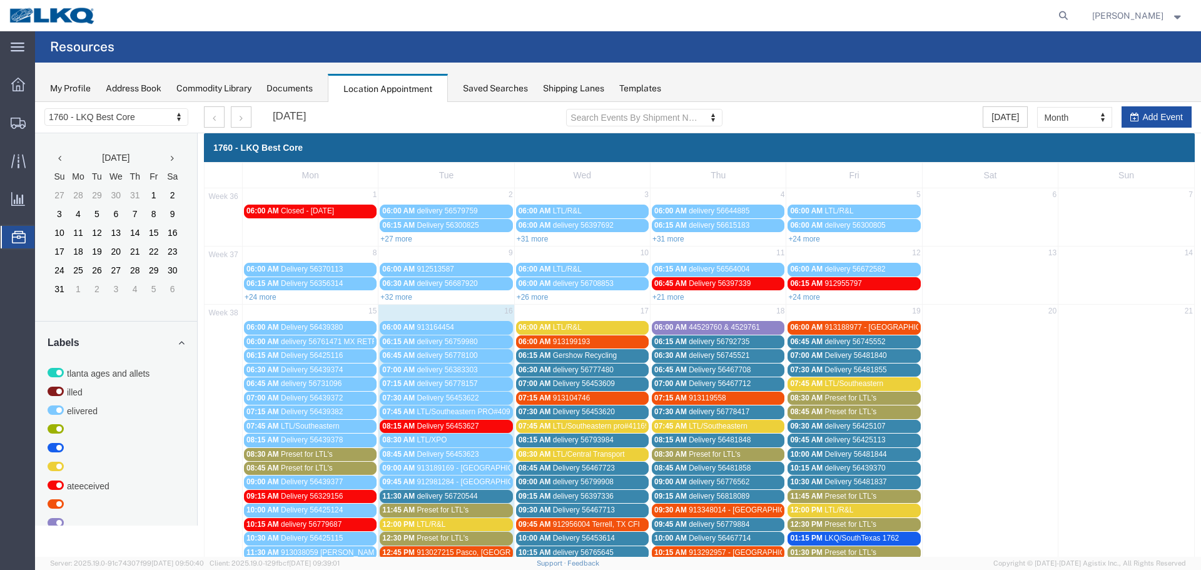
click at [1133, 118] on button "Add Event" at bounding box center [1157, 116] width 70 height 21
select select
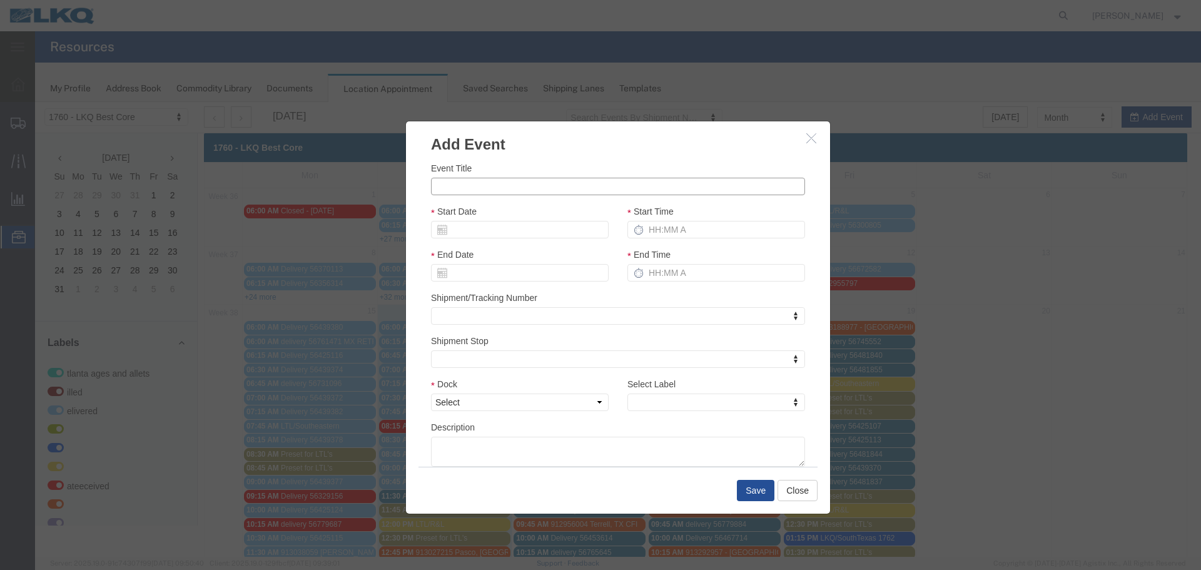
click at [553, 182] on input "Event Title" at bounding box center [618, 187] width 374 height 18
type input "56834980 MPA"
click at [548, 157] on div "Event Title 56834980 MPA Start Date Start Time End Date End Time Shipment/Track…" at bounding box center [618, 310] width 424 height 311
click at [488, 231] on input "Start Date" at bounding box center [520, 230] width 178 height 18
click at [474, 228] on input "Start Date" at bounding box center [520, 230] width 178 height 18
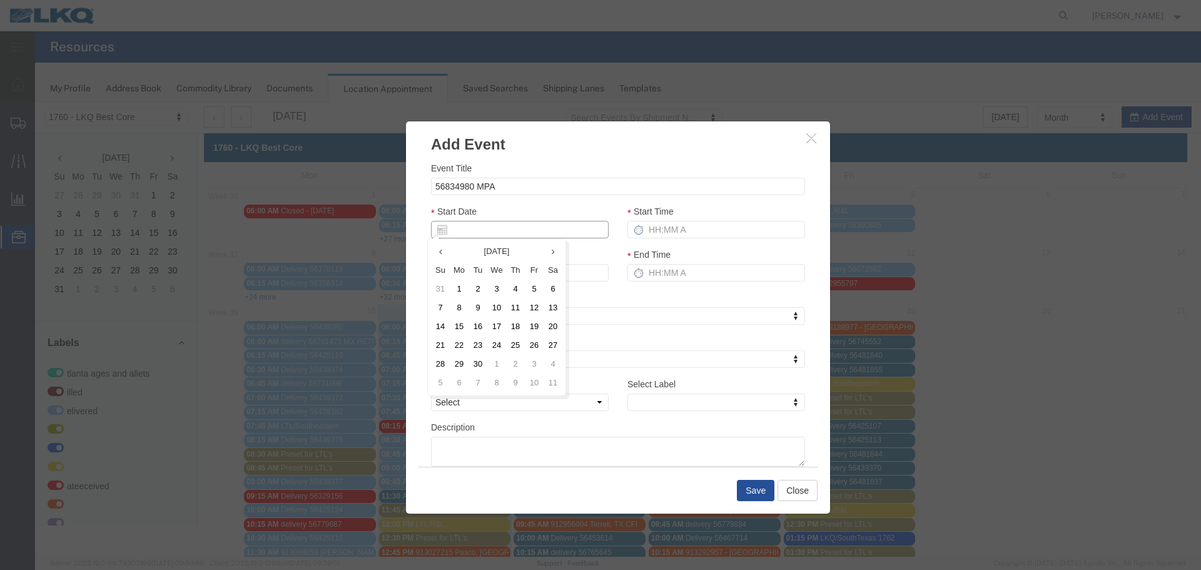
type input "9"
type input "09/16/2025"
type input "9/17/2"
type input "09/17/2"
type input "9/17/25"
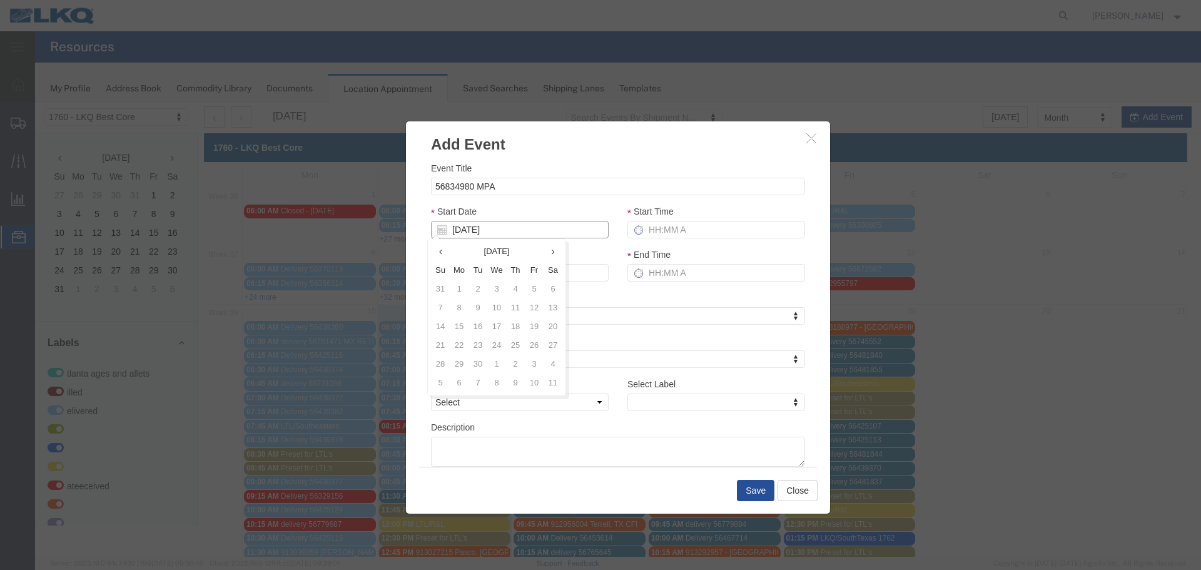
type input "09/17/25"
click at [517, 201] on div "Event Title 56834980 MPA Start Date 09/17/25 Start Time End Date 09/17/25 End T…" at bounding box center [618, 313] width 374 height 305
click at [649, 224] on input "Start Time" at bounding box center [716, 230] width 178 height 18
type input "2:15 PM"
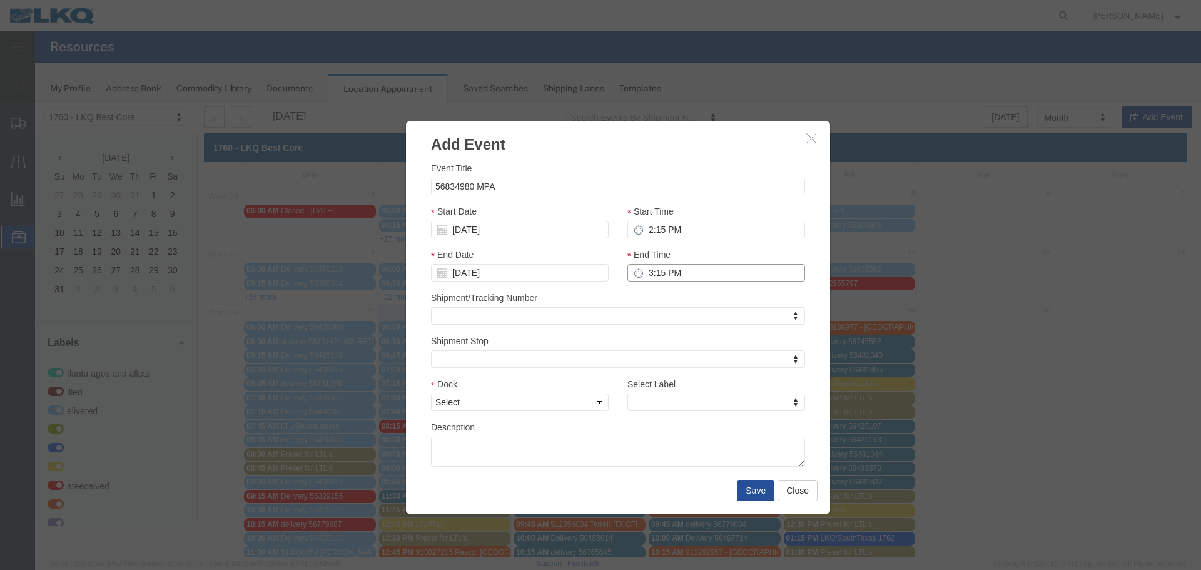
click at [641, 265] on input "3:15 PM" at bounding box center [716, 273] width 178 height 18
type input "2:15 PM"
click at [586, 291] on div "Shipment/Tracking Number Shipment/Tracking Number Shipment/Tracking Number" at bounding box center [618, 308] width 374 height 34
click at [584, 400] on select "Select 1760 - LKQ Best Core 1760 - Outbound Loads" at bounding box center [520, 402] width 178 height 18
select select "1"
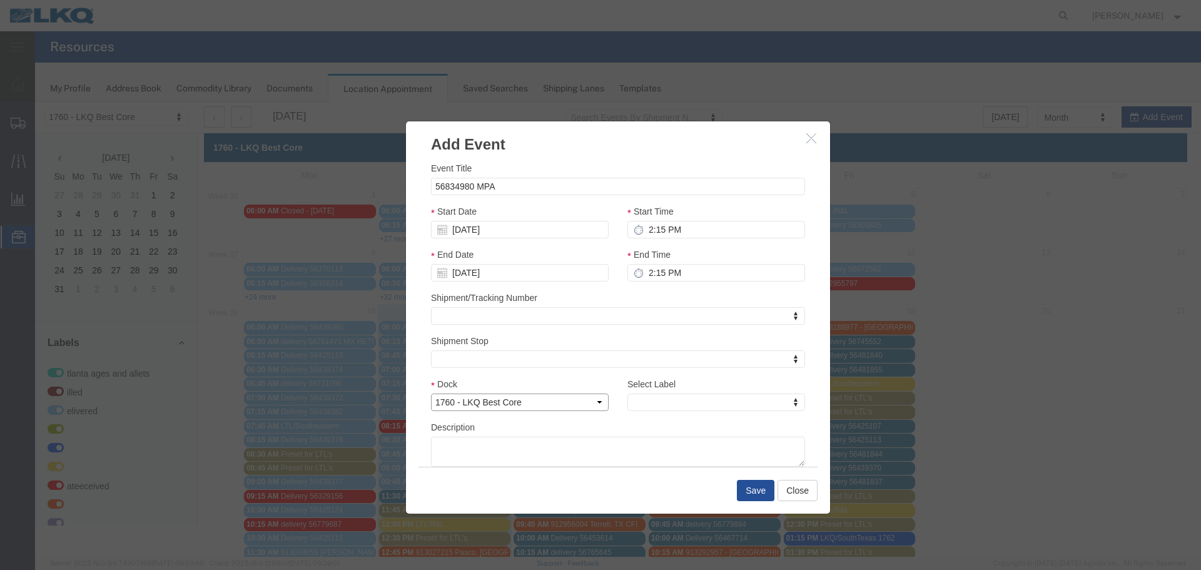
click at [431, 393] on select "Select 1760 - LKQ Best Core 1760 - Outbound Loads" at bounding box center [520, 402] width 178 height 18
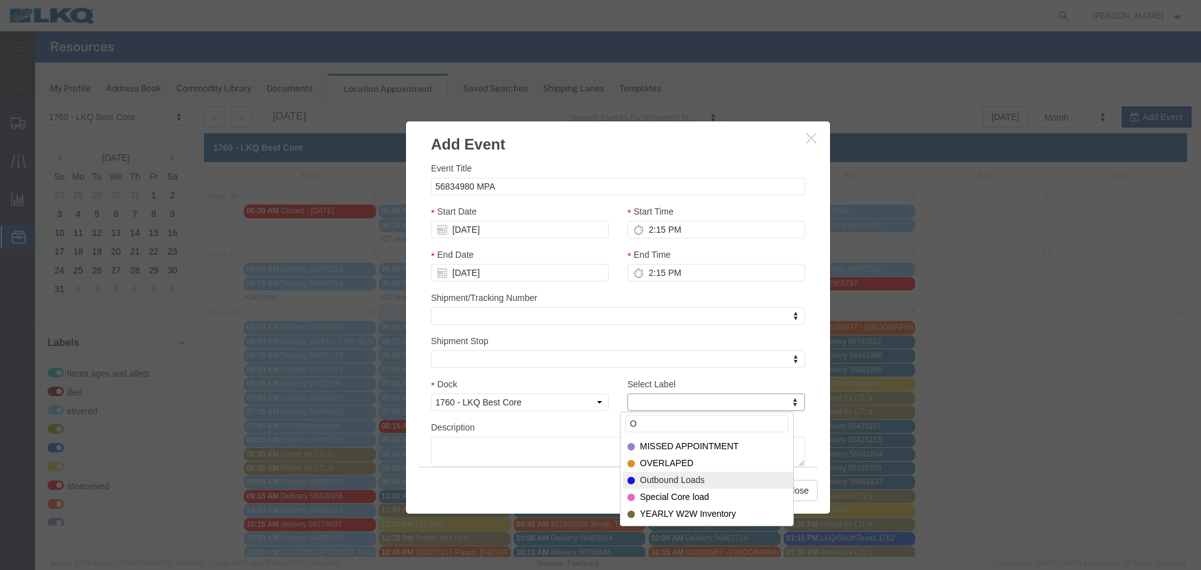
type input "O"
select select "80"
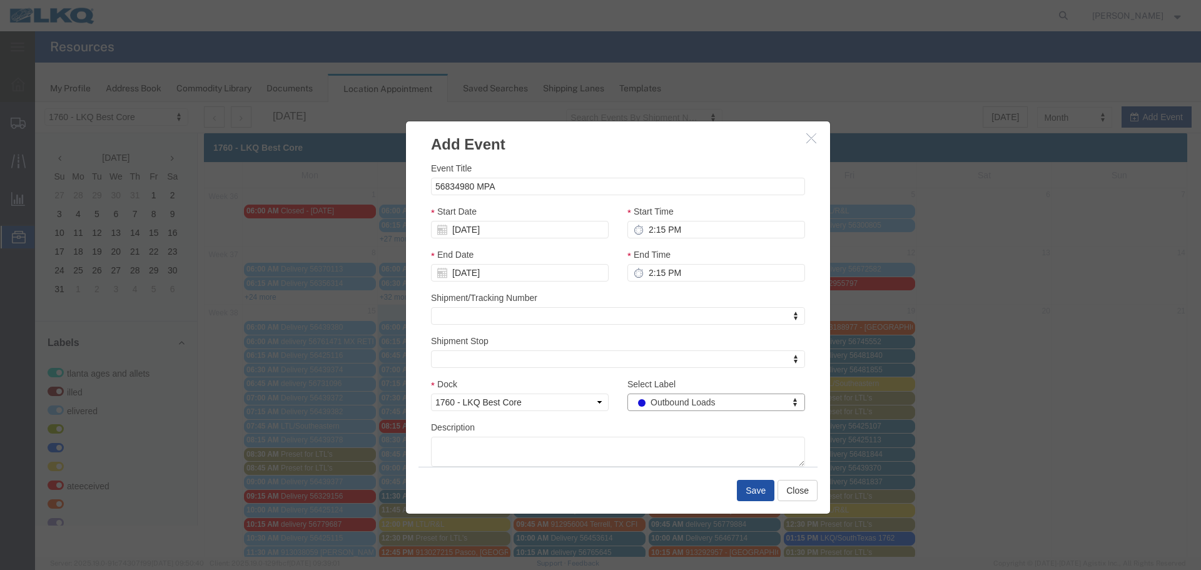
click at [741, 485] on button "Save" at bounding box center [756, 490] width 38 height 21
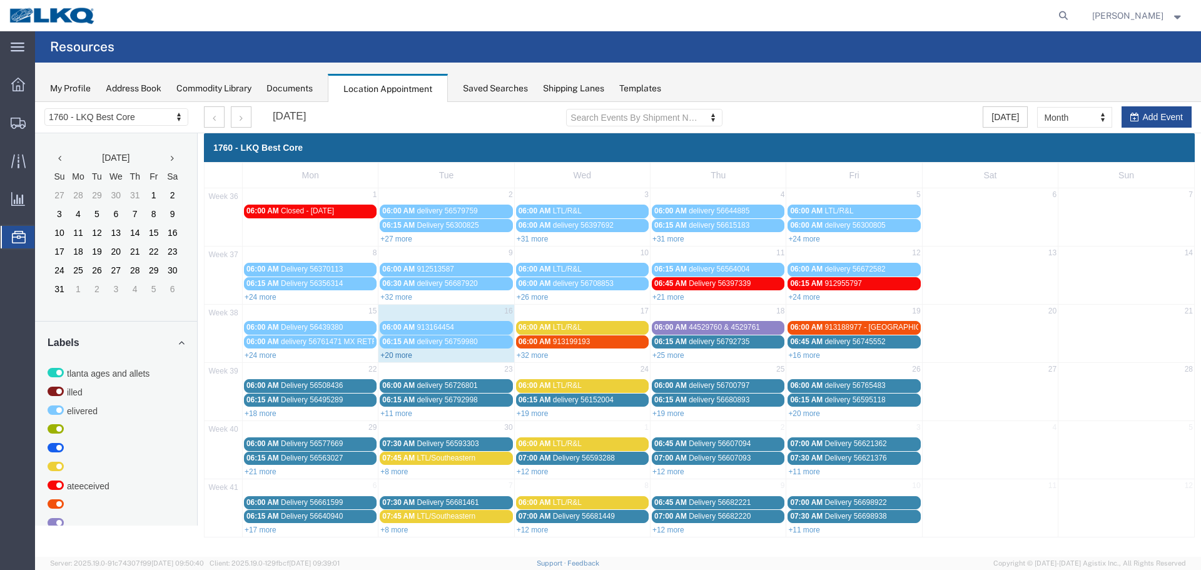
click at [397, 354] on link "+20 more" at bounding box center [396, 355] width 32 height 9
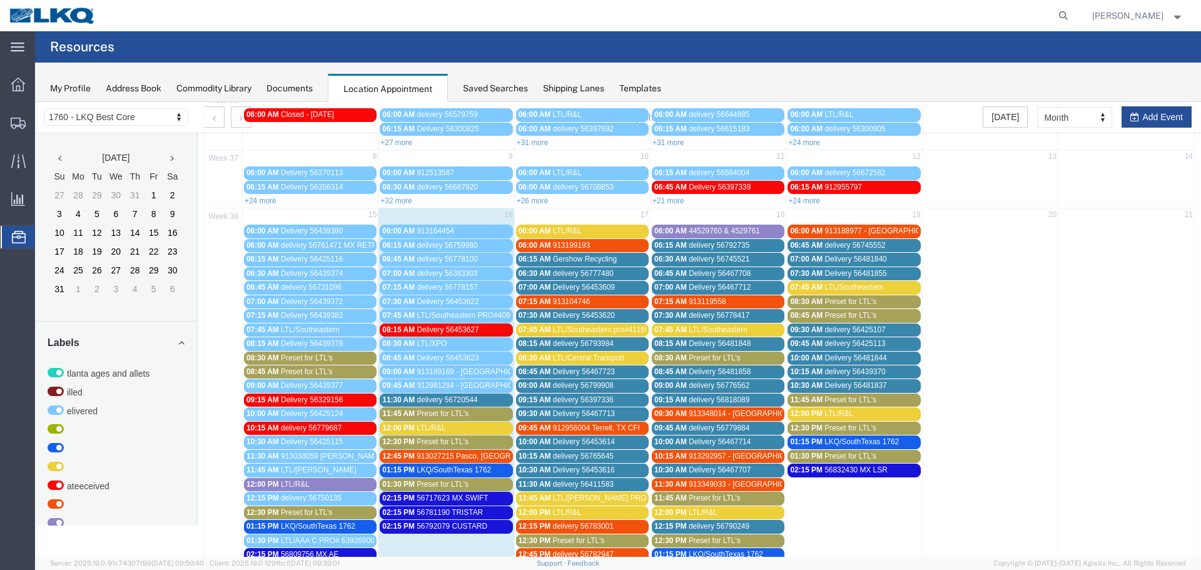
scroll to position [313, 0]
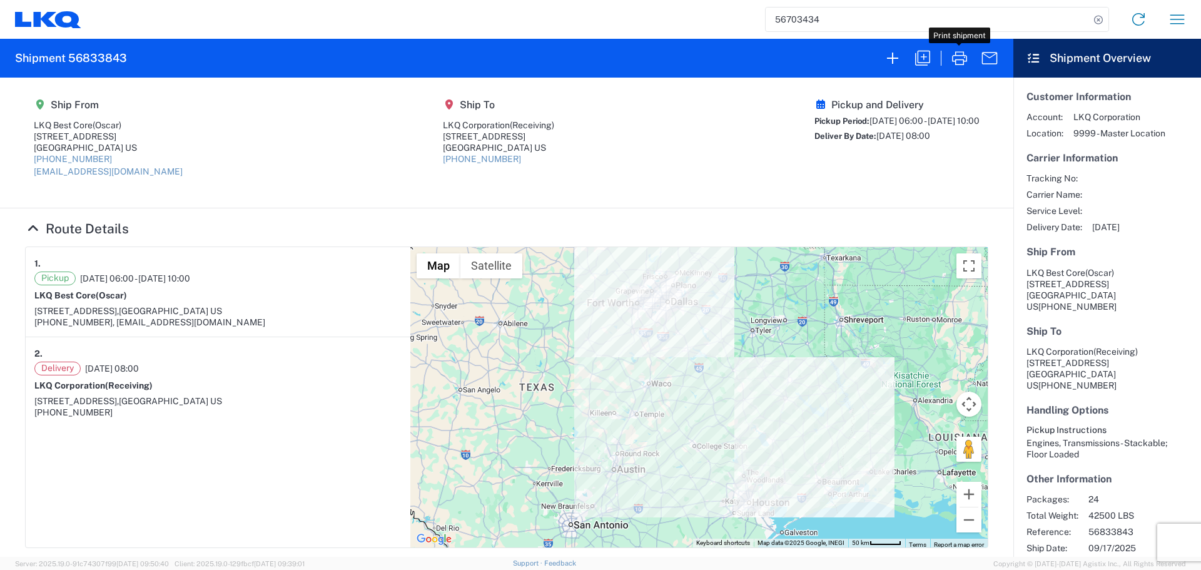
click at [924, 22] on input "56703434" at bounding box center [928, 20] width 324 height 24
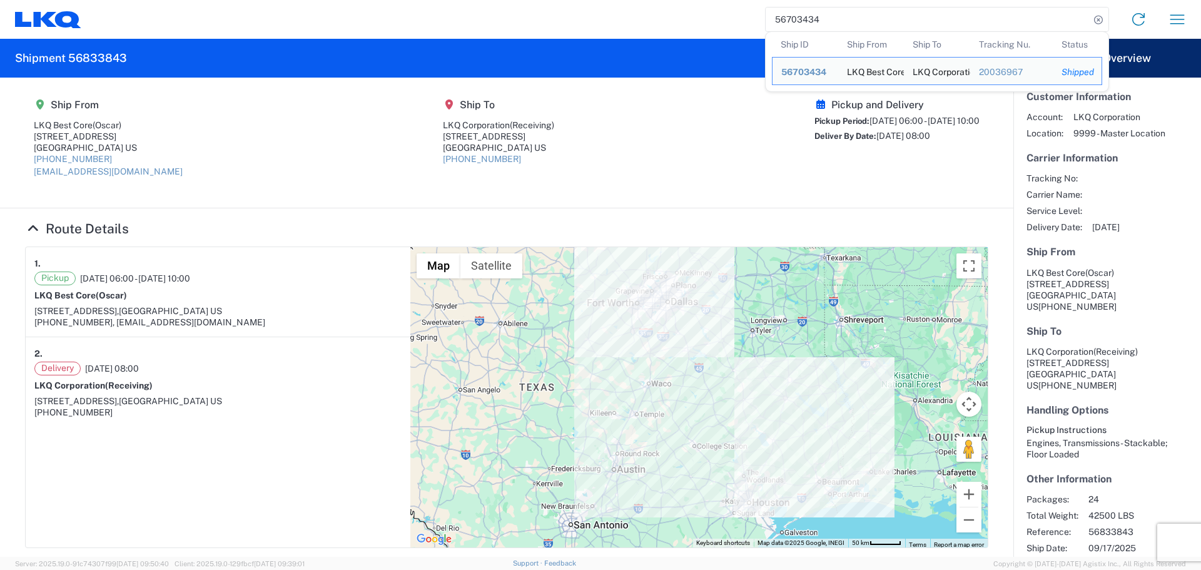
click at [924, 22] on input "56703434" at bounding box center [928, 20] width 324 height 24
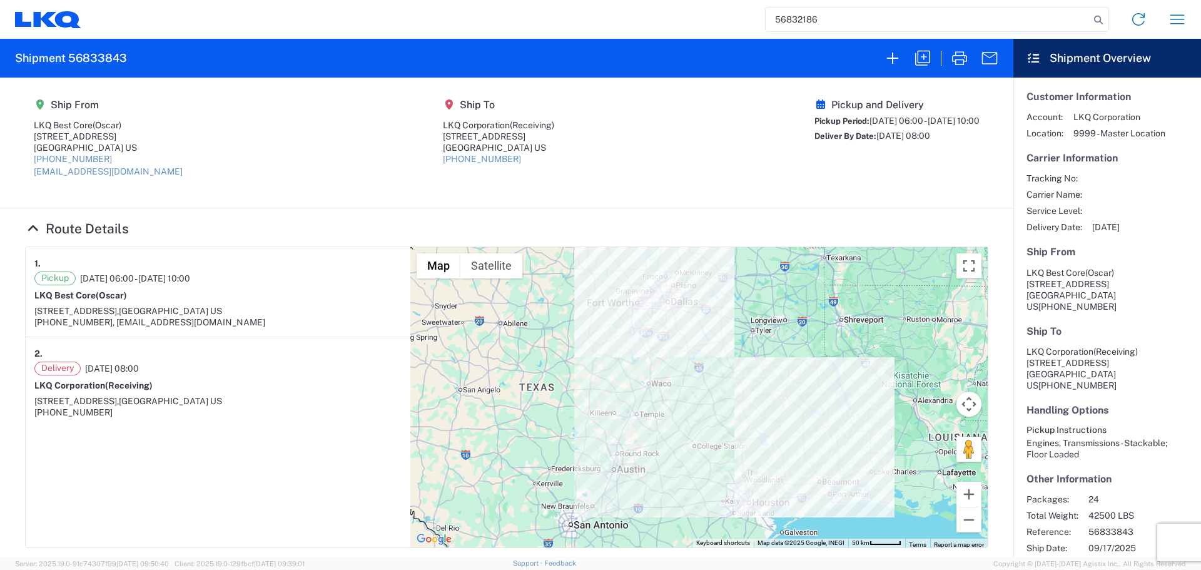
type input "56832186"
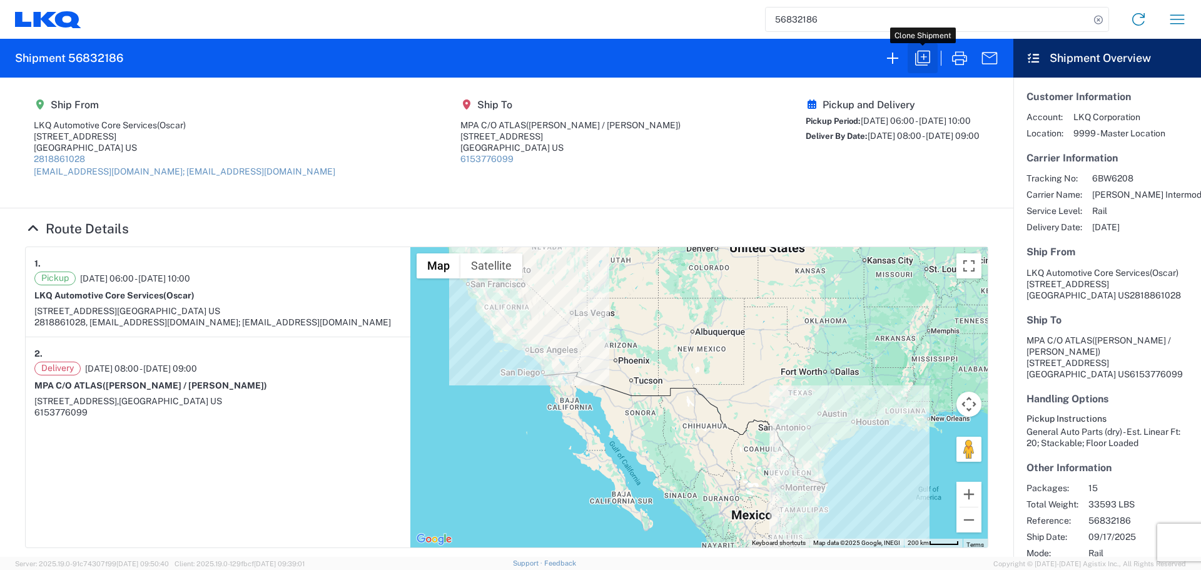
click at [921, 63] on icon "button" at bounding box center [922, 58] width 15 height 15
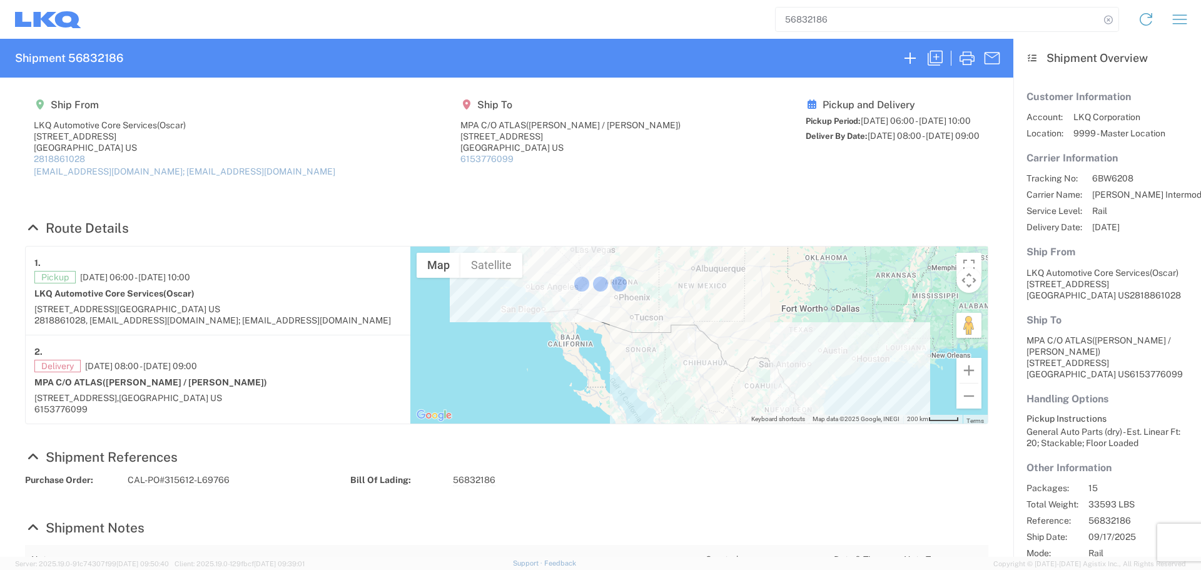
select select "FULL"
select select "US"
select select "LBS"
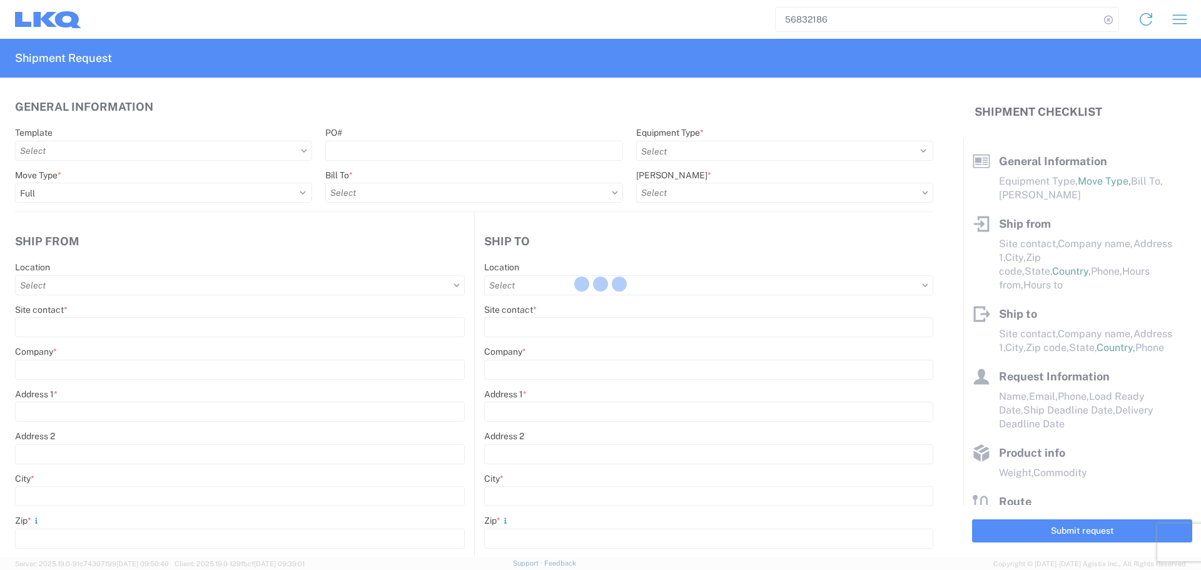
select select "BCAR"
type input "Oscar"
type input "LKQ Automotive Core Services"
type input "1714 West Mout Houston Rd"
type input "Houston"
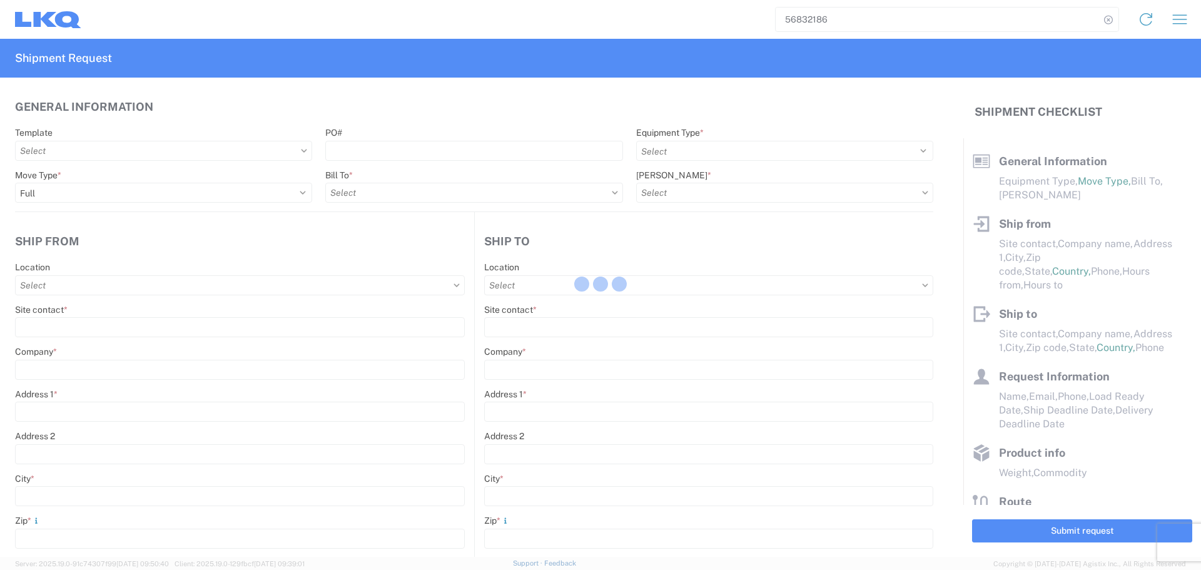
type input "77038"
type input "acgarcia@lkqcorp.com; oxdavila@lkqcorp.com"
type input "Joe / Sara"
type input "MPA C/O ATLAS"
type input "1855 Dornoch Ct Suite 300"
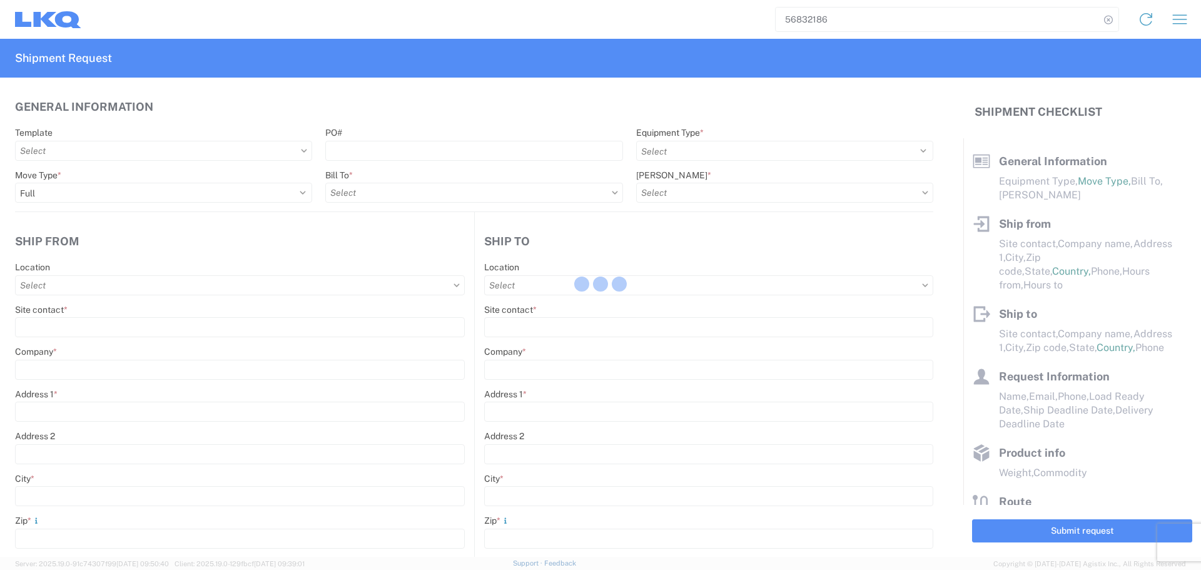
type input "San Diego"
type input "92154"
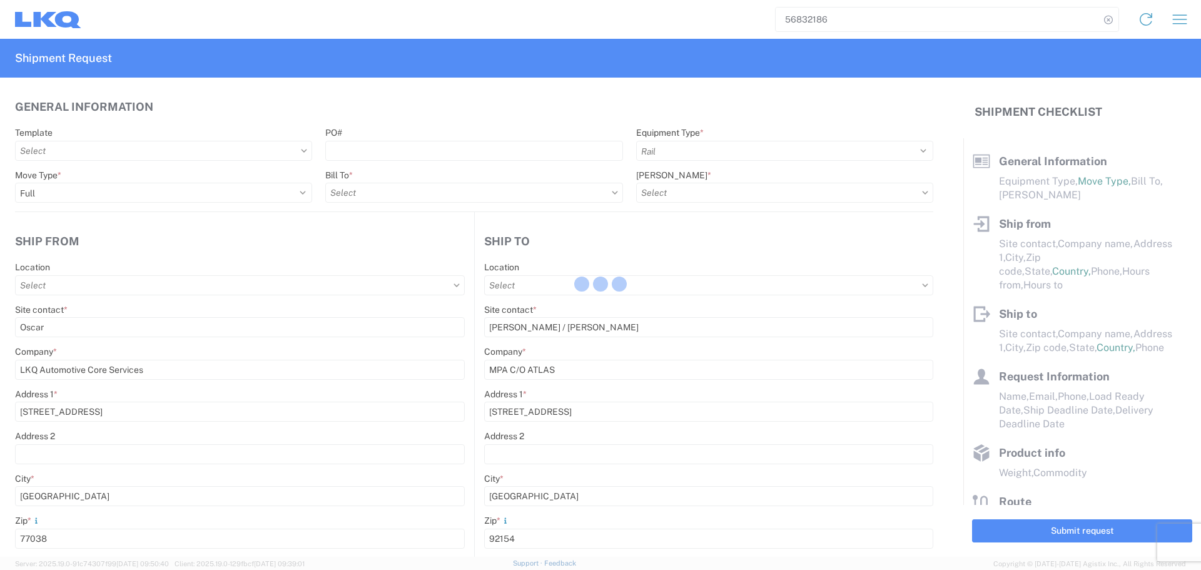
type input "Oscar"
type input "[EMAIL_ADDRESS][DOMAIN_NAME]"
type input "281-886-1028"
type input "2025-09-17"
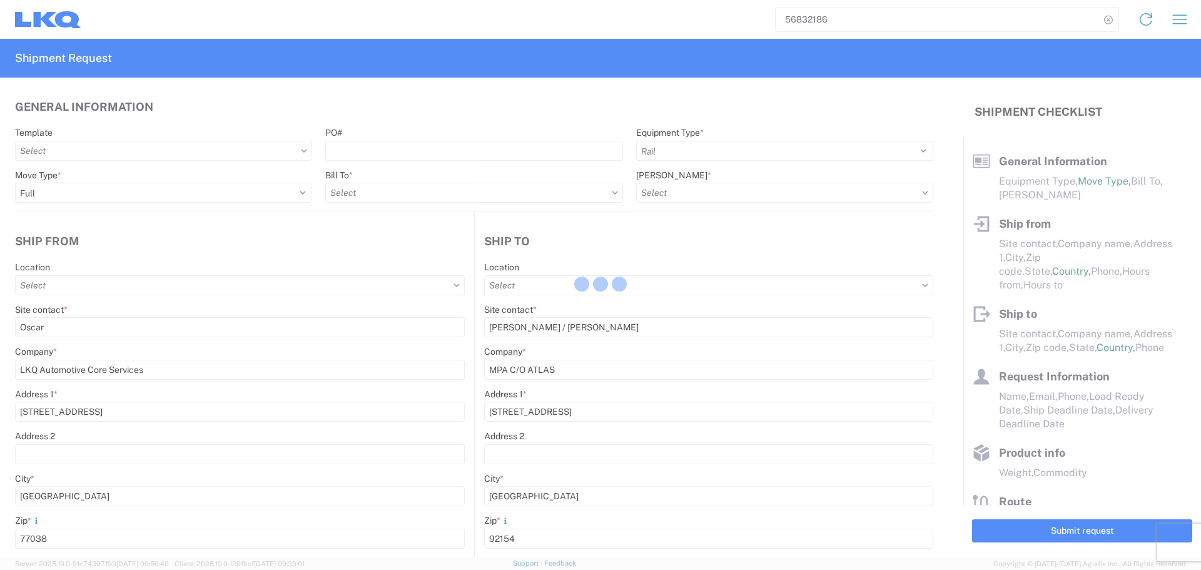
type input "2025-09-19"
type input "33593"
type input "General Auto Parts (dry)"
type input "15"
type input "0"
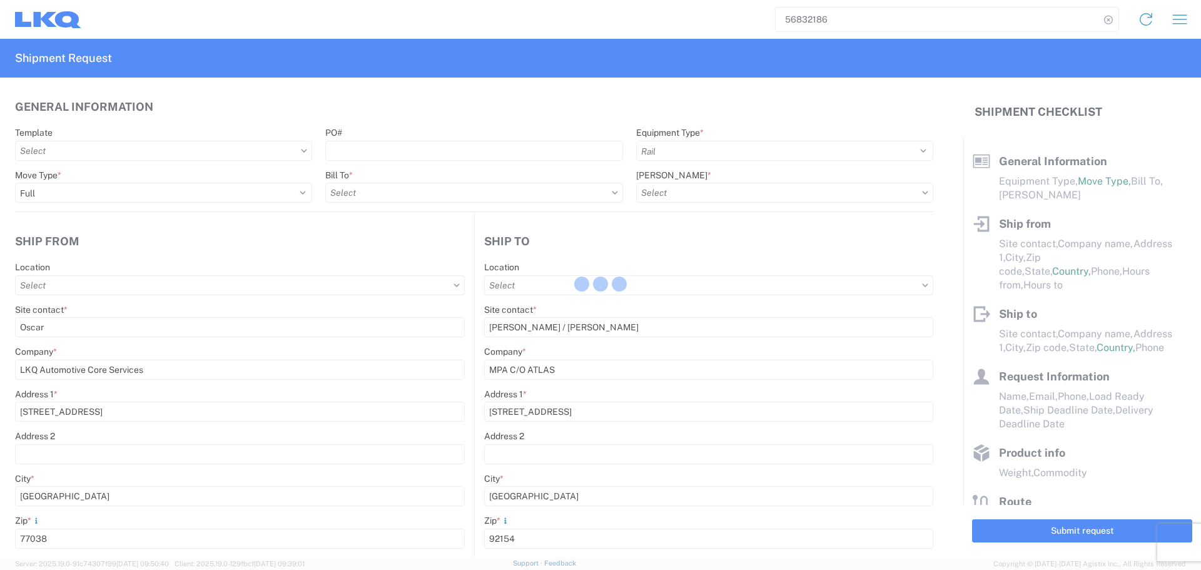
type input "40"
type input "36"
select select "US"
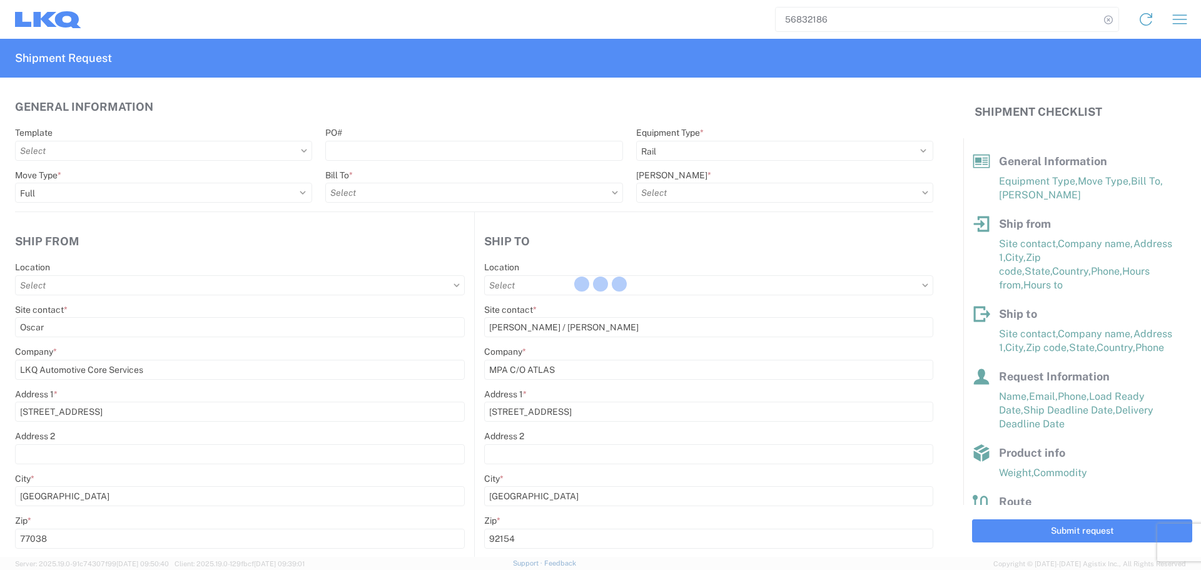
type input "1760 - LKQ Best Core"
type input "1760-6300-66000-0000 - 1760 Freight Out"
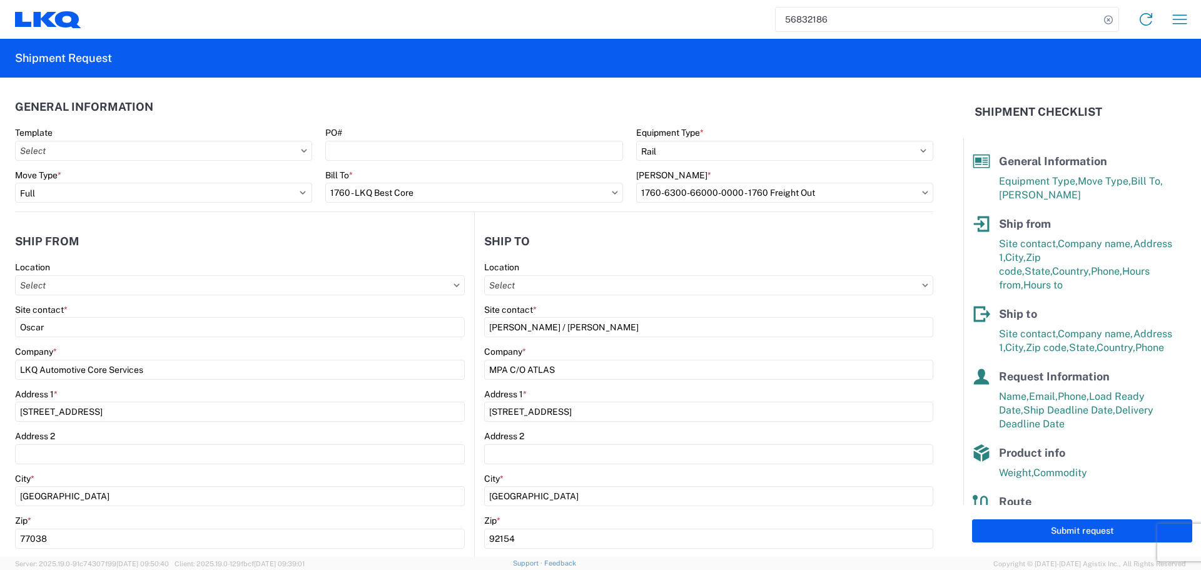
type input "1760 - LKQ Best Core"
click at [489, 138] on div "PO#" at bounding box center [473, 144] width 297 height 34
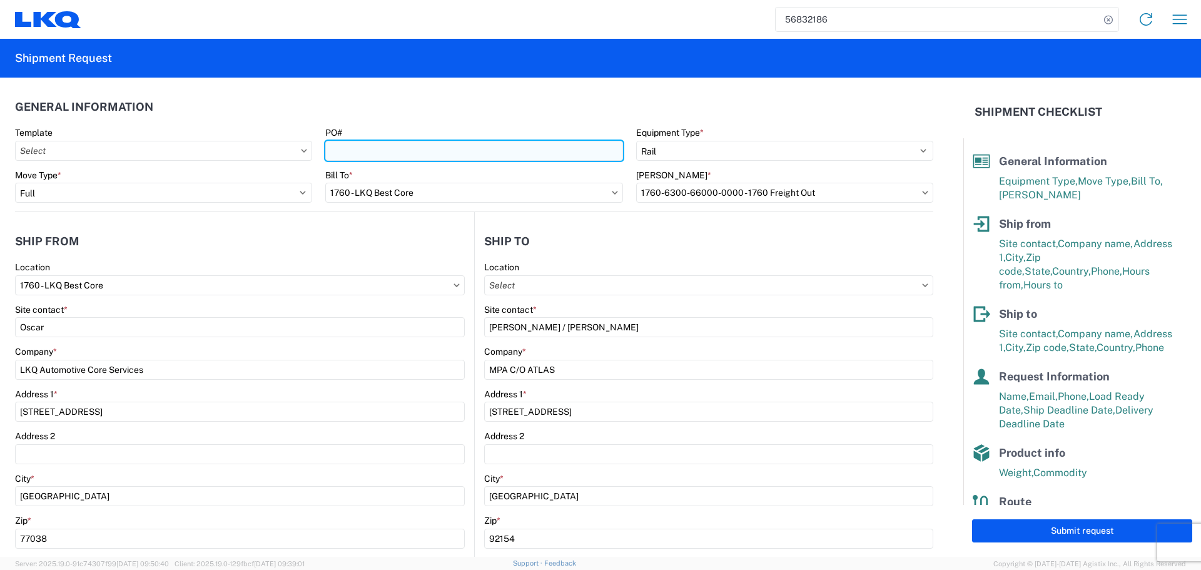
click at [453, 144] on input "PO#" at bounding box center [473, 151] width 297 height 20
type input "CAL-PO#315611- L69783"
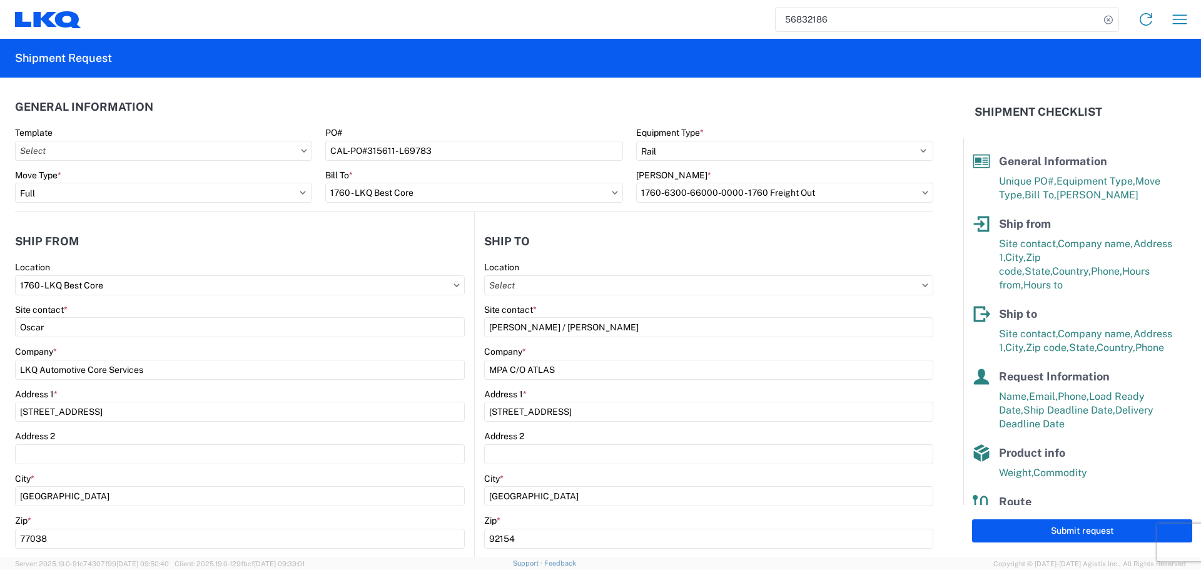
click at [468, 96] on header "General Information" at bounding box center [474, 107] width 918 height 28
click at [434, 229] on header "Ship from" at bounding box center [244, 241] width 459 height 28
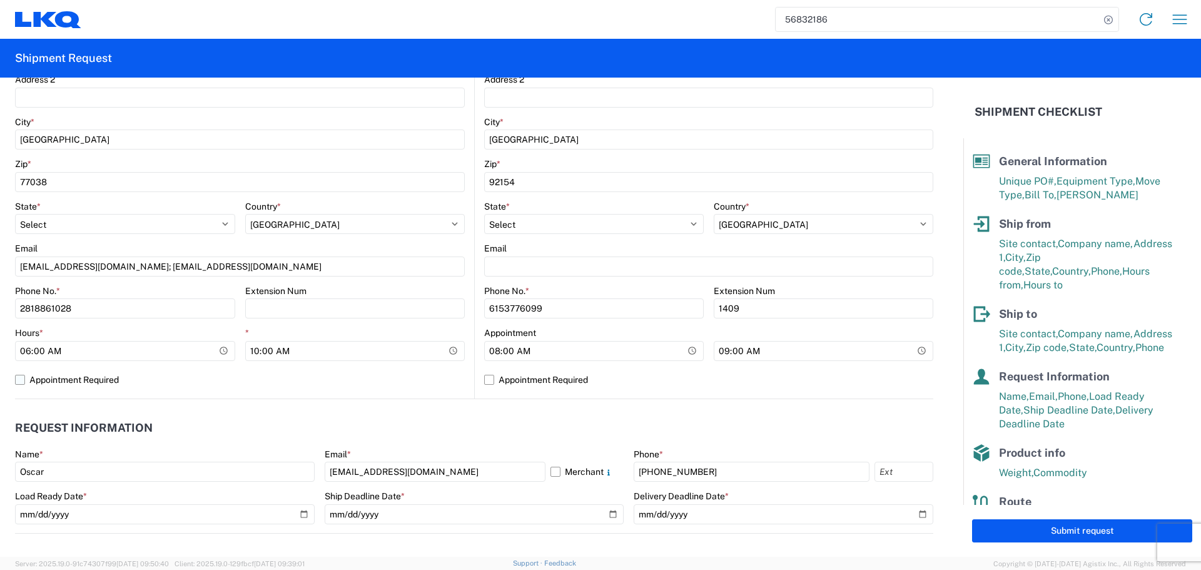
scroll to position [375, 0]
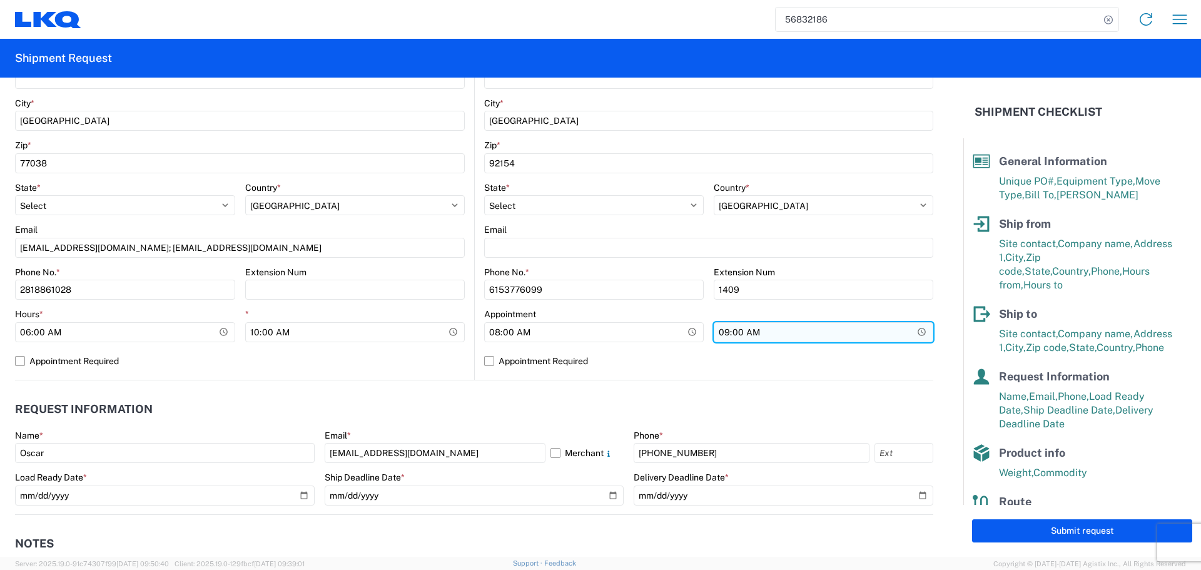
click at [912, 328] on input "09:00:00" at bounding box center [824, 332] width 220 height 20
type input "13:00"
click at [435, 381] on agx-request-info "Request Information Name * Oscar Email * oxdavila@lkqcorp.com Merchant Phone * …" at bounding box center [474, 447] width 918 height 134
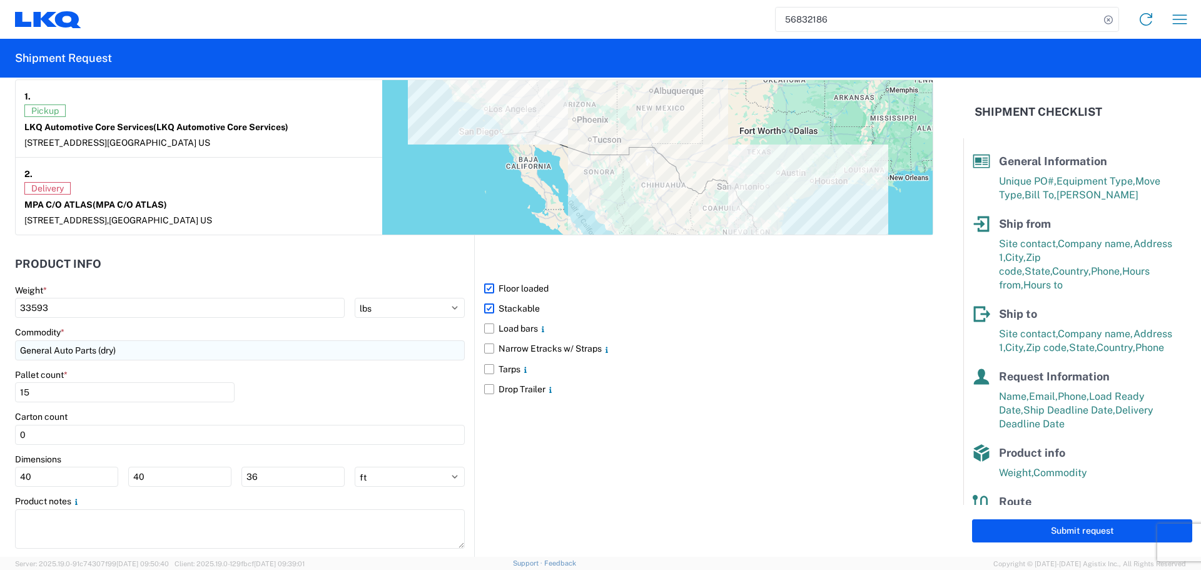
scroll to position [1001, 0]
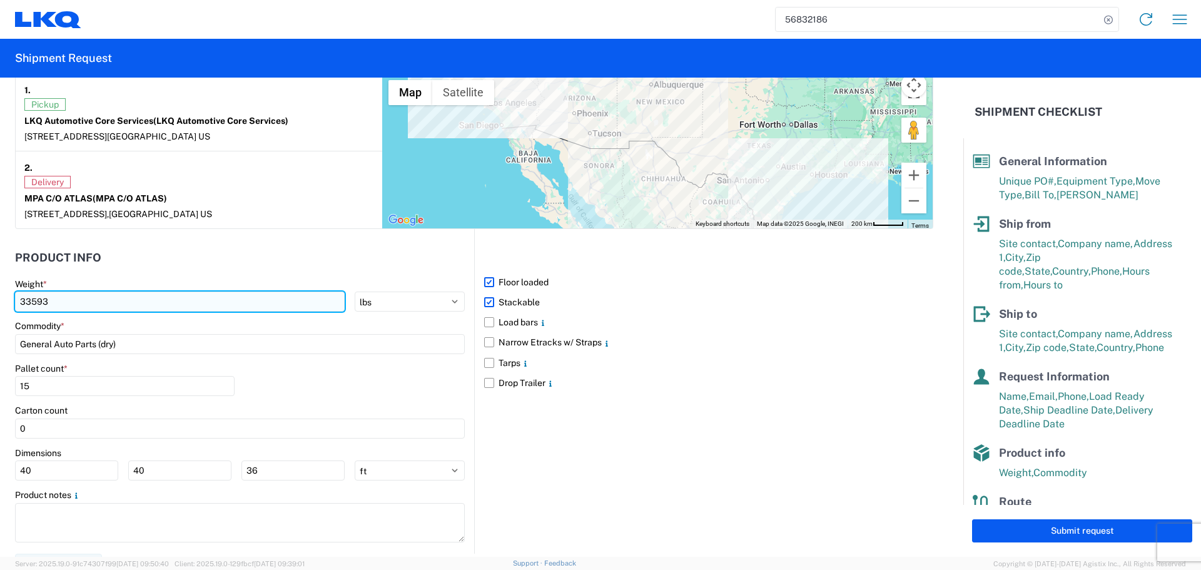
click at [64, 307] on input "33593" at bounding box center [180, 301] width 330 height 20
type input "3"
type input "35101"
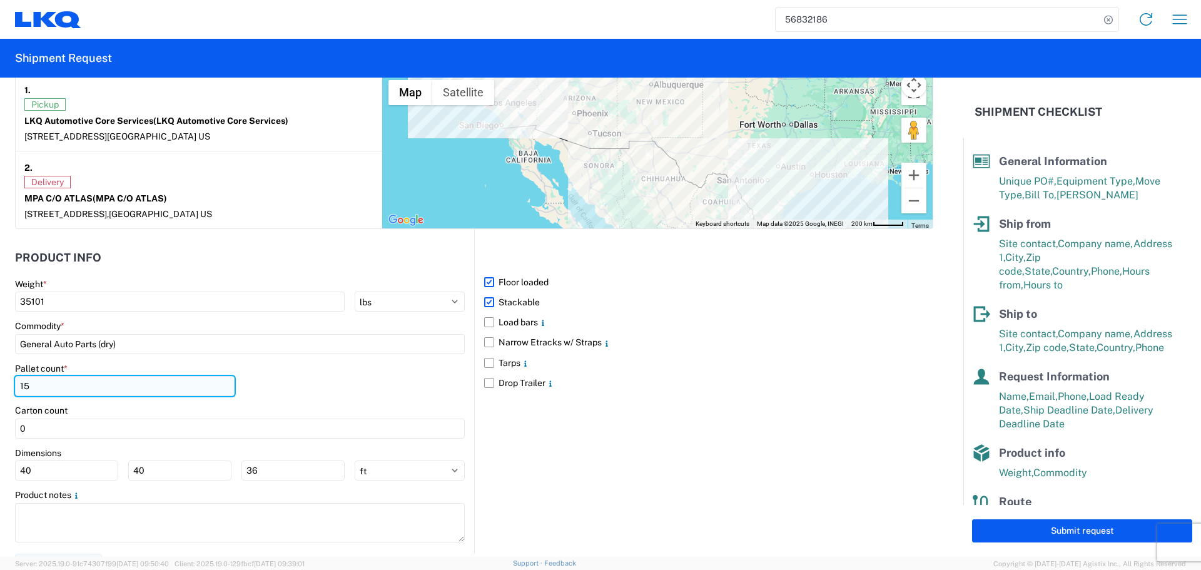
click at [41, 393] on input "15" at bounding box center [125, 386] width 220 height 20
type input "16"
click at [333, 400] on div "Pallet count * 16" at bounding box center [240, 384] width 450 height 43
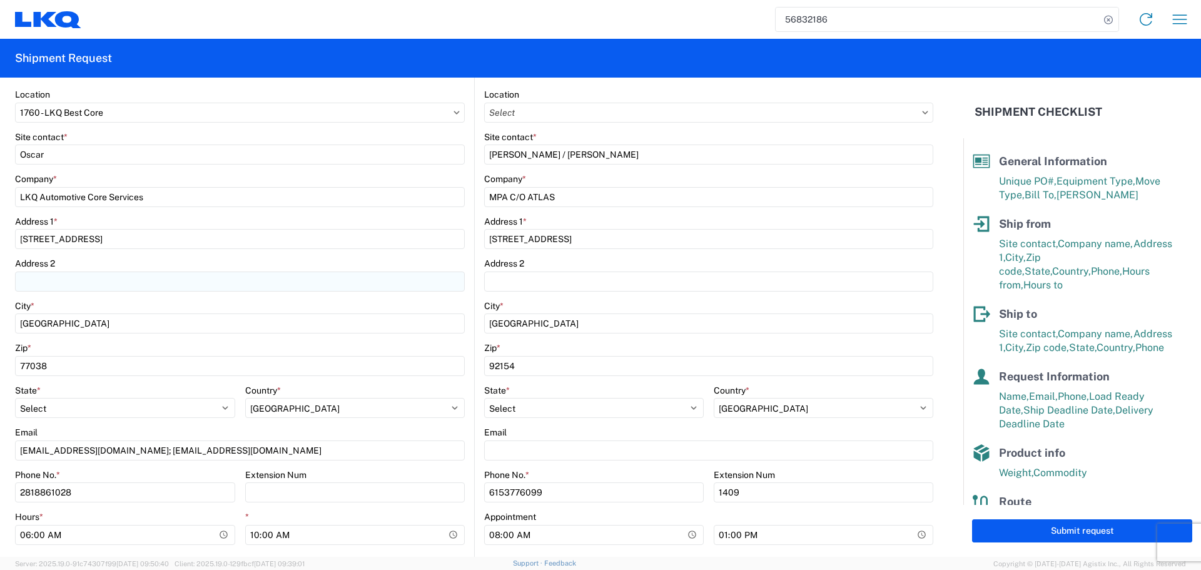
scroll to position [0, 0]
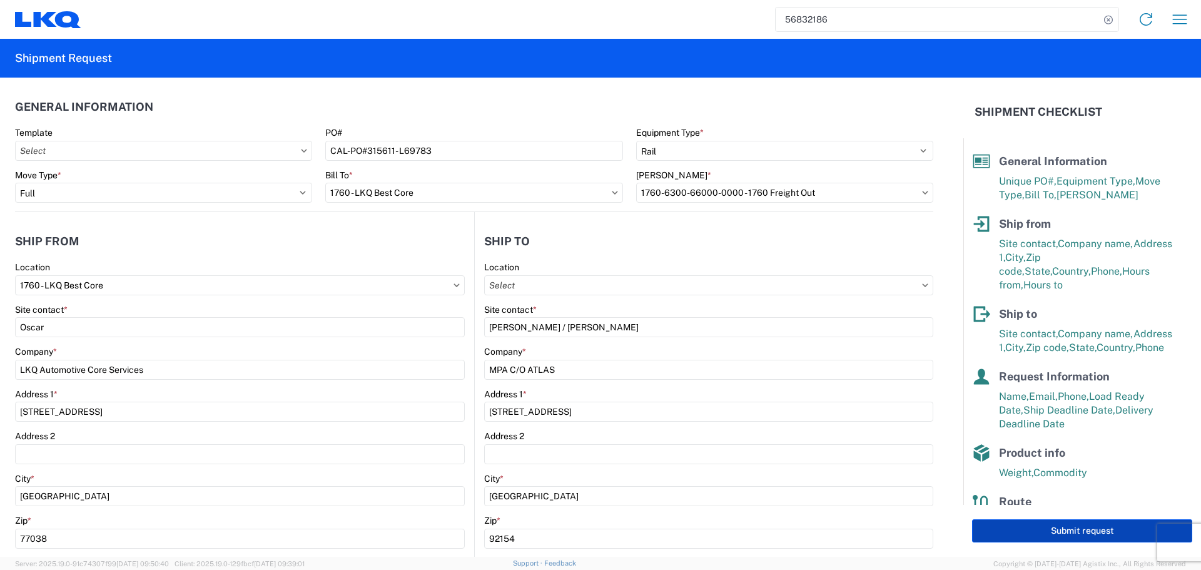
click at [1095, 535] on button "Submit request" at bounding box center [1082, 530] width 220 height 23
